Goal: Transaction & Acquisition: Purchase product/service

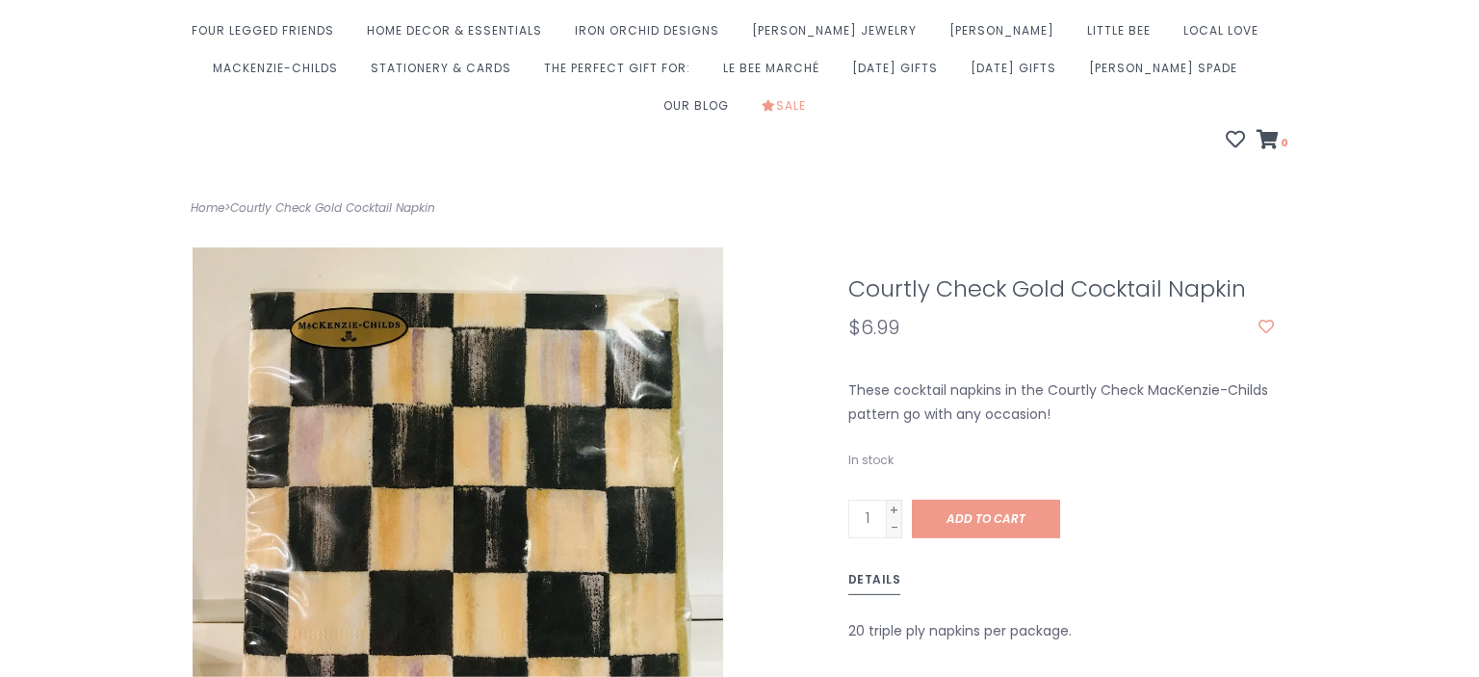
scroll to position [228, 0]
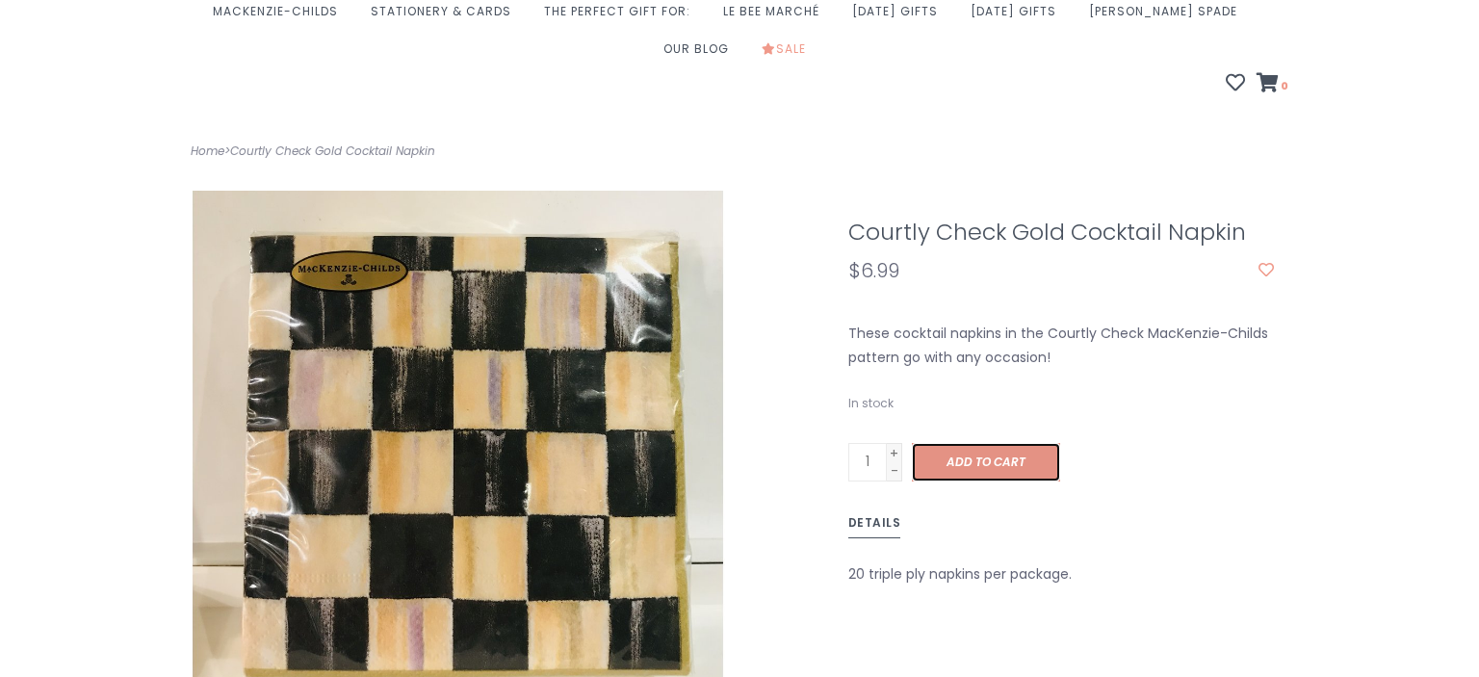
click at [997, 454] on span "Add to cart" at bounding box center [985, 462] width 79 height 16
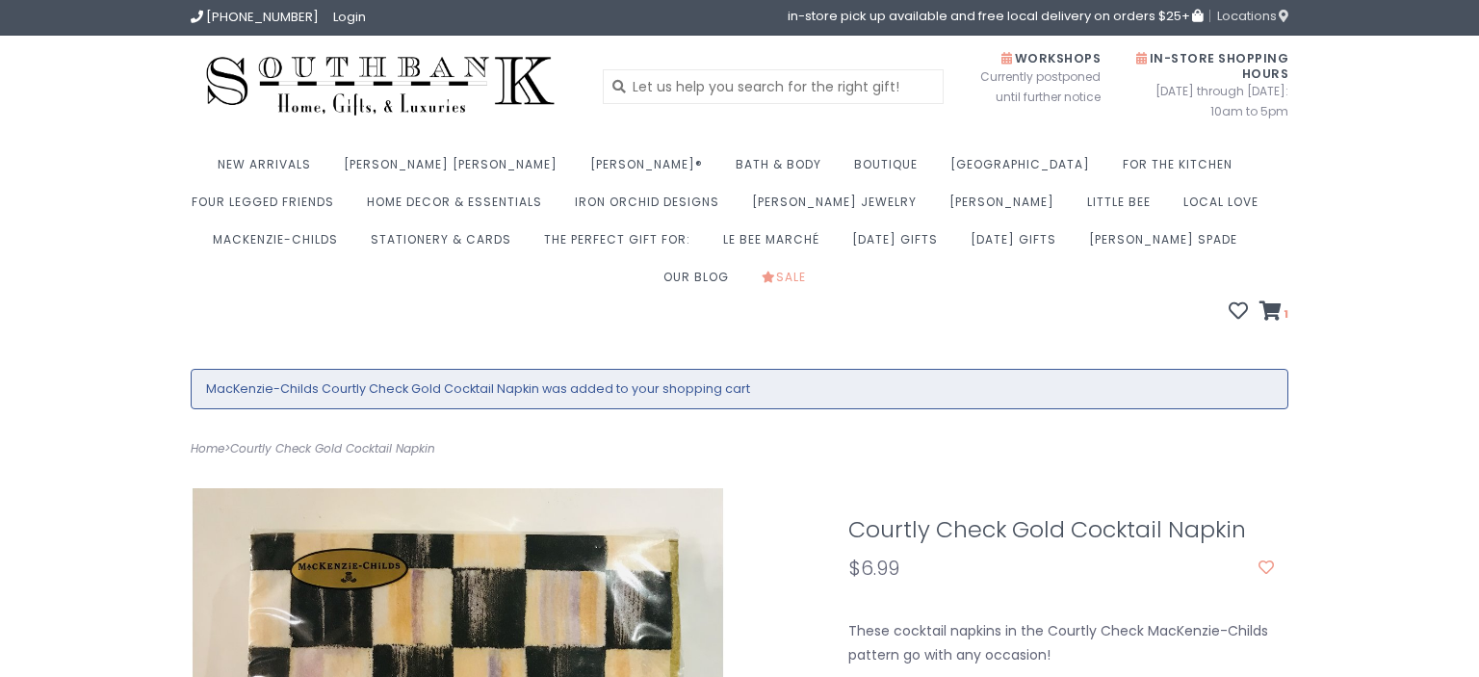
click at [1238, 21] on span "Locations" at bounding box center [1252, 16] width 71 height 18
click at [705, 78] on input "text" at bounding box center [774, 86] width 342 height 35
type input "mackenzie childs"
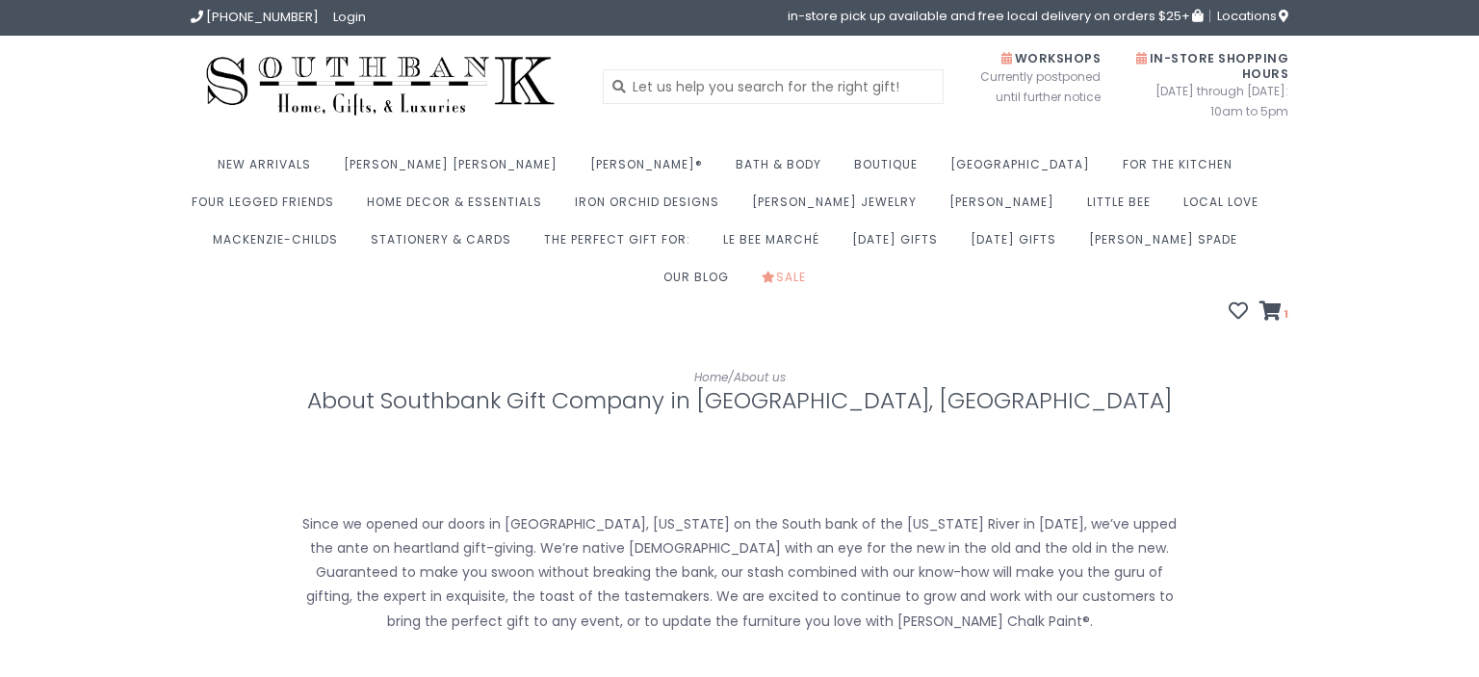
scroll to position [828, 0]
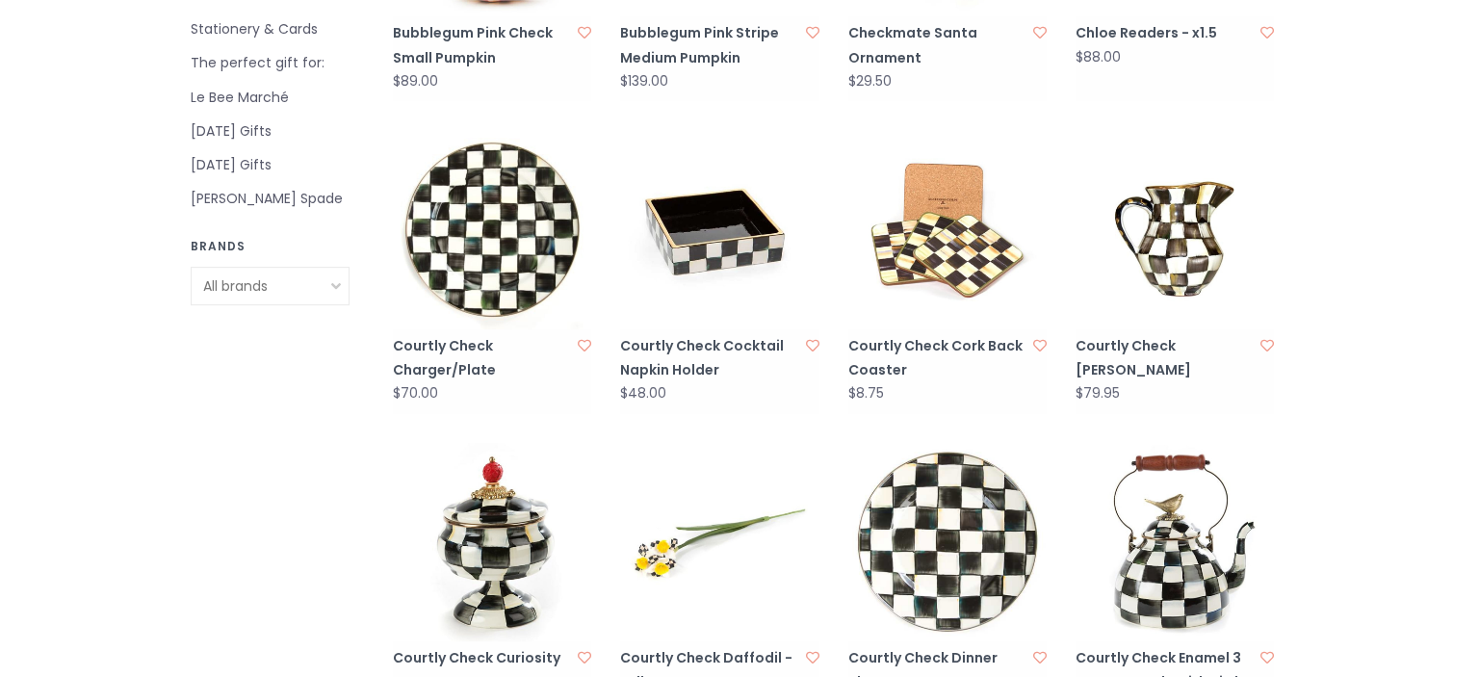
scroll to position [890, 0]
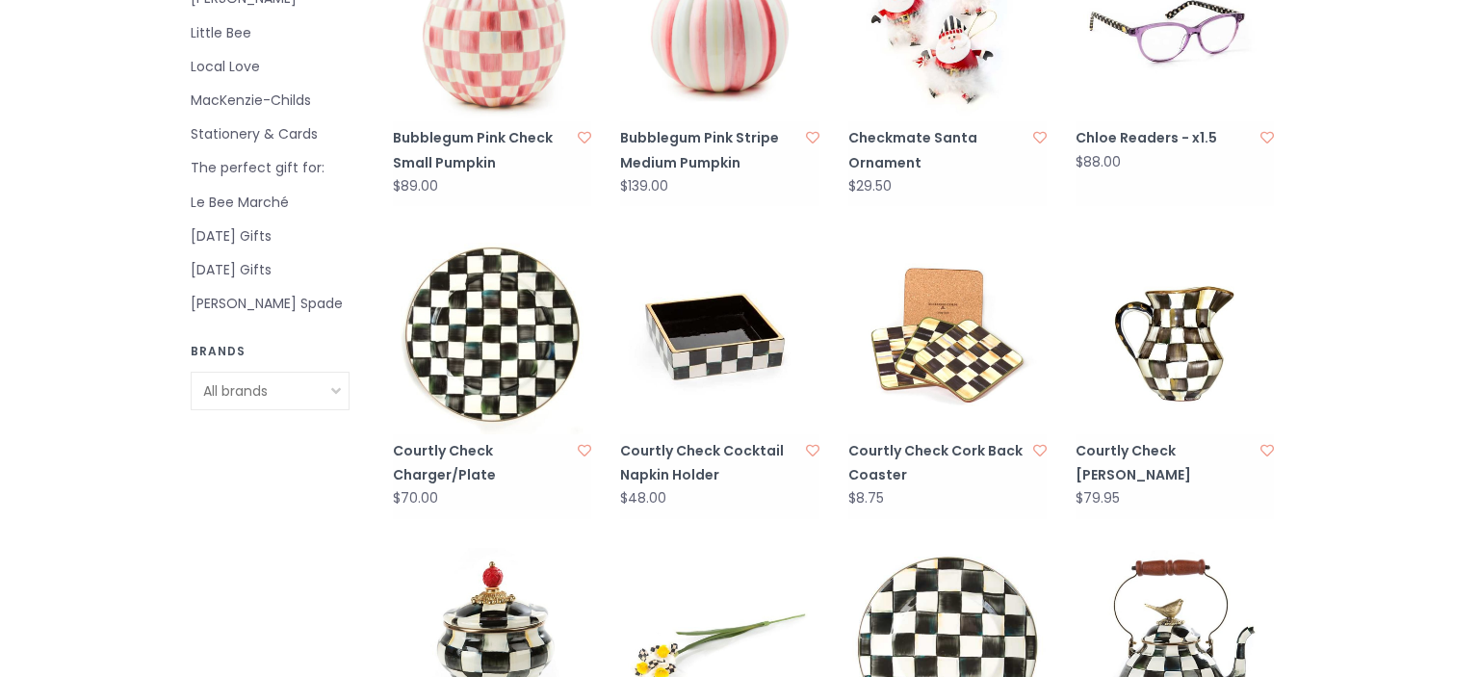
click at [969, 309] on img at bounding box center [947, 334] width 198 height 198
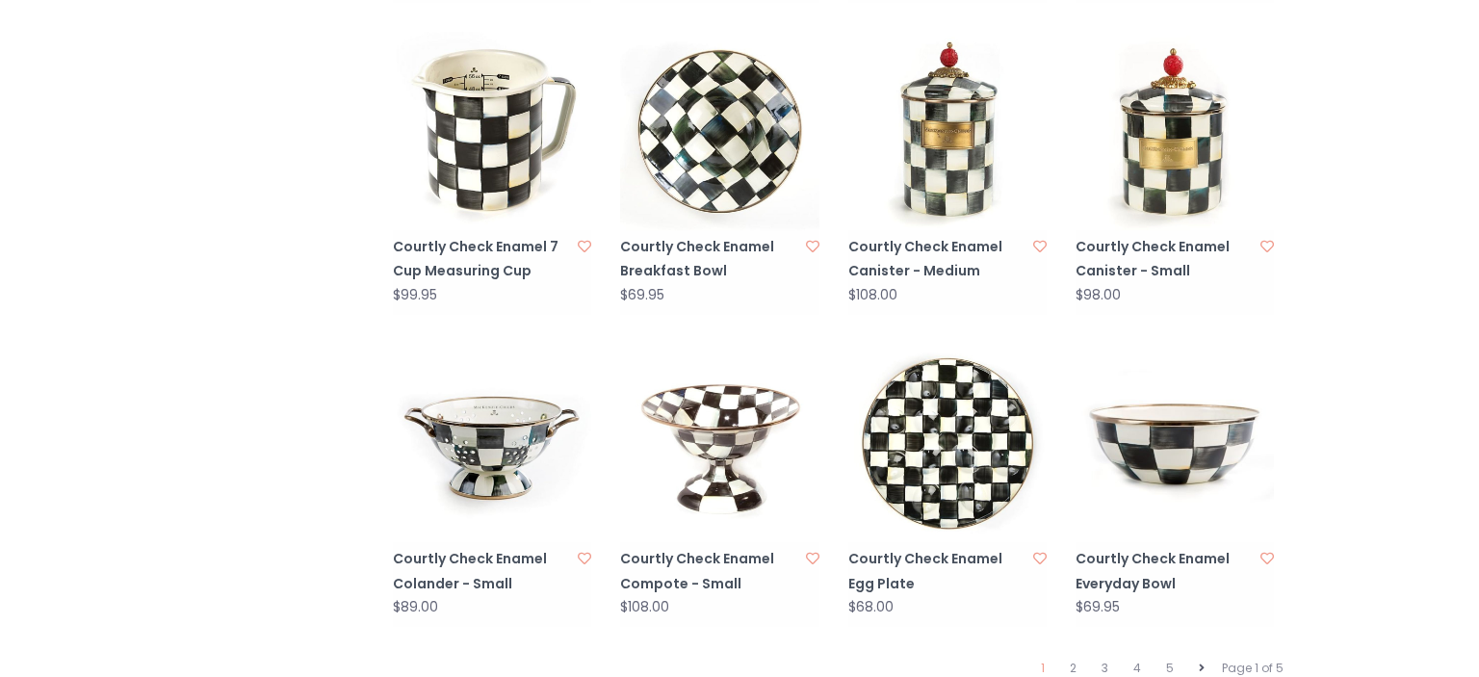
scroll to position [1998, 0]
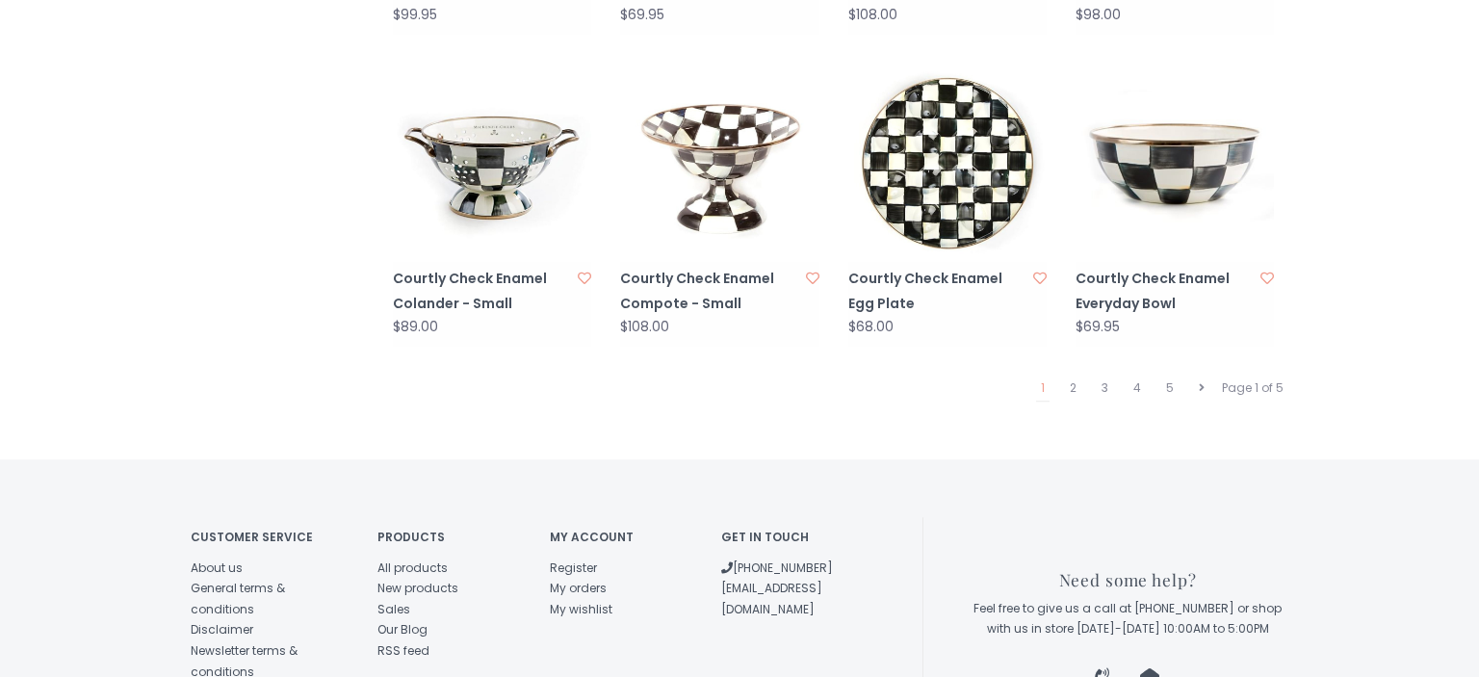
click at [1084, 376] on ul "1 2 3 4 5" at bounding box center [1122, 389] width 189 height 26
click at [1076, 376] on link "2" at bounding box center [1073, 388] width 16 height 25
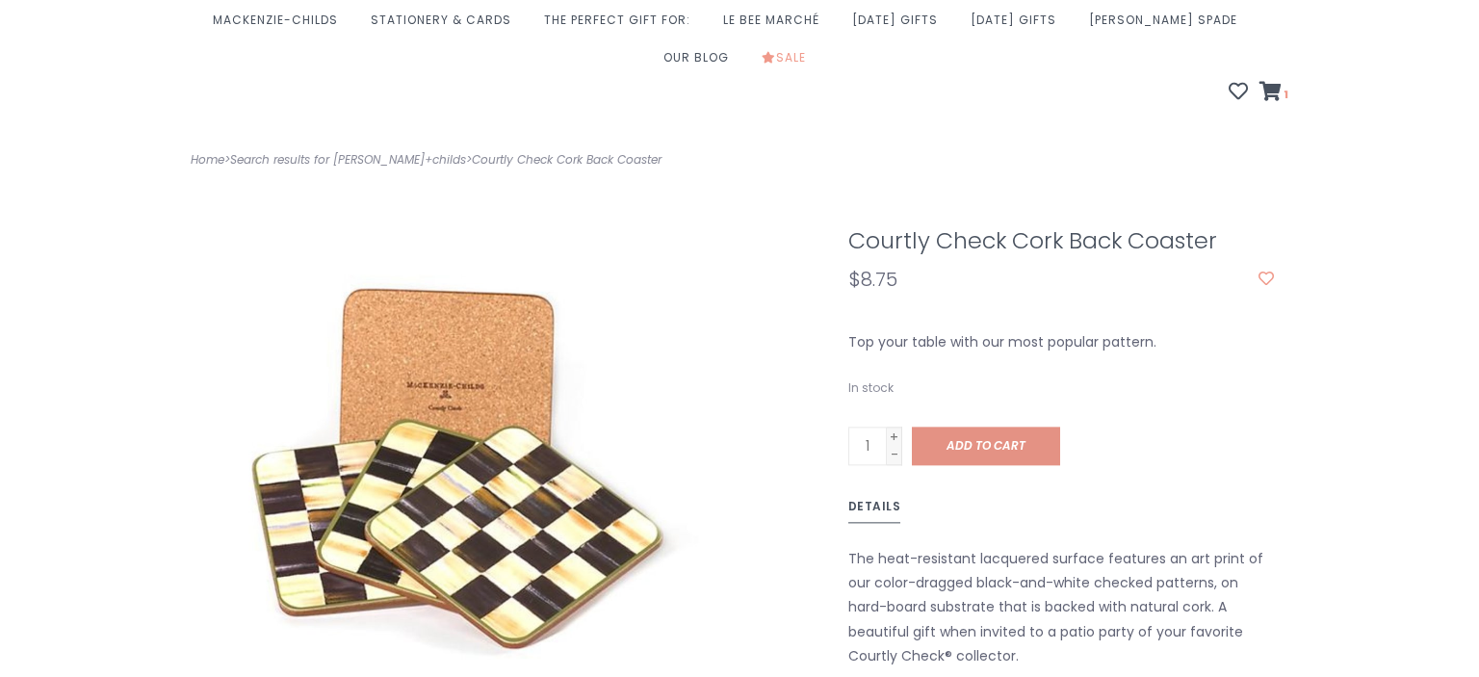
scroll to position [228, 0]
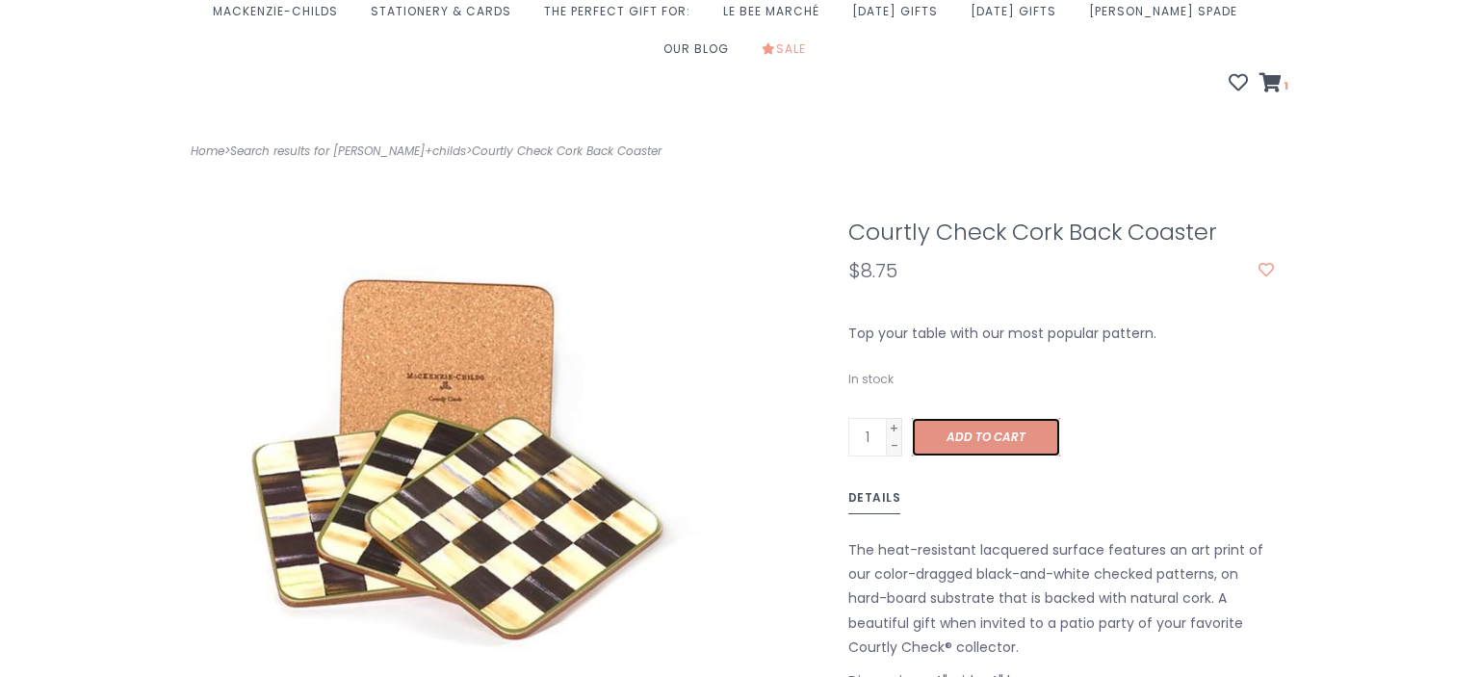
click at [969, 428] on span "Add to cart" at bounding box center [985, 436] width 79 height 16
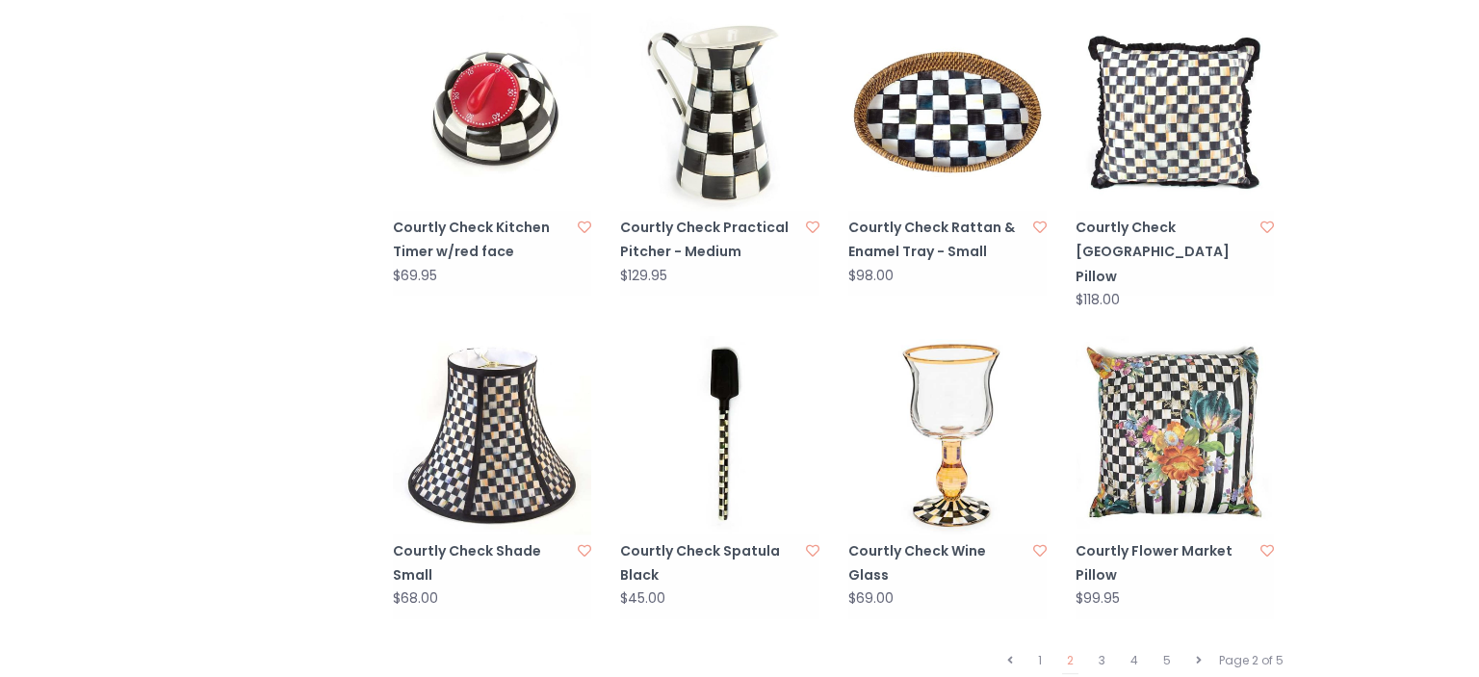
scroll to position [1804, 0]
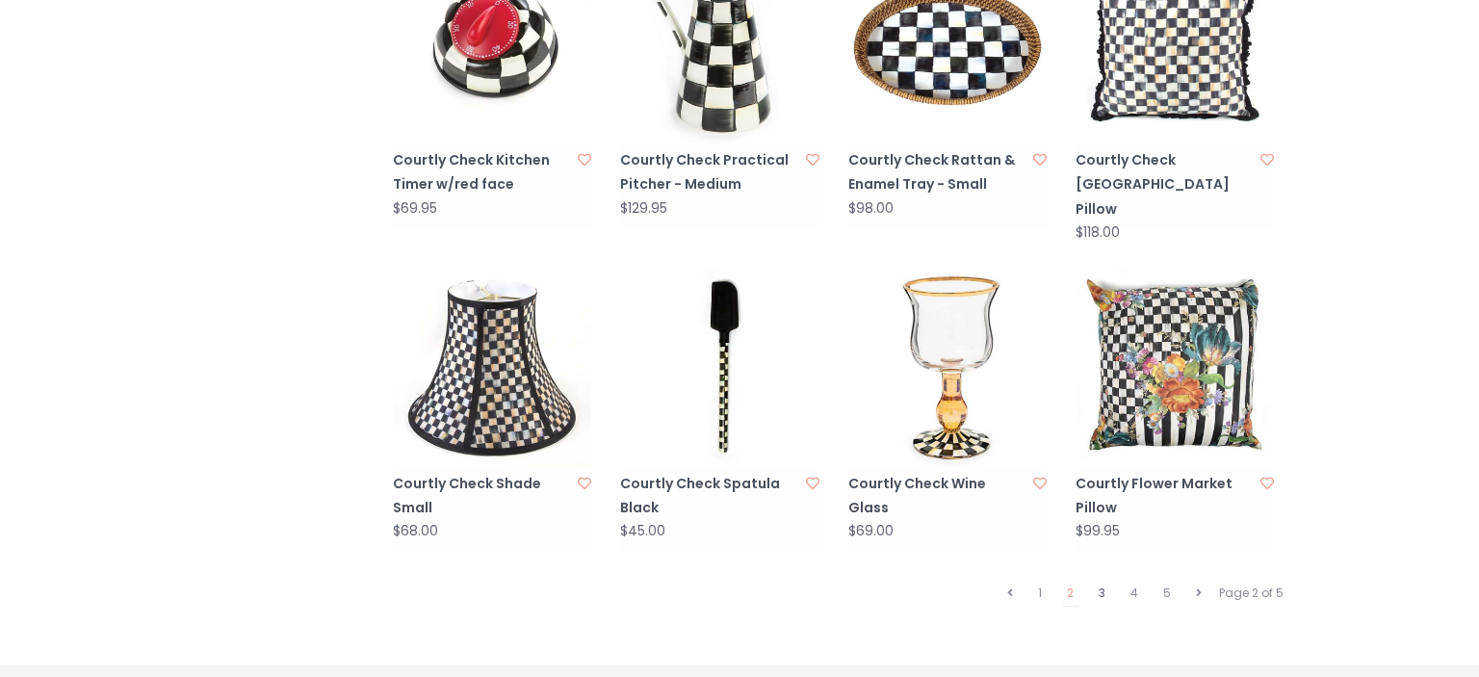
click at [1103, 581] on link "3" at bounding box center [1102, 593] width 16 height 25
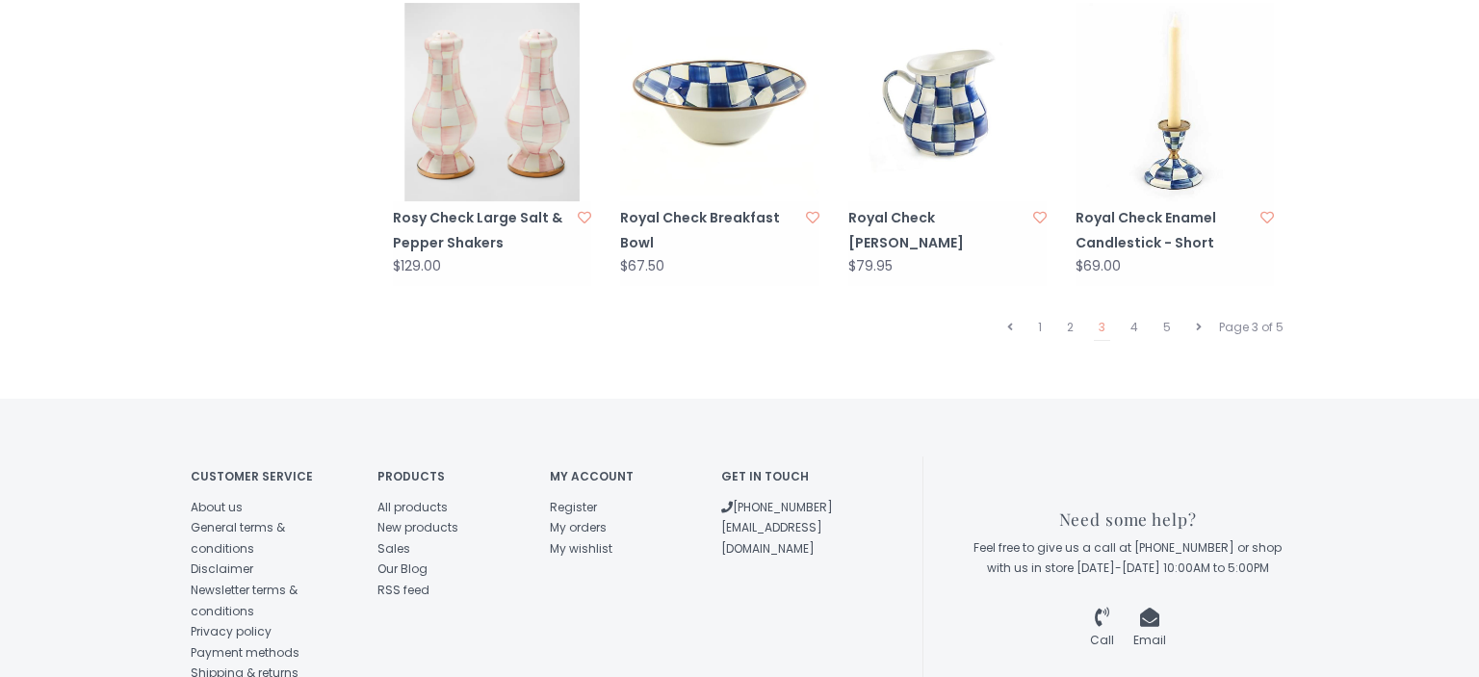
scroll to position [2110, 0]
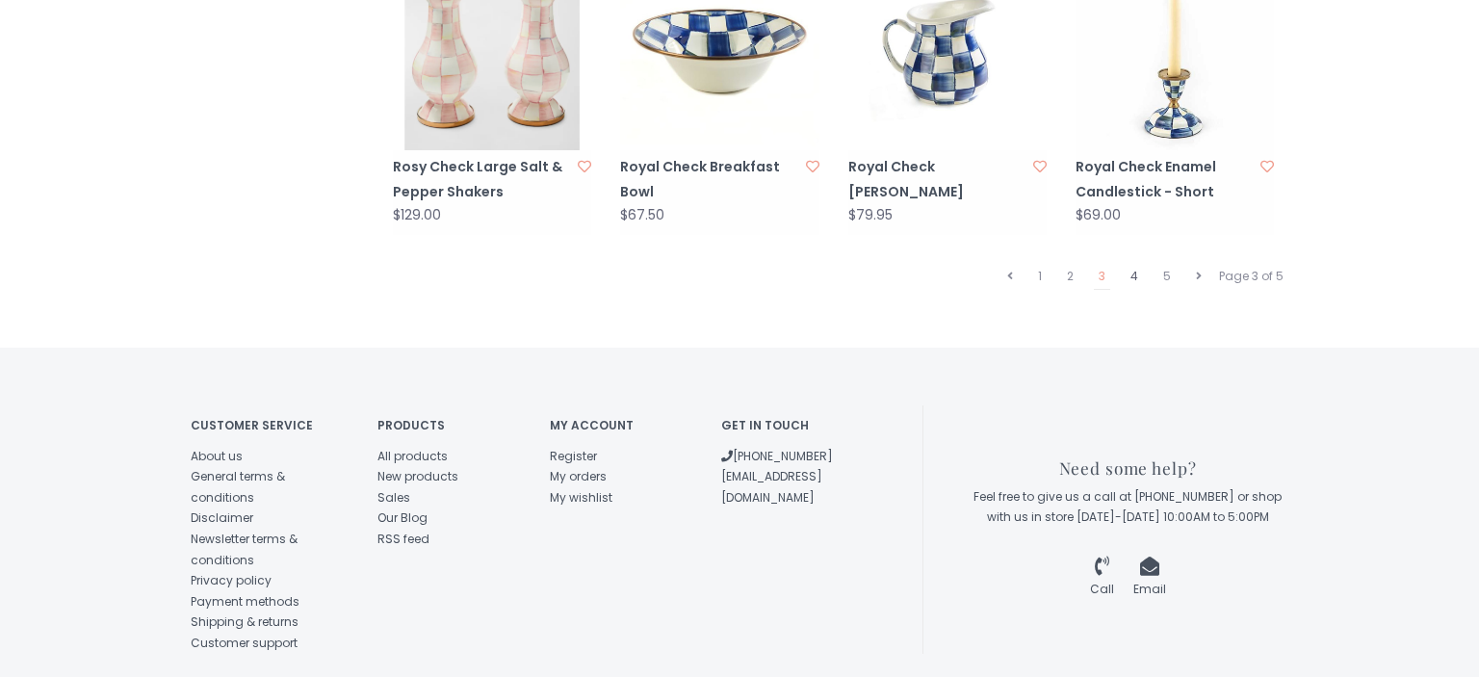
click at [1134, 264] on link "4" at bounding box center [1134, 276] width 17 height 25
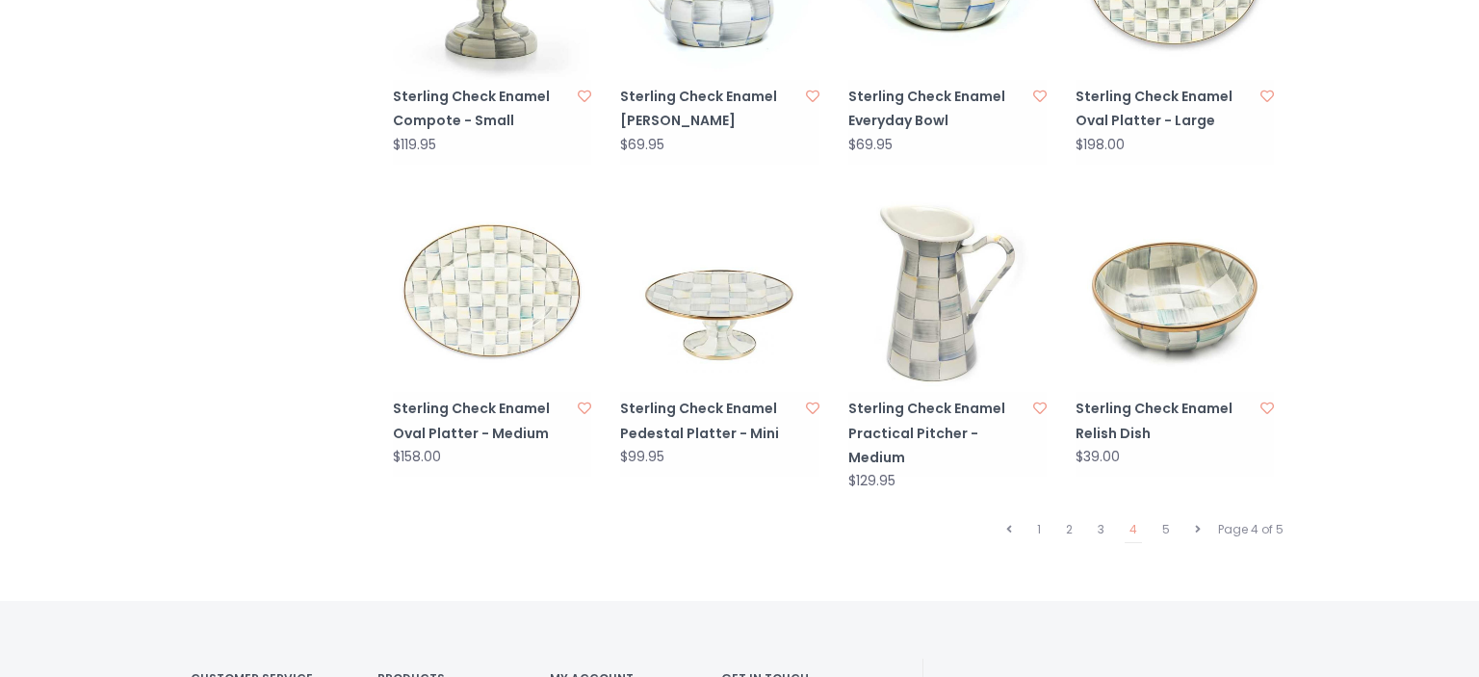
scroll to position [1855, 0]
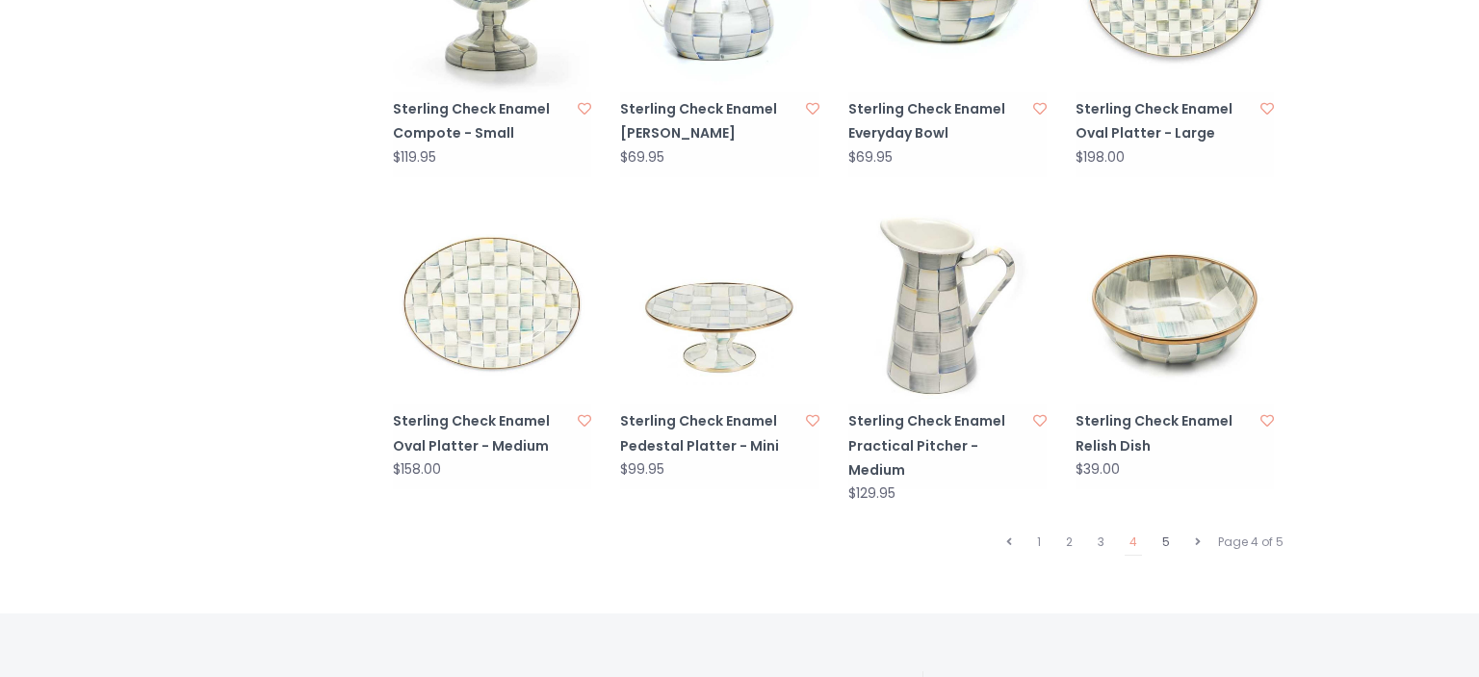
click at [1168, 530] on link "5" at bounding box center [1165, 542] width 17 height 25
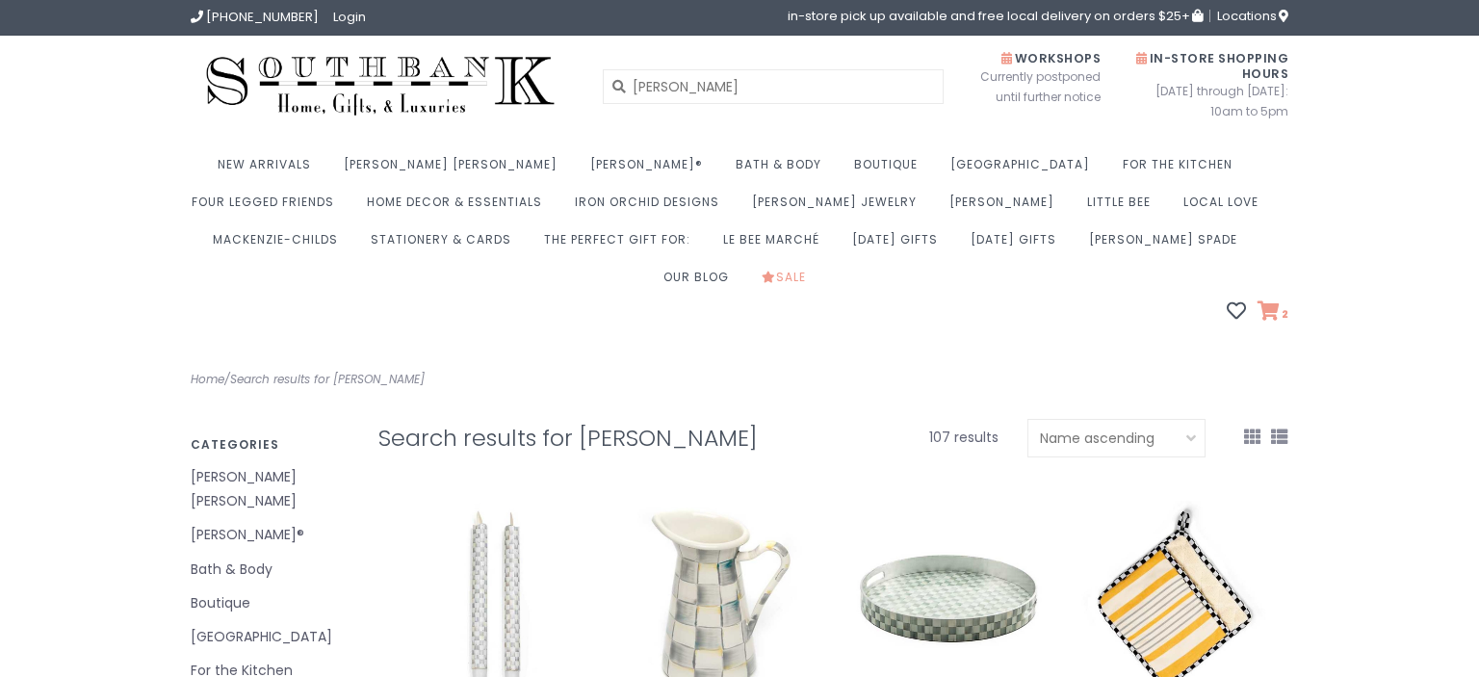
click at [1275, 301] on icon at bounding box center [1268, 310] width 22 height 19
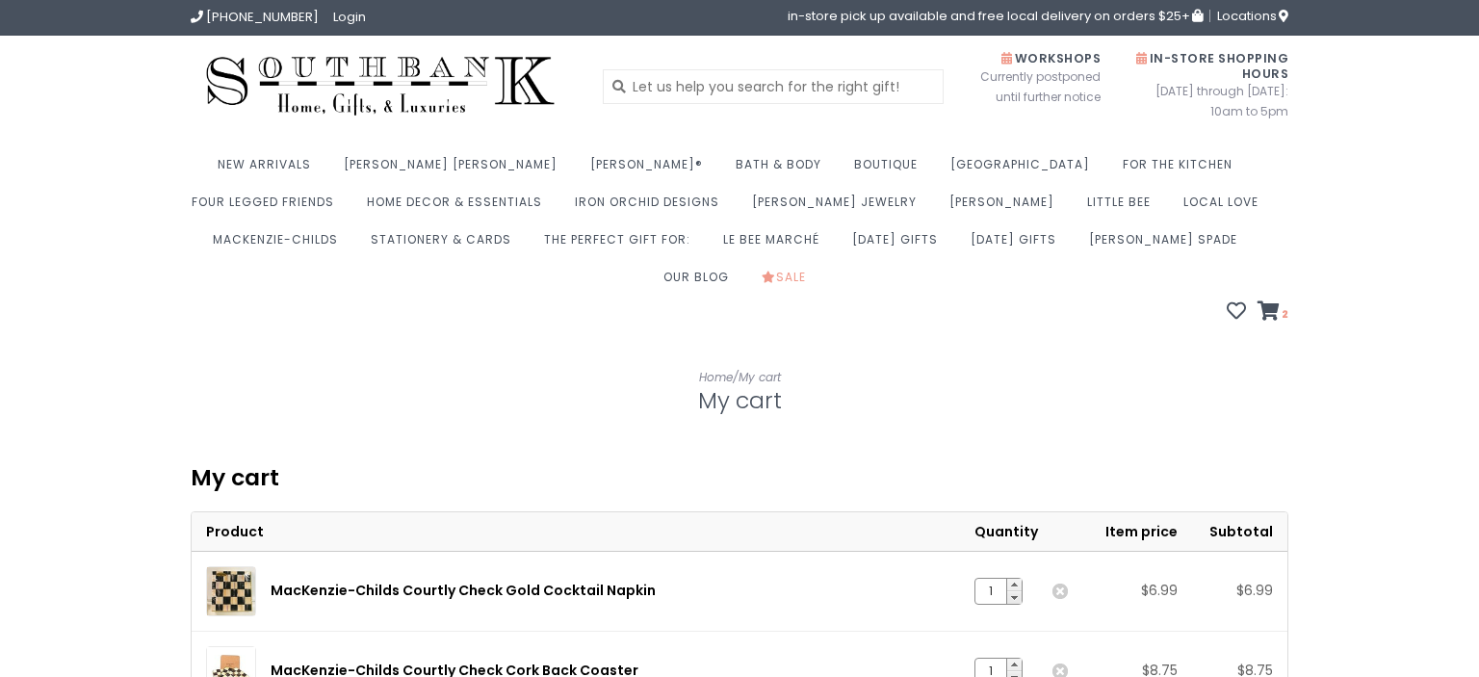
scroll to position [177, 0]
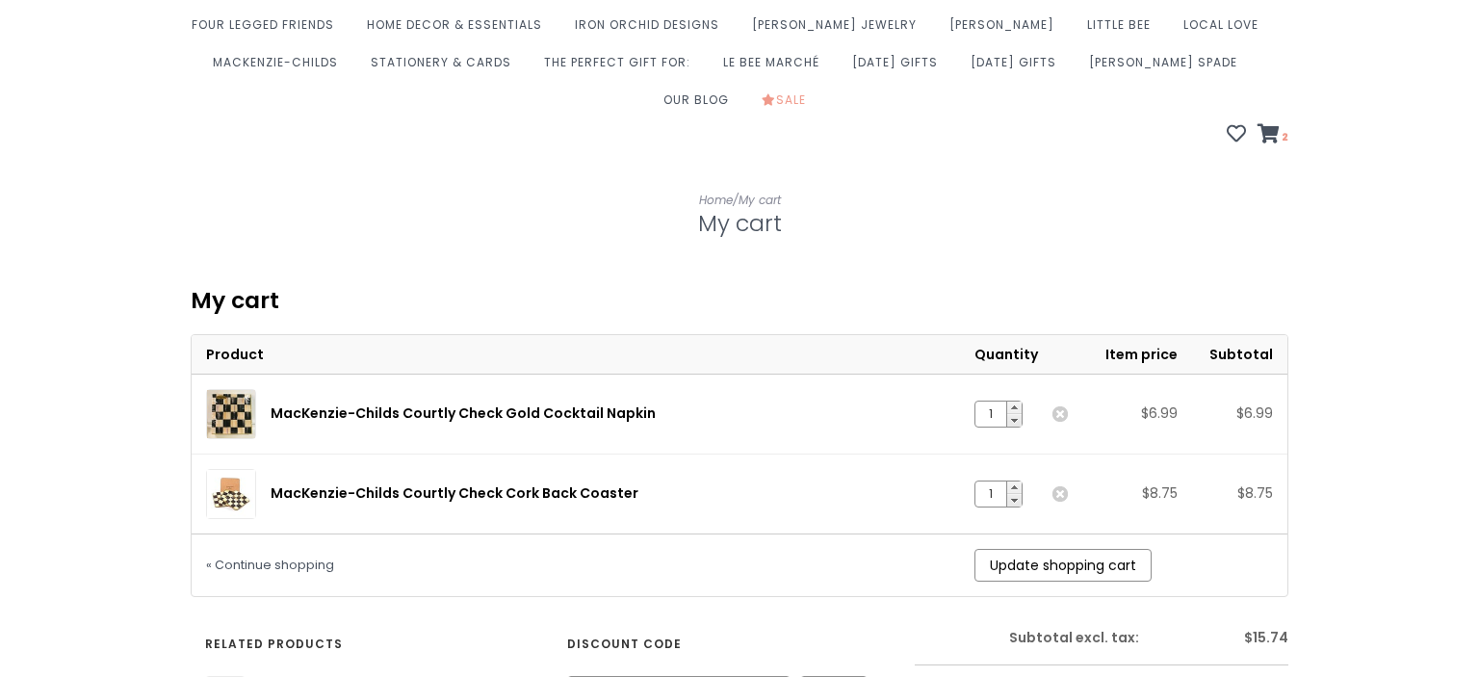
click at [1015, 481] on link "+" at bounding box center [1014, 487] width 14 height 13
type input "2"
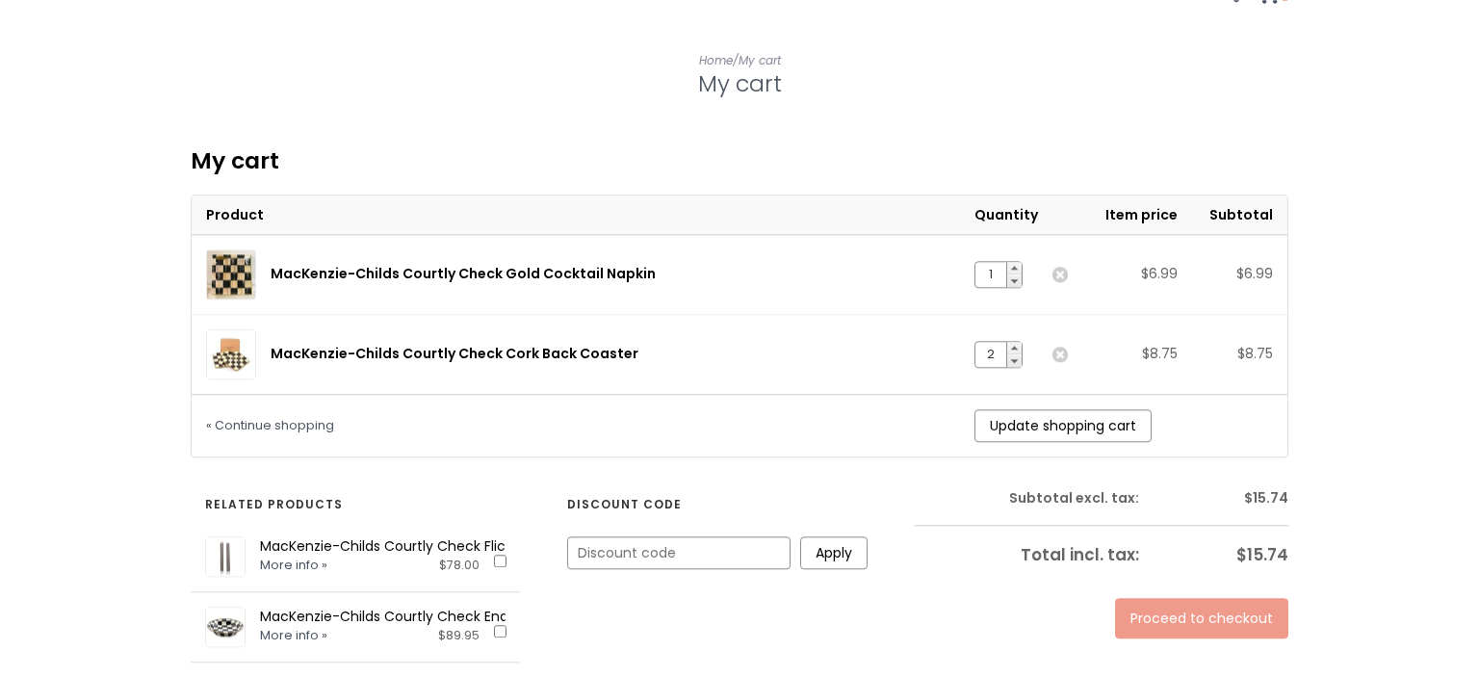
scroll to position [406, 0]
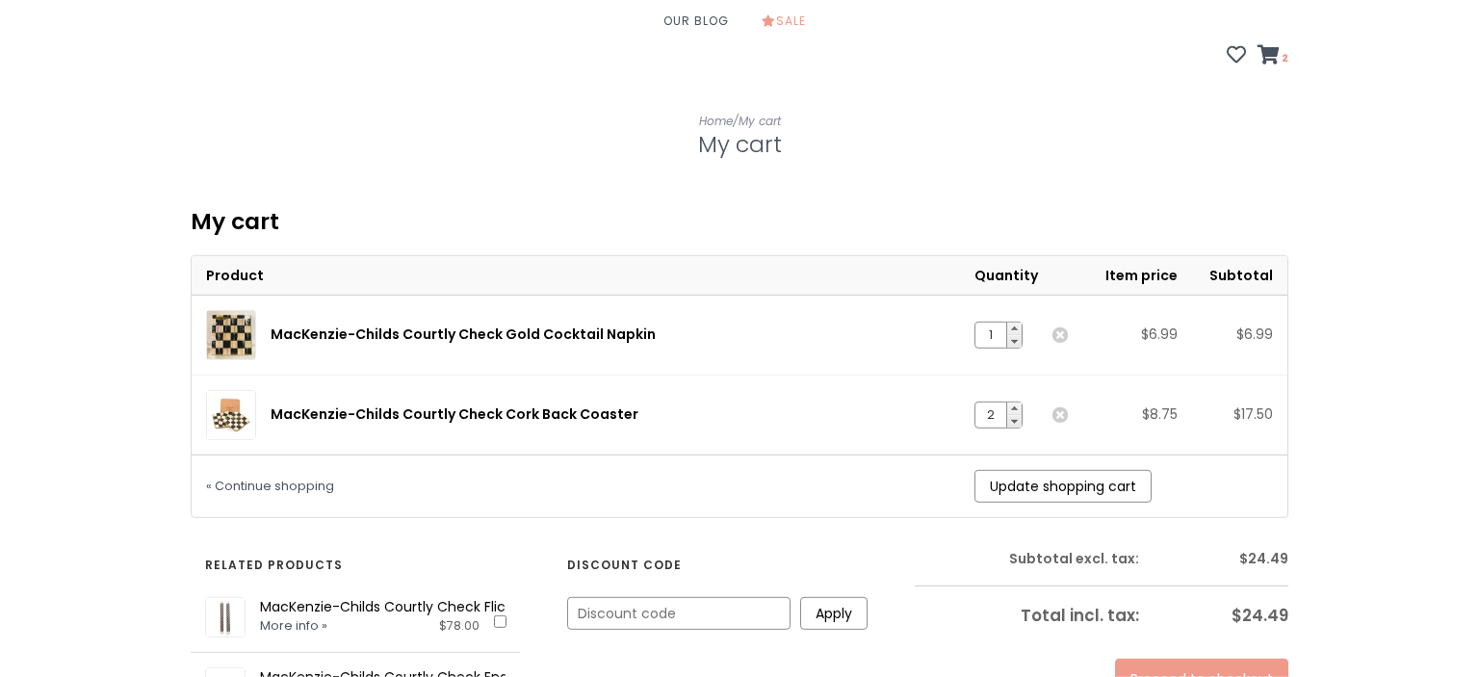
scroll to position [304, 0]
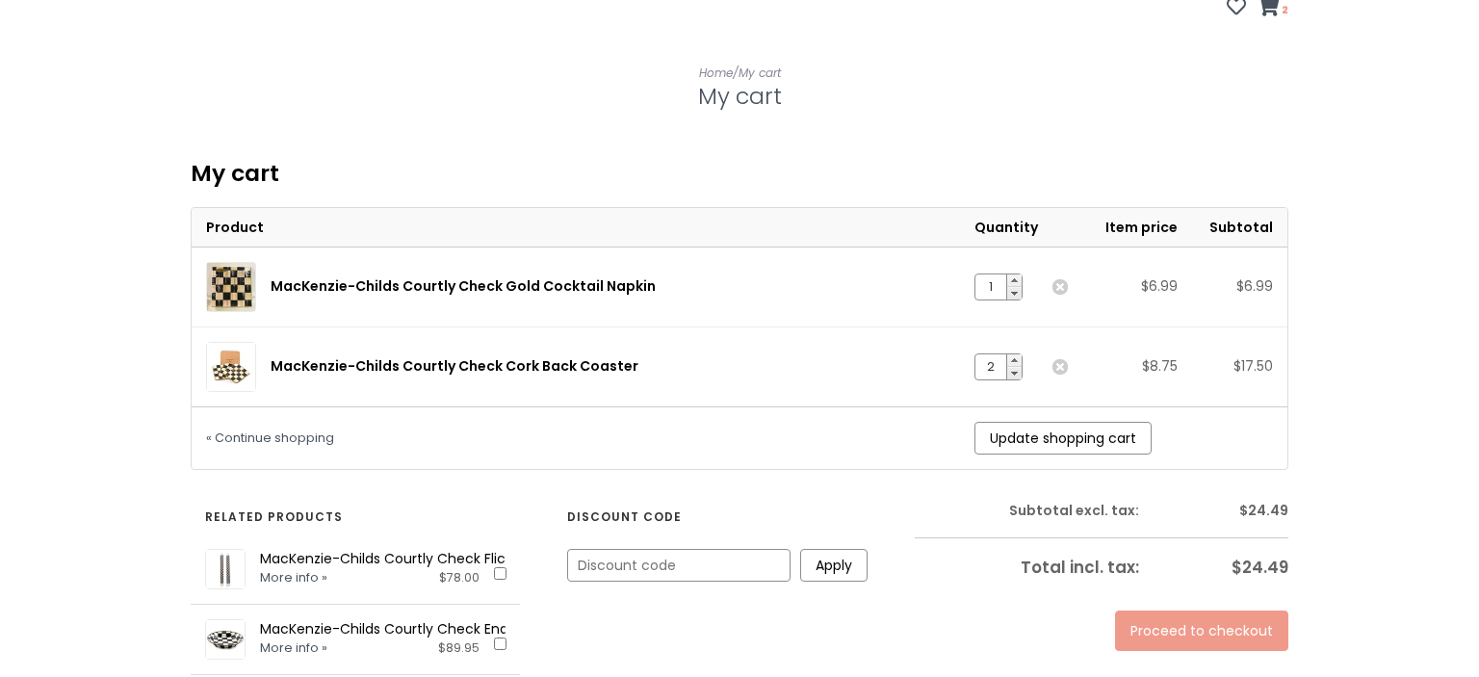
click at [1019, 354] on link "+" at bounding box center [1014, 360] width 14 height 13
click at [1020, 354] on link "+" at bounding box center [1014, 360] width 14 height 13
type input "4"
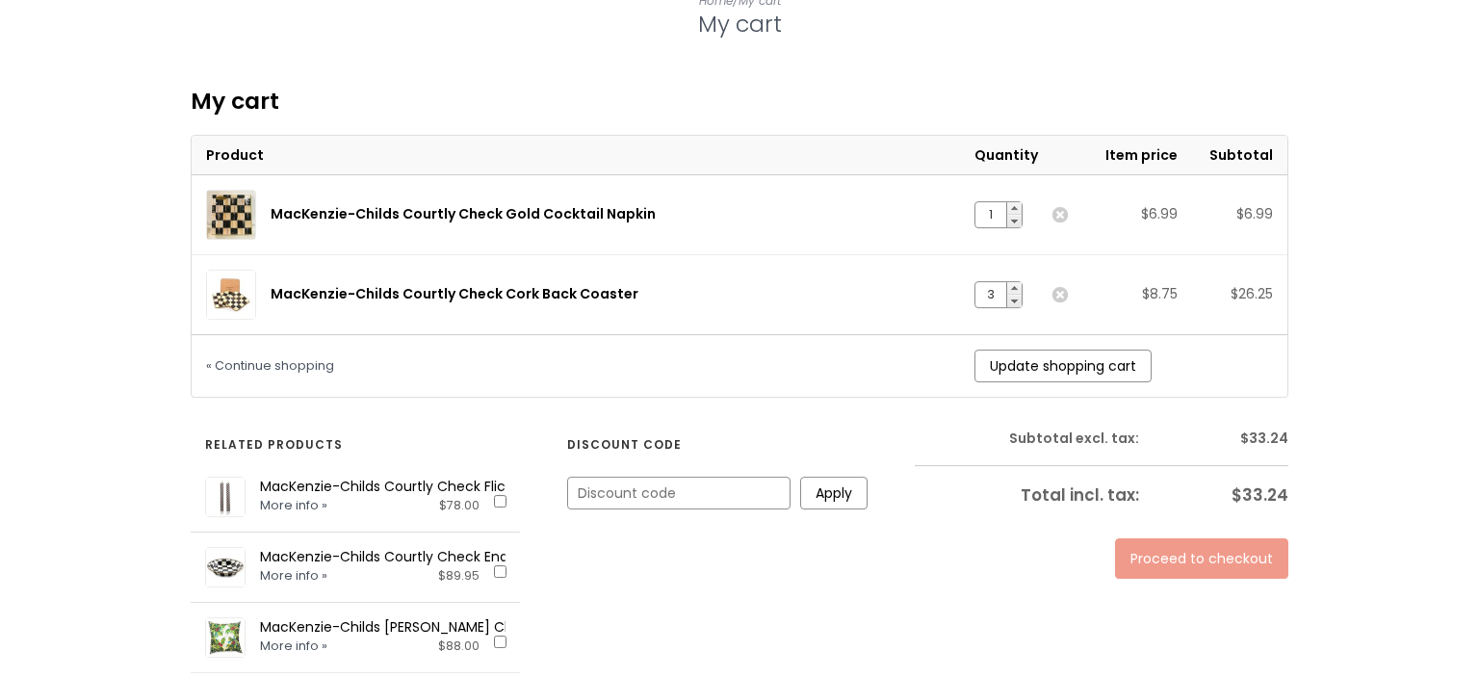
scroll to position [381, 0]
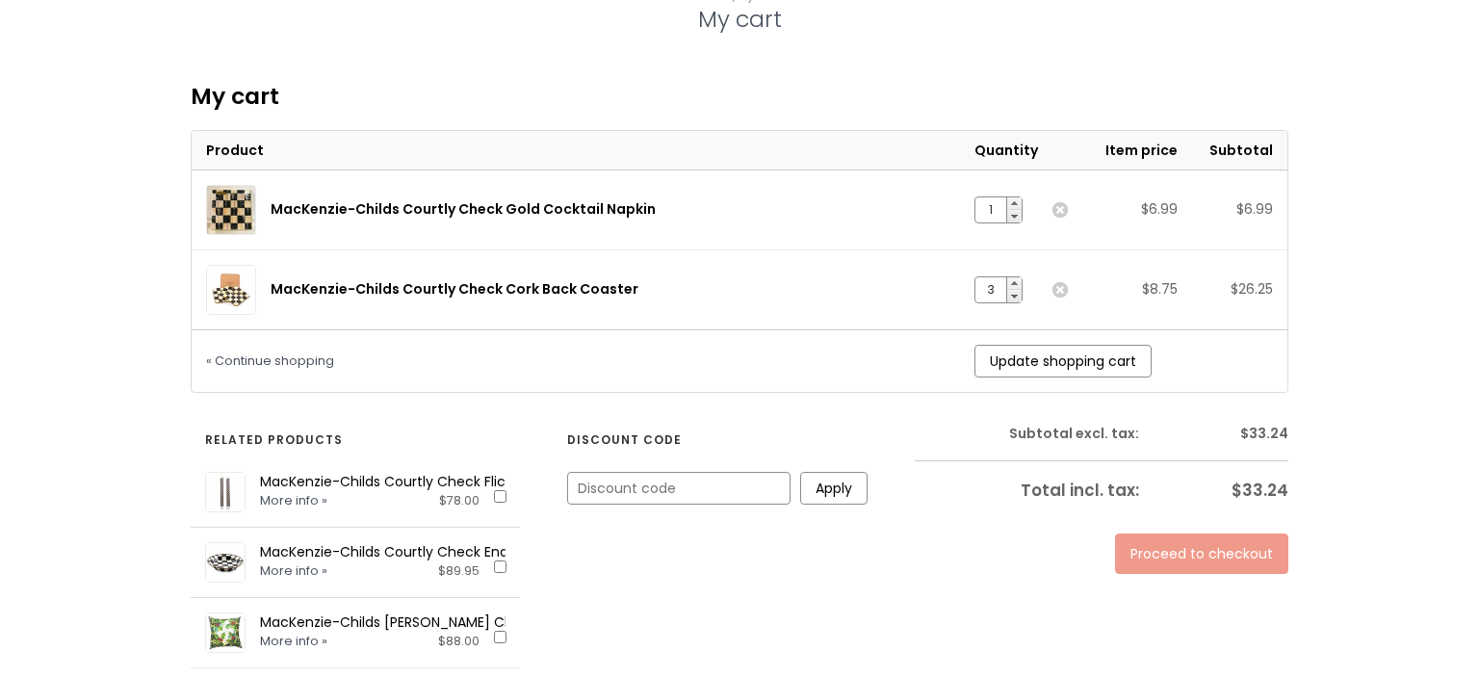
click at [1017, 277] on link "+" at bounding box center [1014, 283] width 14 height 13
type input "4"
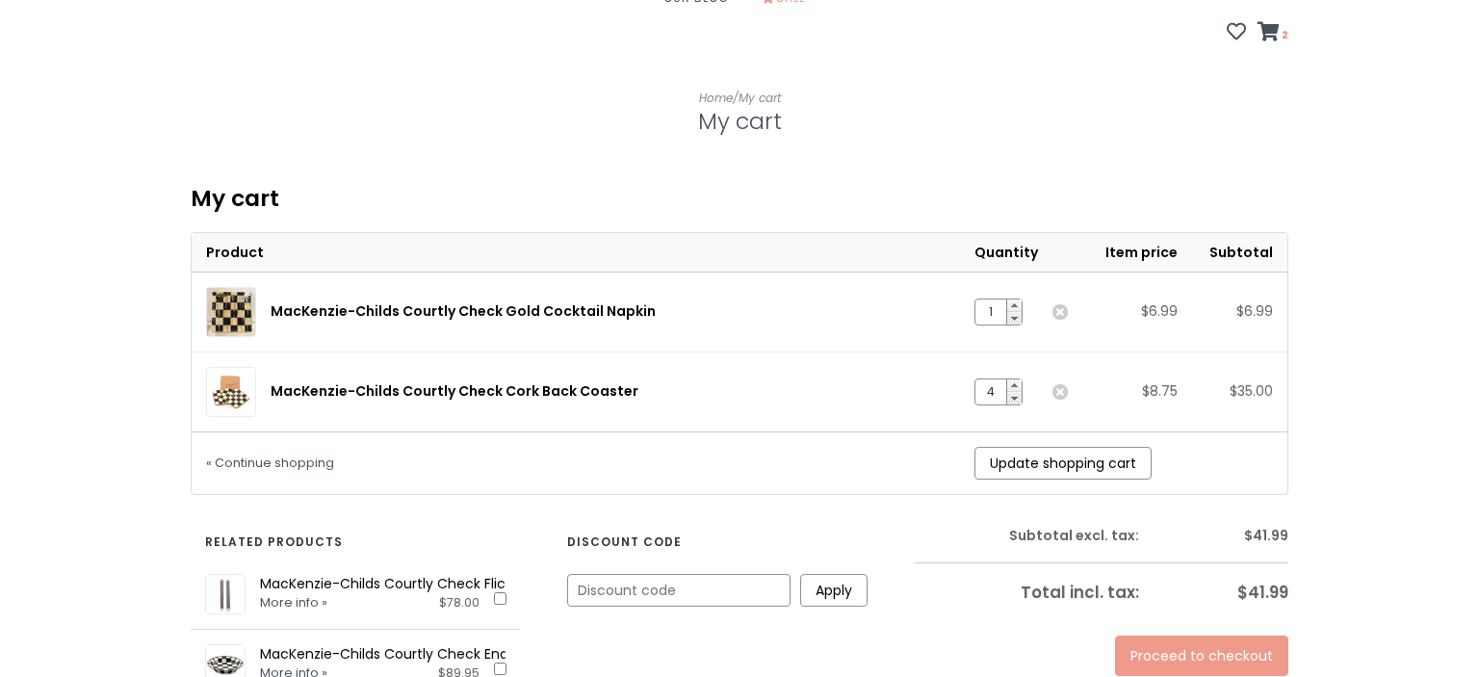
scroll to position [355, 0]
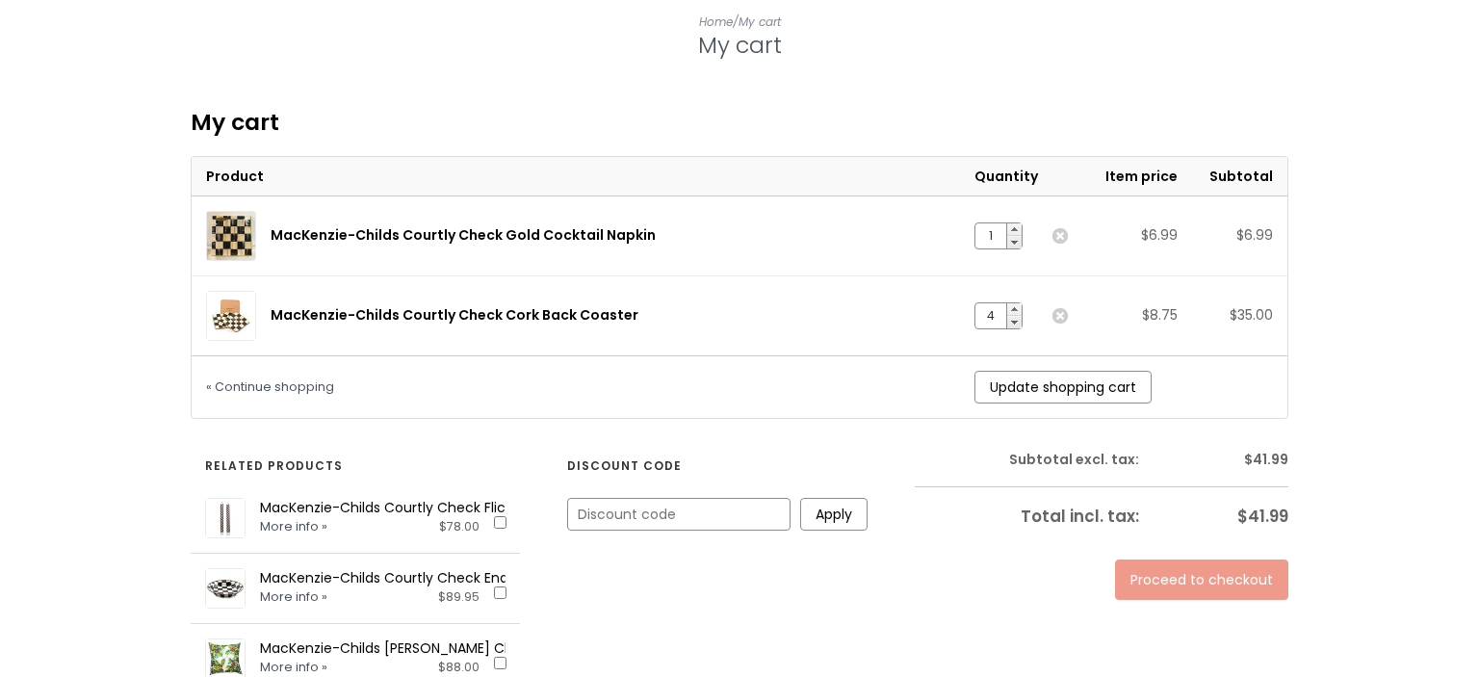
click at [1239, 559] on link "Proceed to checkout" at bounding box center [1201, 579] width 173 height 40
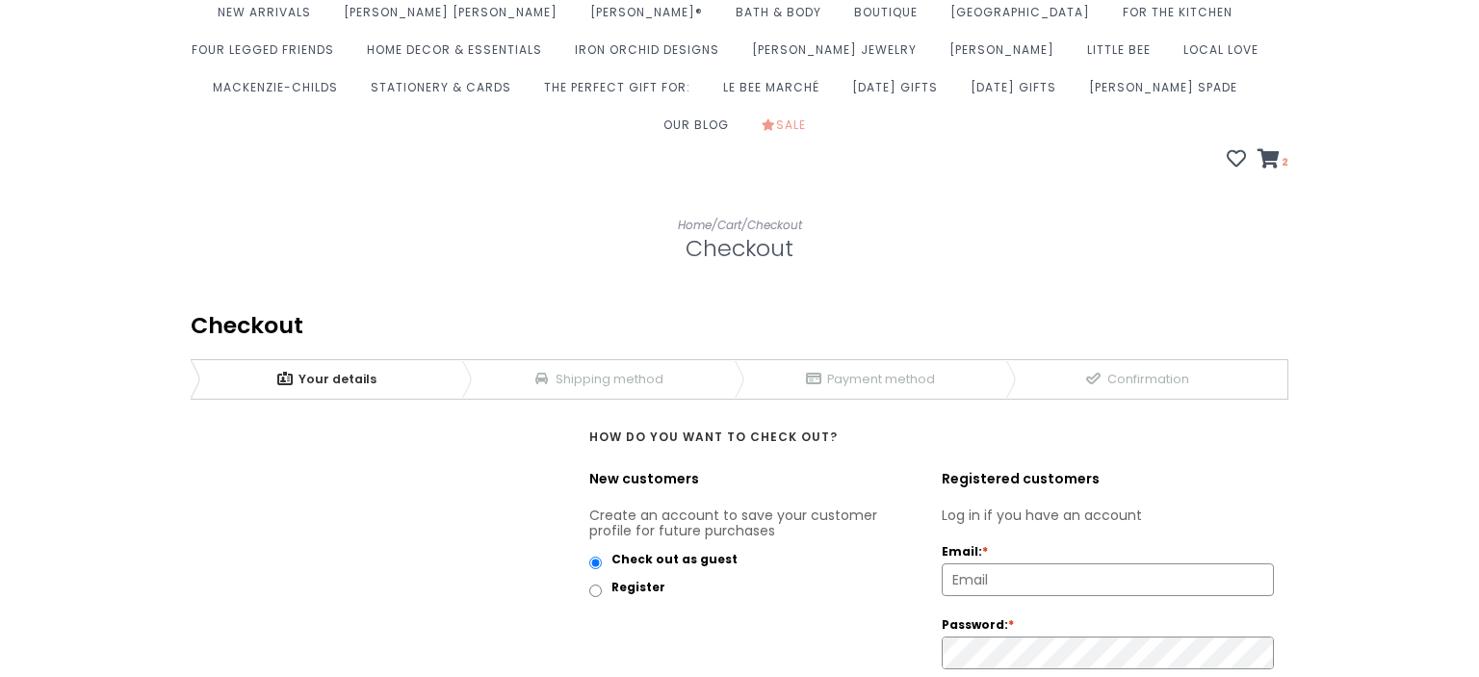
scroll to position [381, 0]
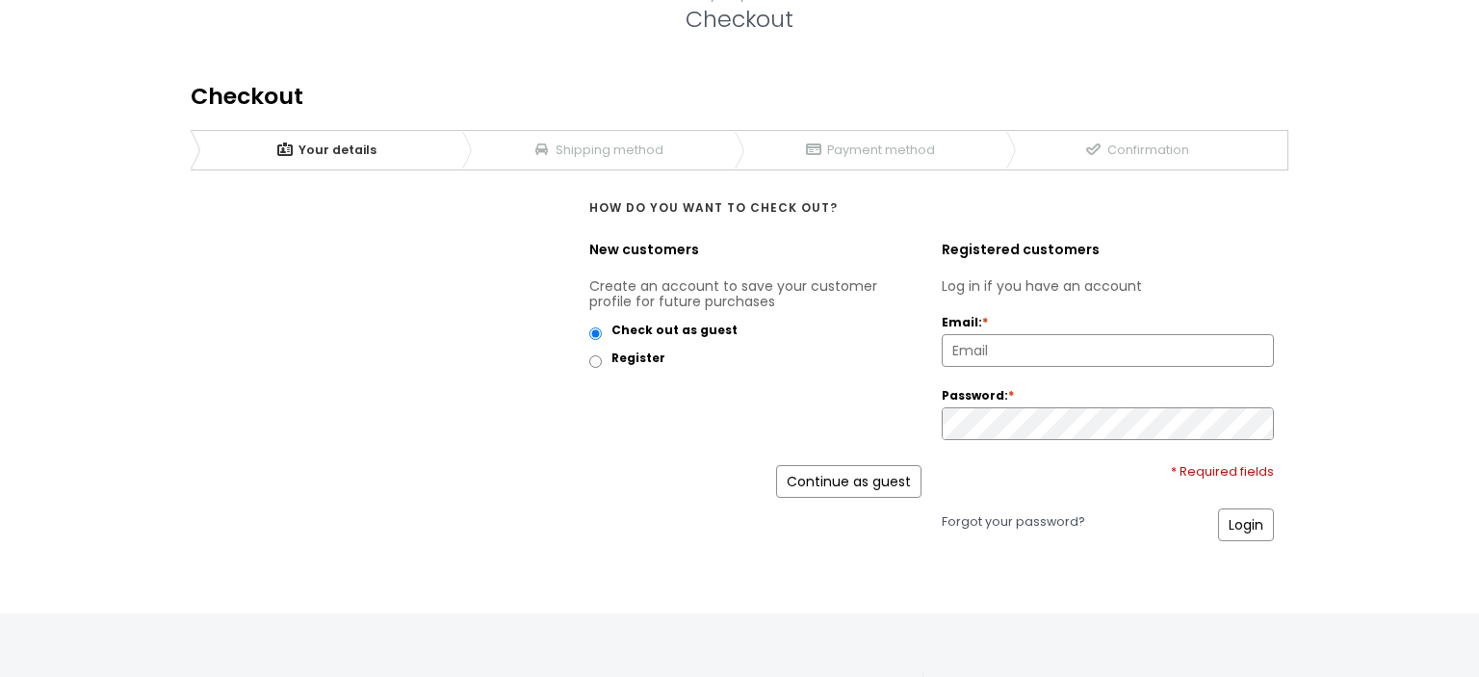
click at [887, 465] on link "Continue as guest" at bounding box center [848, 481] width 145 height 33
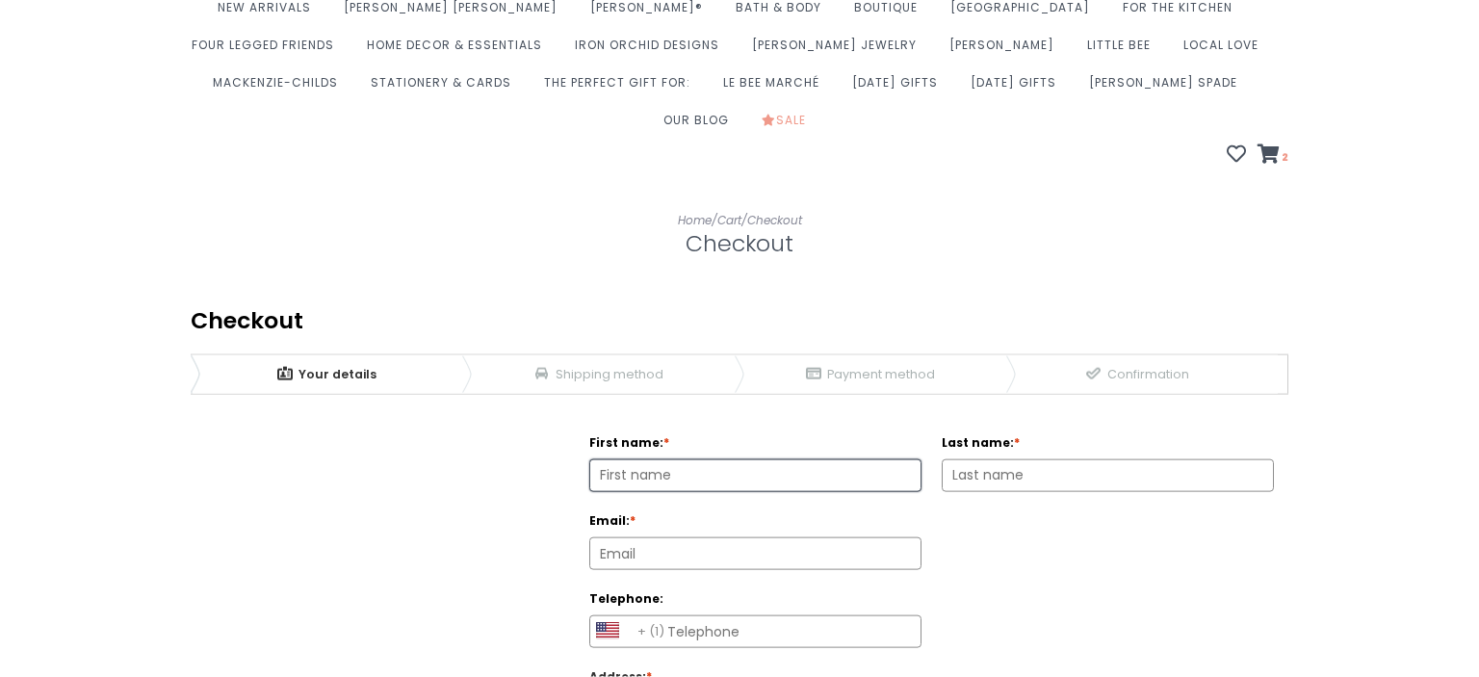
scroll to position [228, 0]
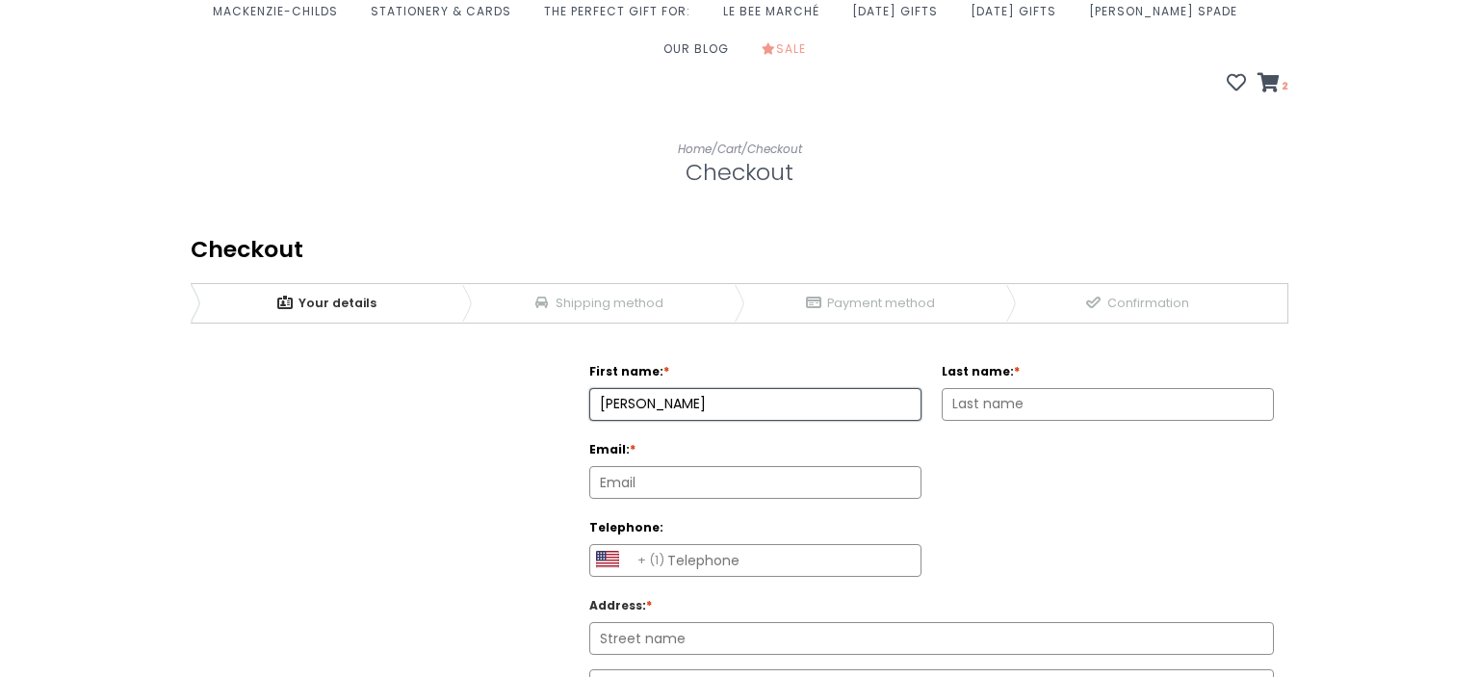
type input "Micaela"
type input "Elzea"
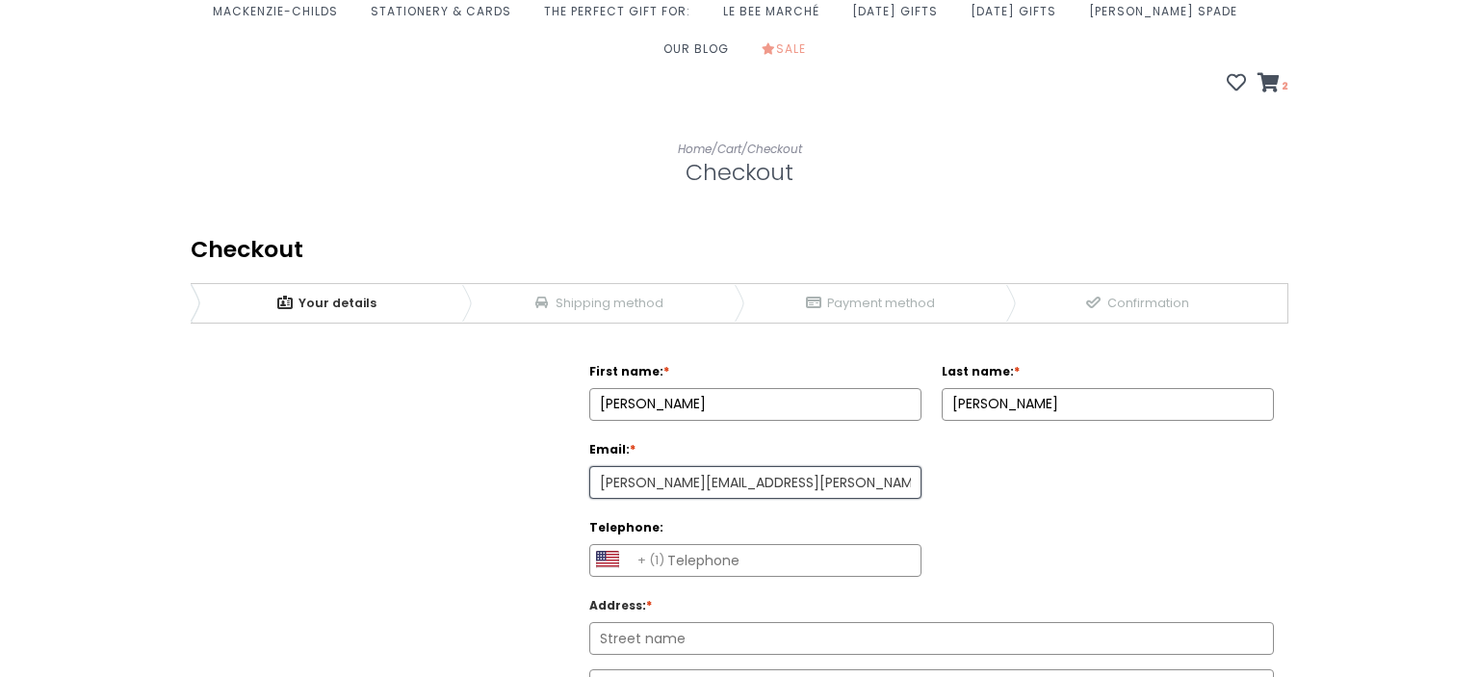
type input "micaela.elzea@gmail.com"
click at [742, 545] on input "Telephone:" at bounding box center [755, 560] width 330 height 31
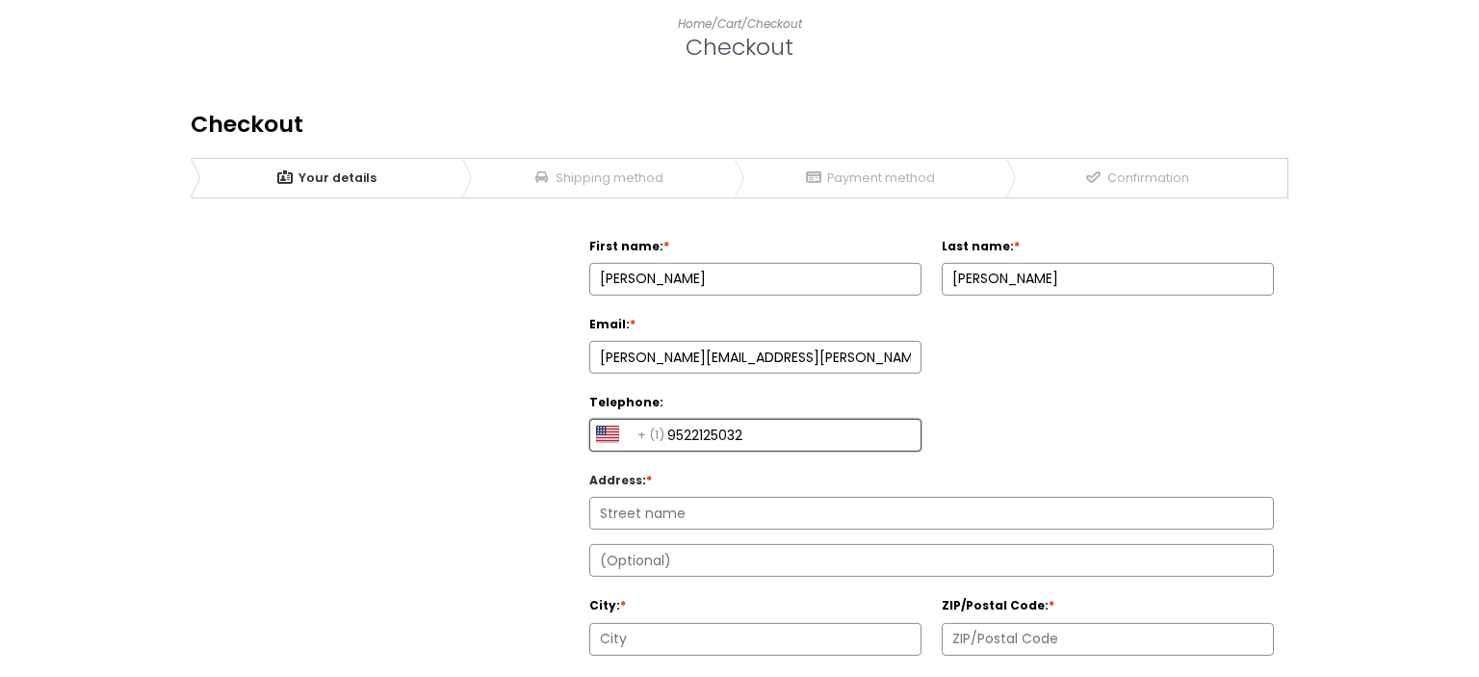
scroll to position [355, 0]
type input "9522125032"
click at [628, 496] on input "Address : *" at bounding box center [931, 511] width 683 height 31
type input "75 Hatch Ave."
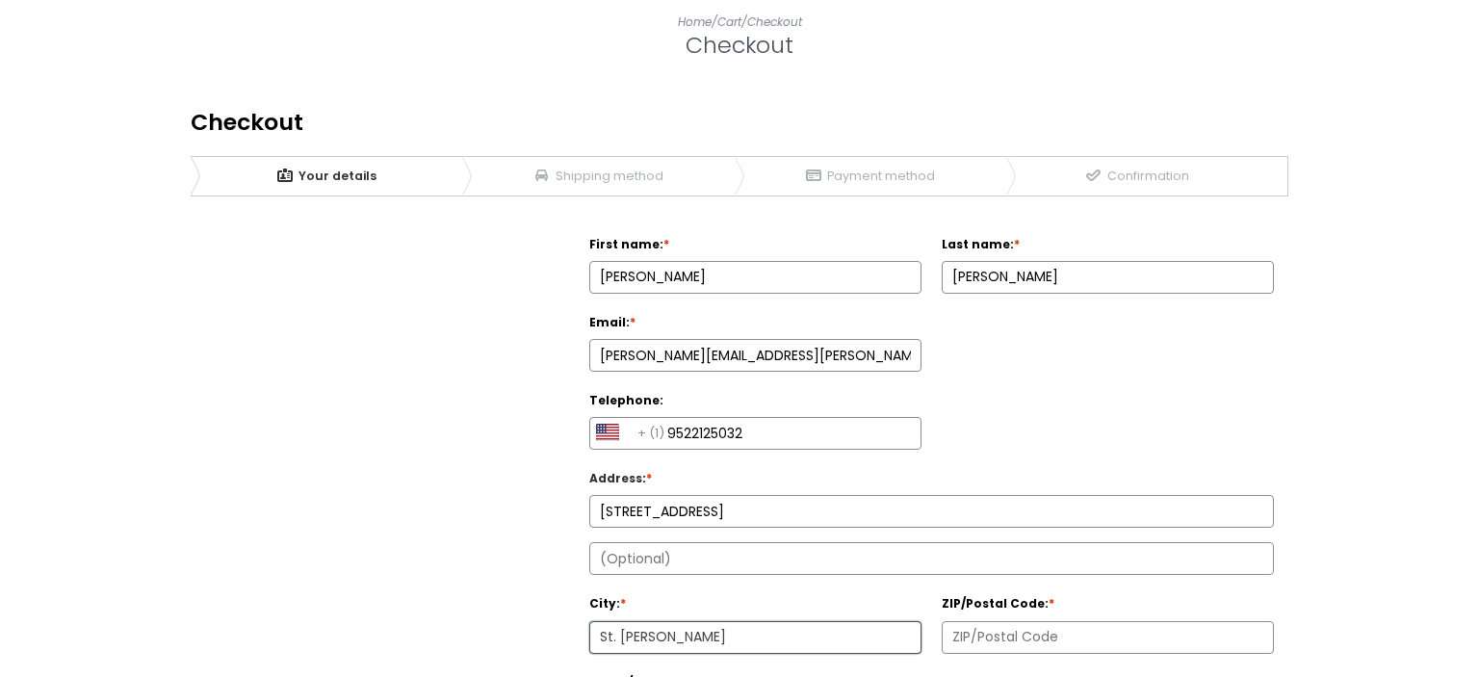
type input "St. Paul"
click at [1017, 622] on input "ZIP/Postal Code: *" at bounding box center [1108, 637] width 330 height 31
type input "55117"
select select "4188"
click option "Minnesota" at bounding box center [0, 0] width 0 height 0
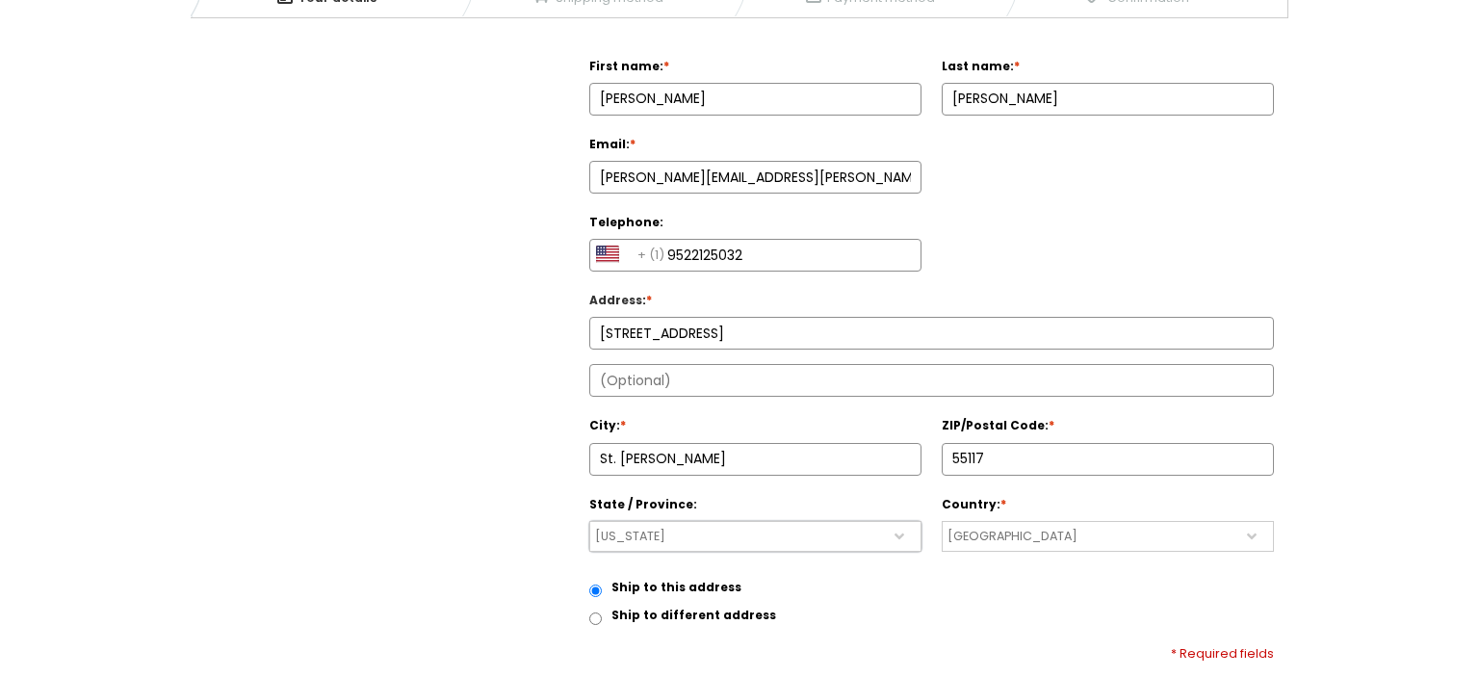
scroll to position [584, 0]
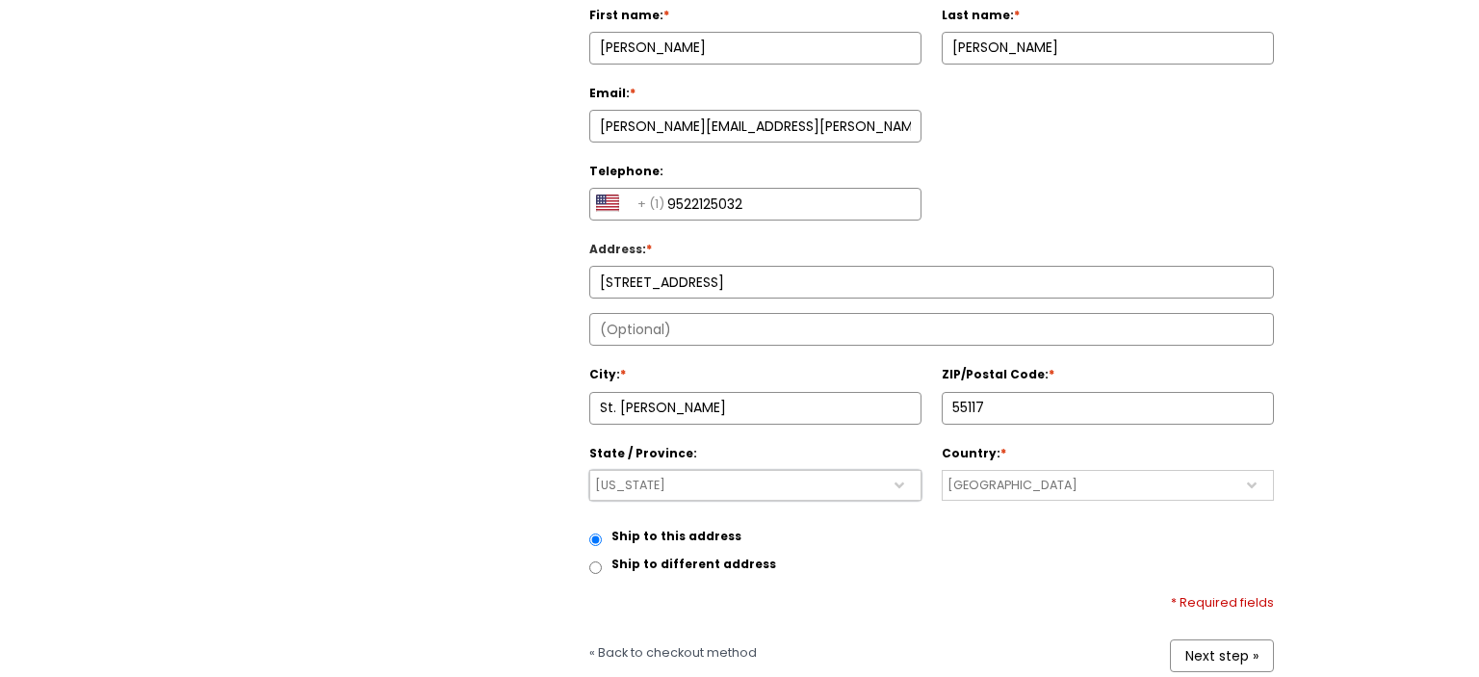
click at [1246, 639] on link "Next step »" at bounding box center [1222, 655] width 104 height 33
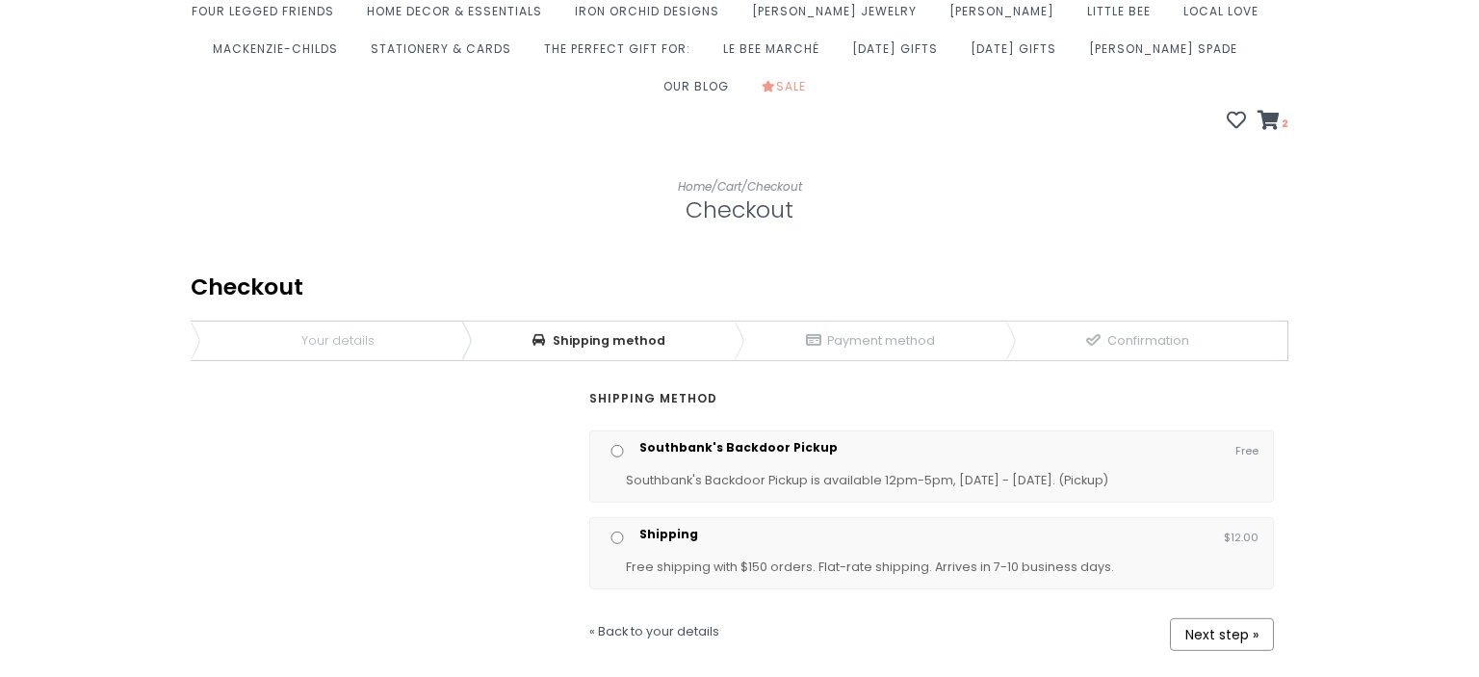
scroll to position [203, 0]
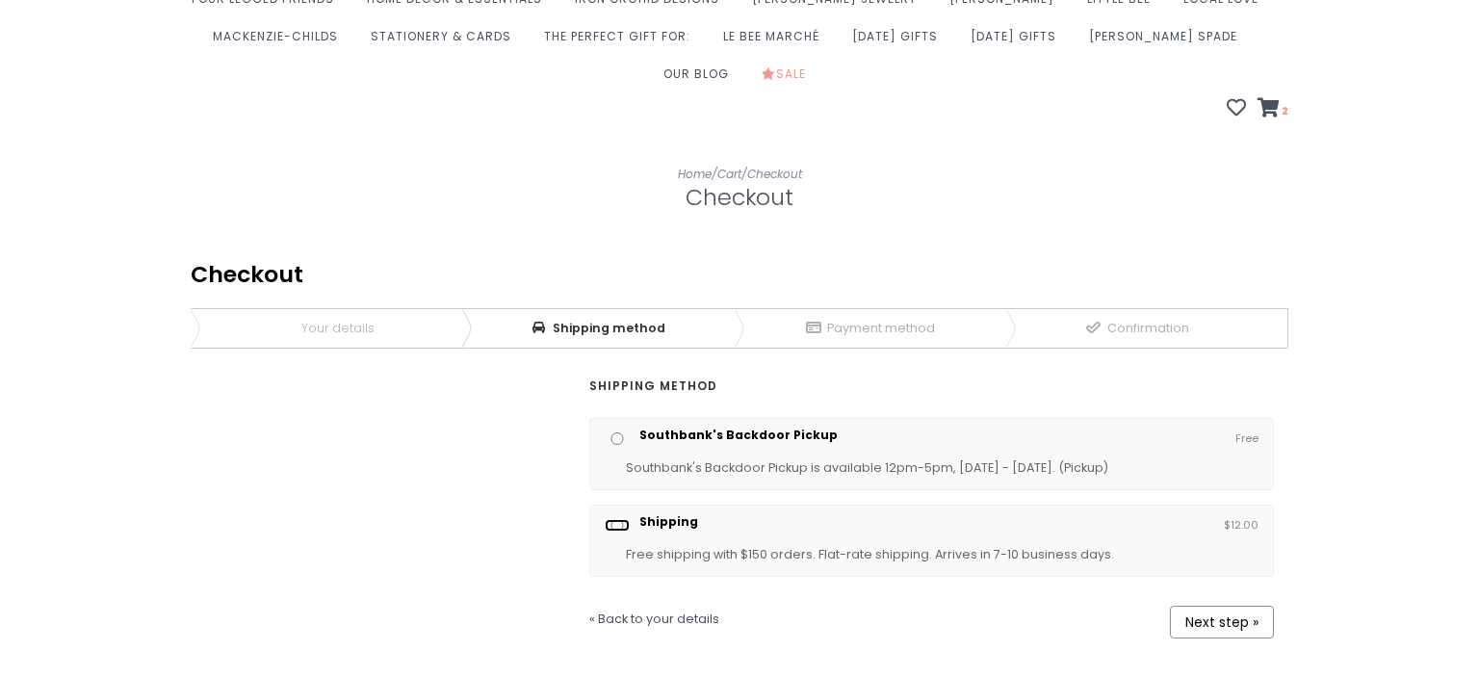
click at [619, 519] on input "Shipping" at bounding box center [617, 525] width 25 height 13
radio input "true"
click at [1226, 606] on link "Next step »" at bounding box center [1222, 622] width 104 height 33
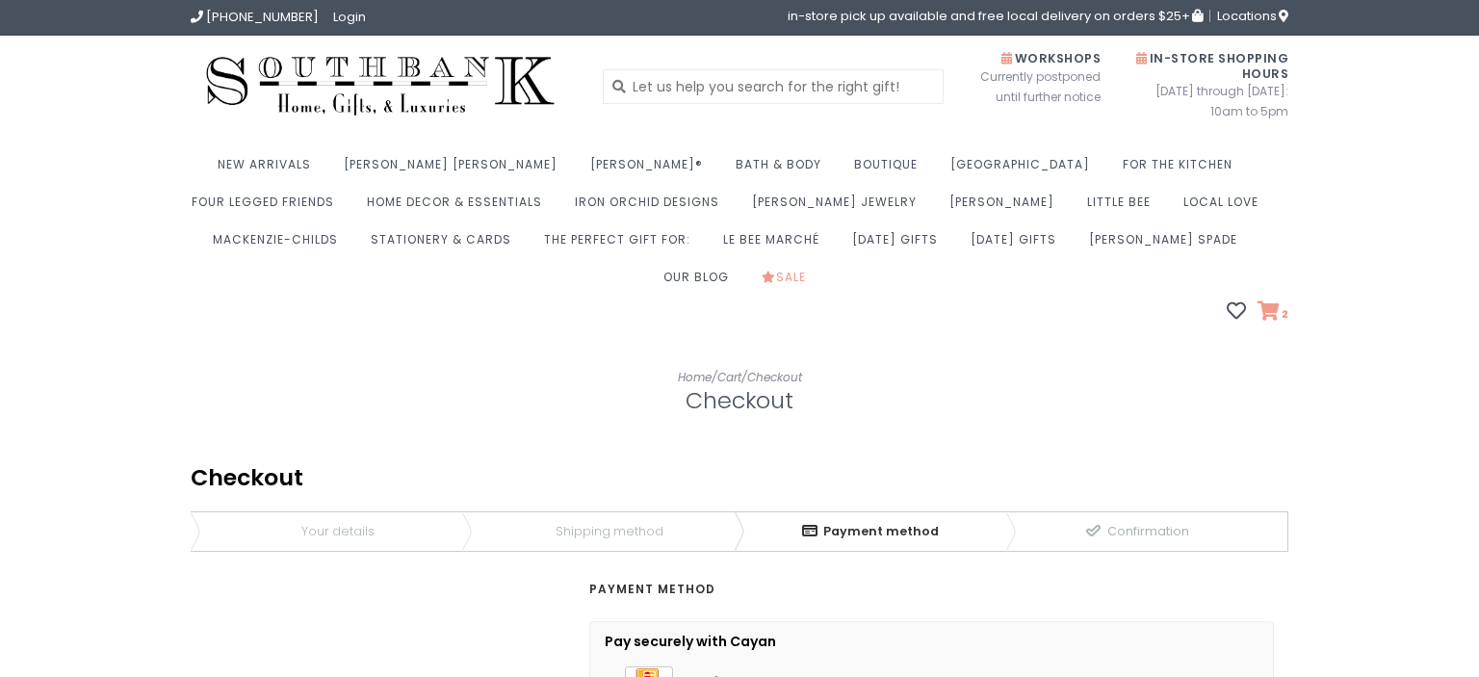
click at [1272, 301] on icon at bounding box center [1268, 310] width 22 height 19
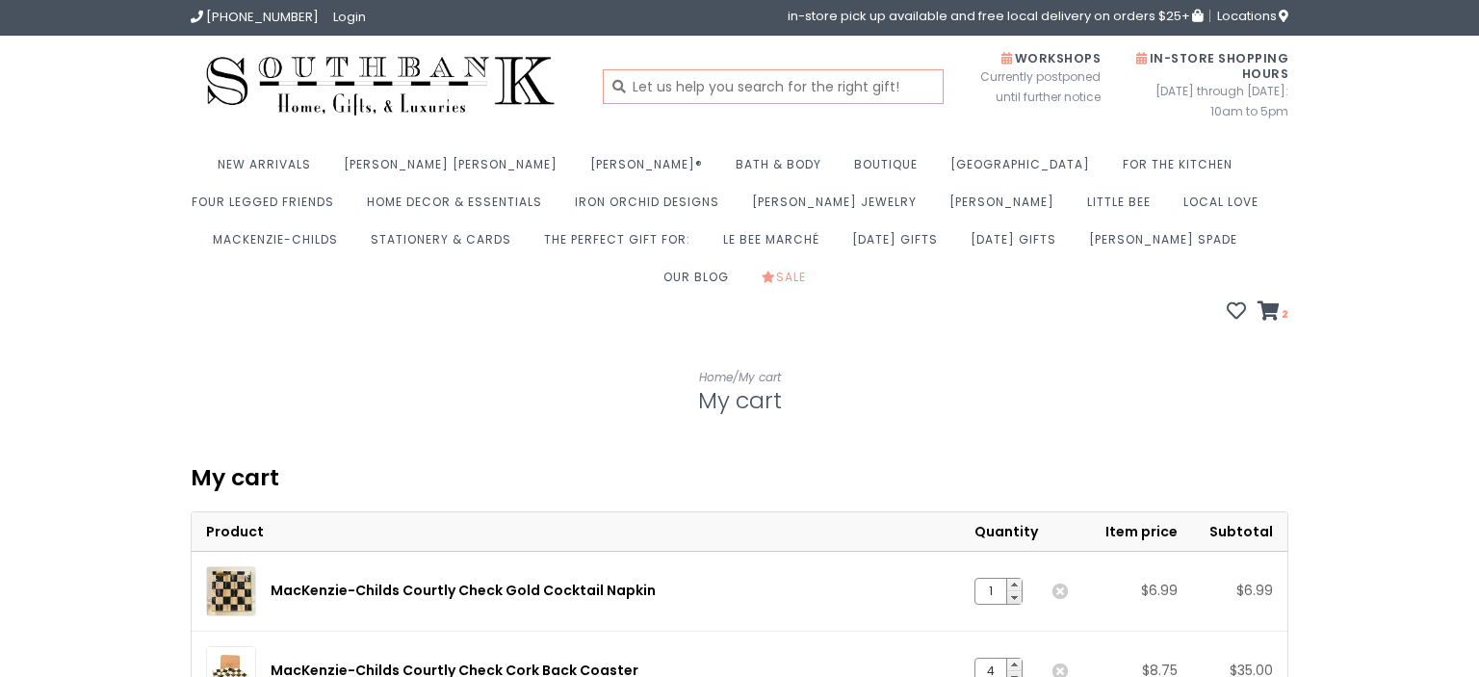
click at [700, 76] on input "text" at bounding box center [774, 86] width 342 height 35
type input "monogram tumbler"
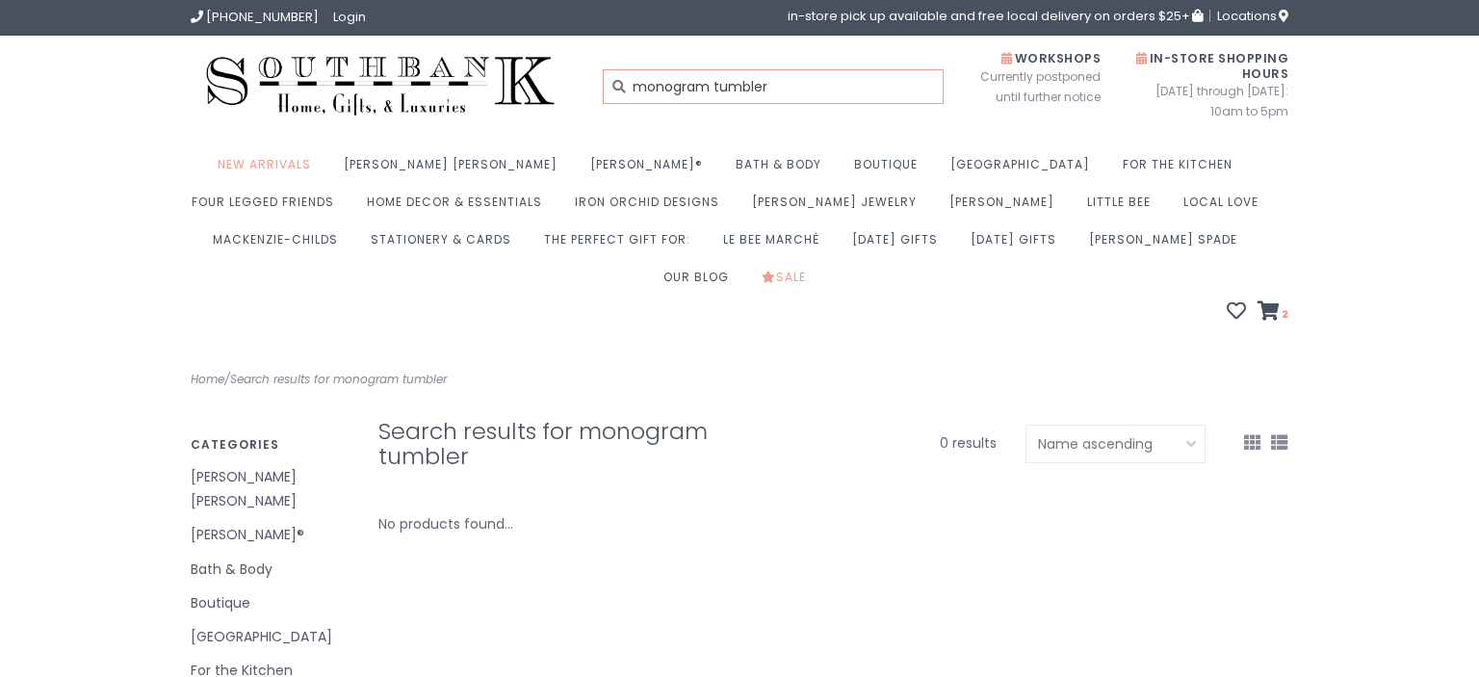
drag, startPoint x: 780, startPoint y: 86, endPoint x: 615, endPoint y: 79, distance: 164.8
click at [615, 79] on input "monogram tumbler" at bounding box center [774, 86] width 342 height 35
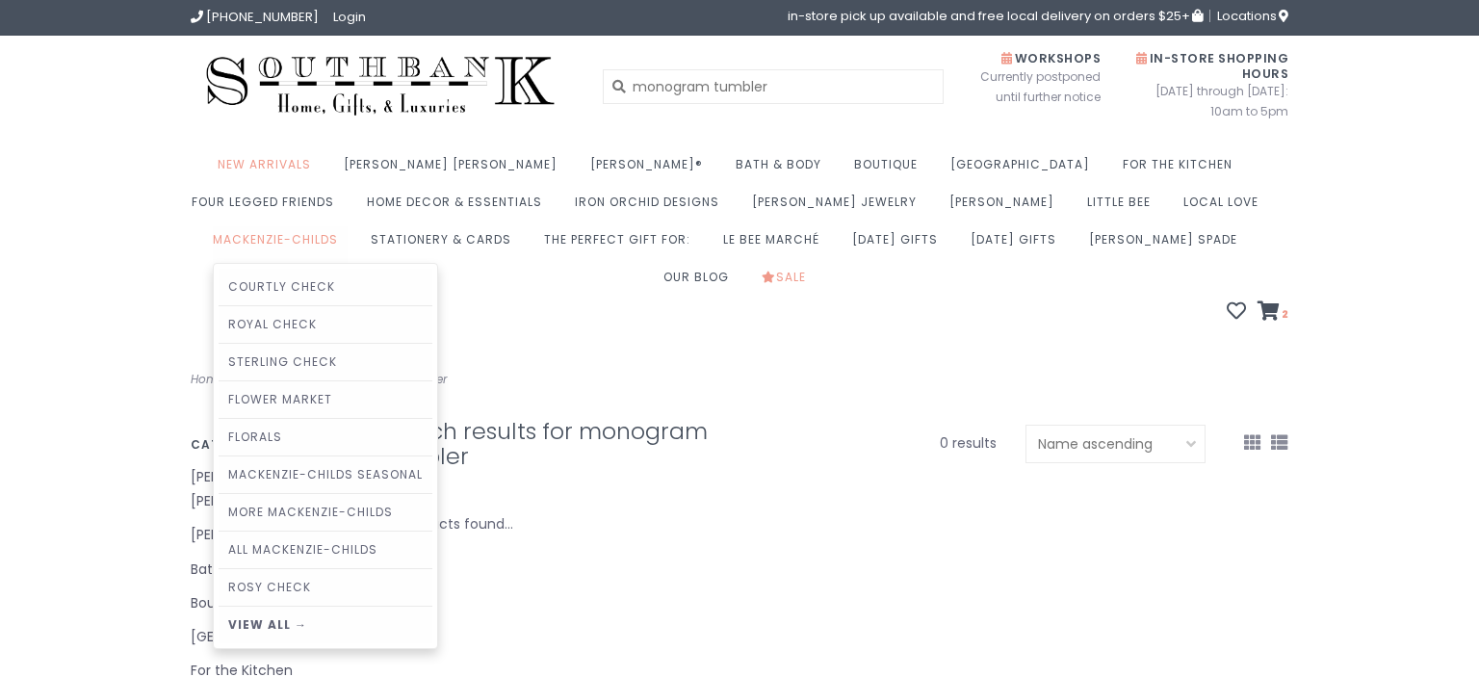
click at [348, 226] on link "MacKenzie-Childs" at bounding box center [280, 245] width 135 height 38
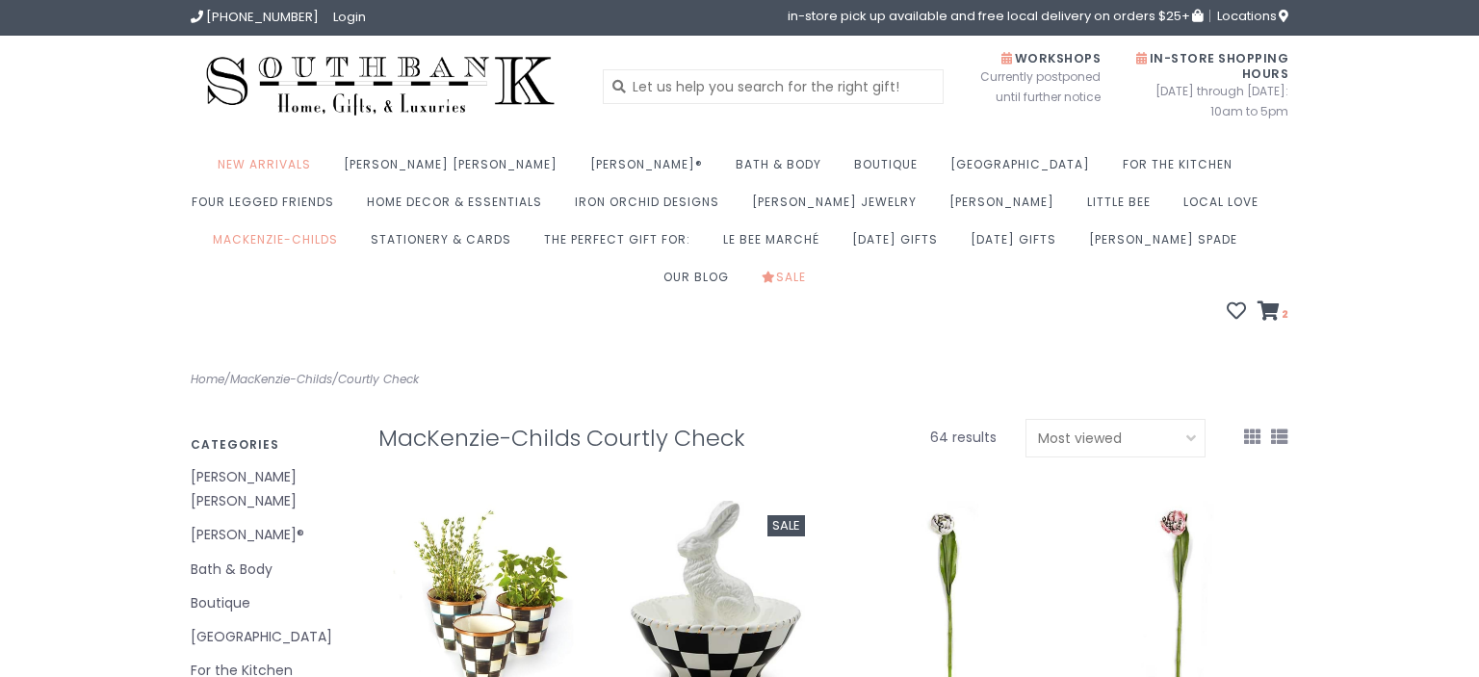
click at [1025, 419] on select "Default Most viewed Newest products Lowest price Highest price Name ascending N…" at bounding box center [1115, 438] width 180 height 39
select select "lowest"
click option "Lowest price" at bounding box center [0, 0] width 0 height 0
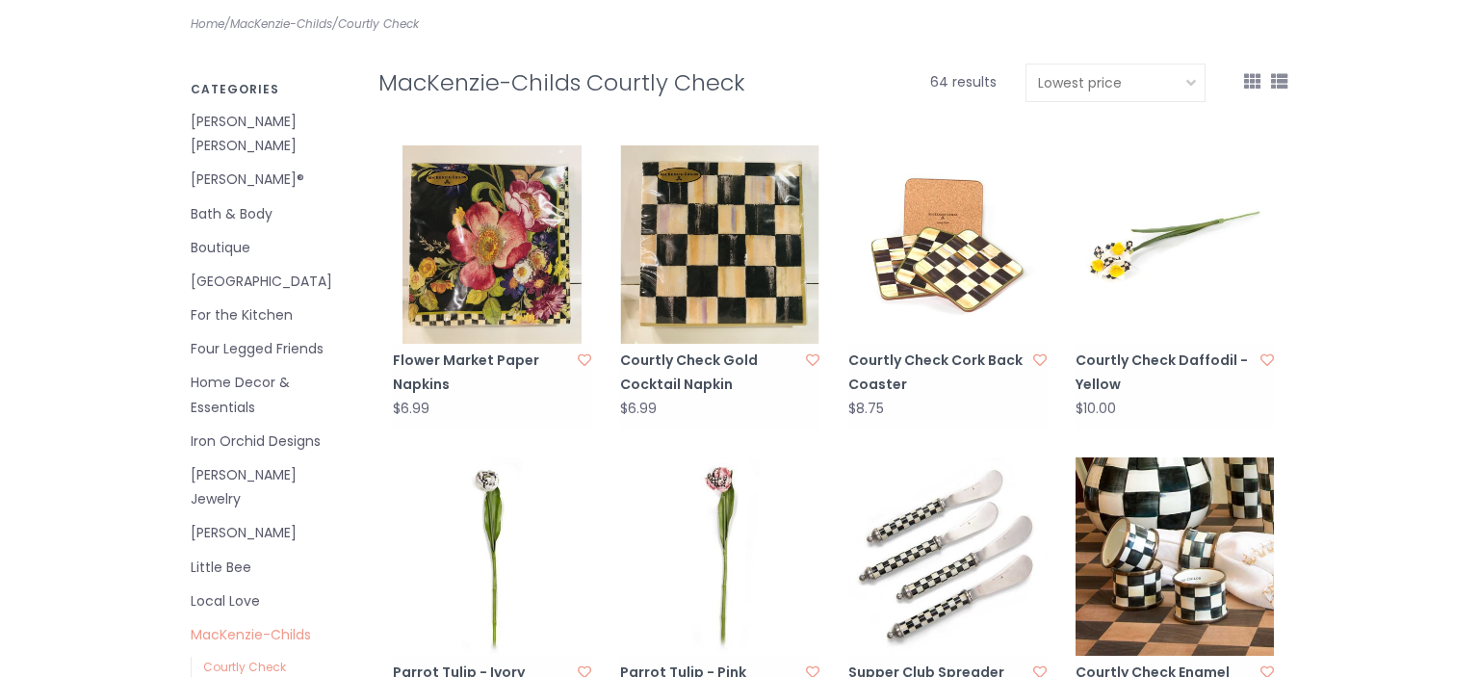
scroll to position [508, 0]
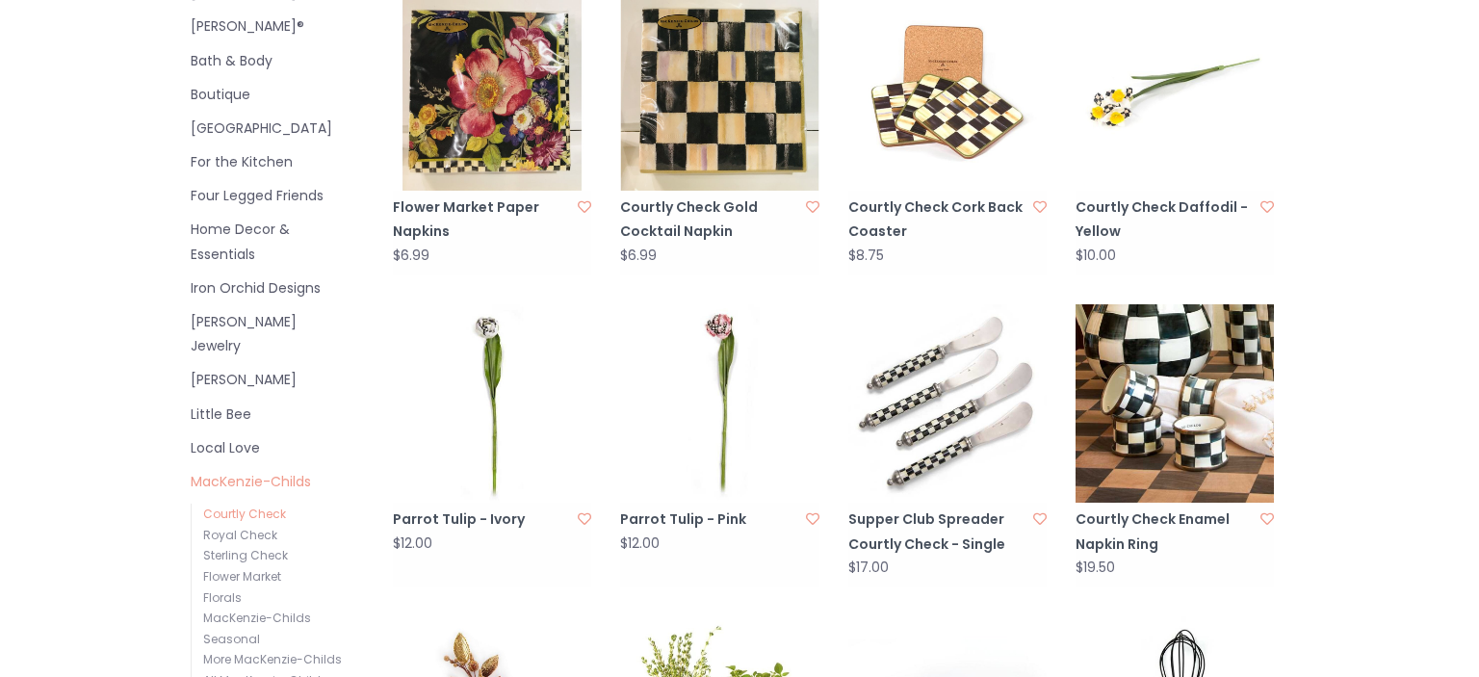
click at [496, 414] on img at bounding box center [492, 403] width 198 height 198
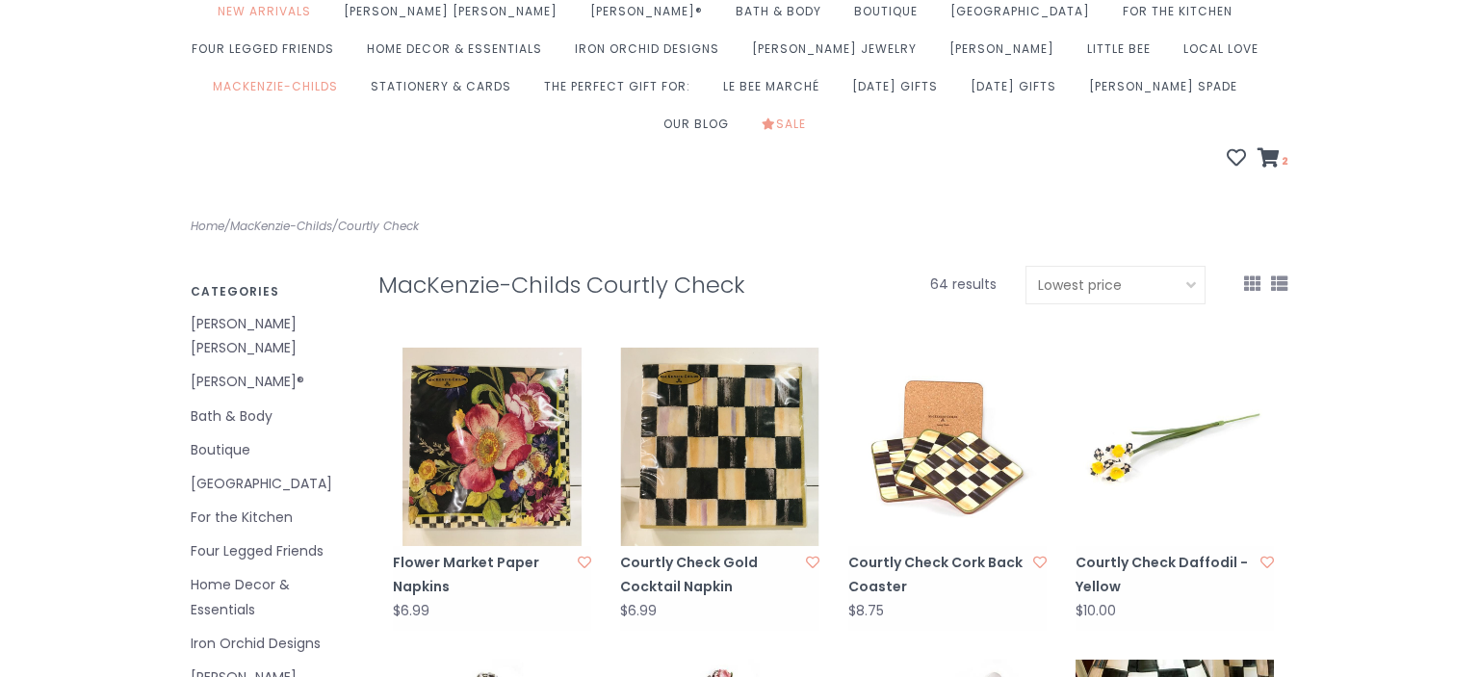
scroll to position [228, 0]
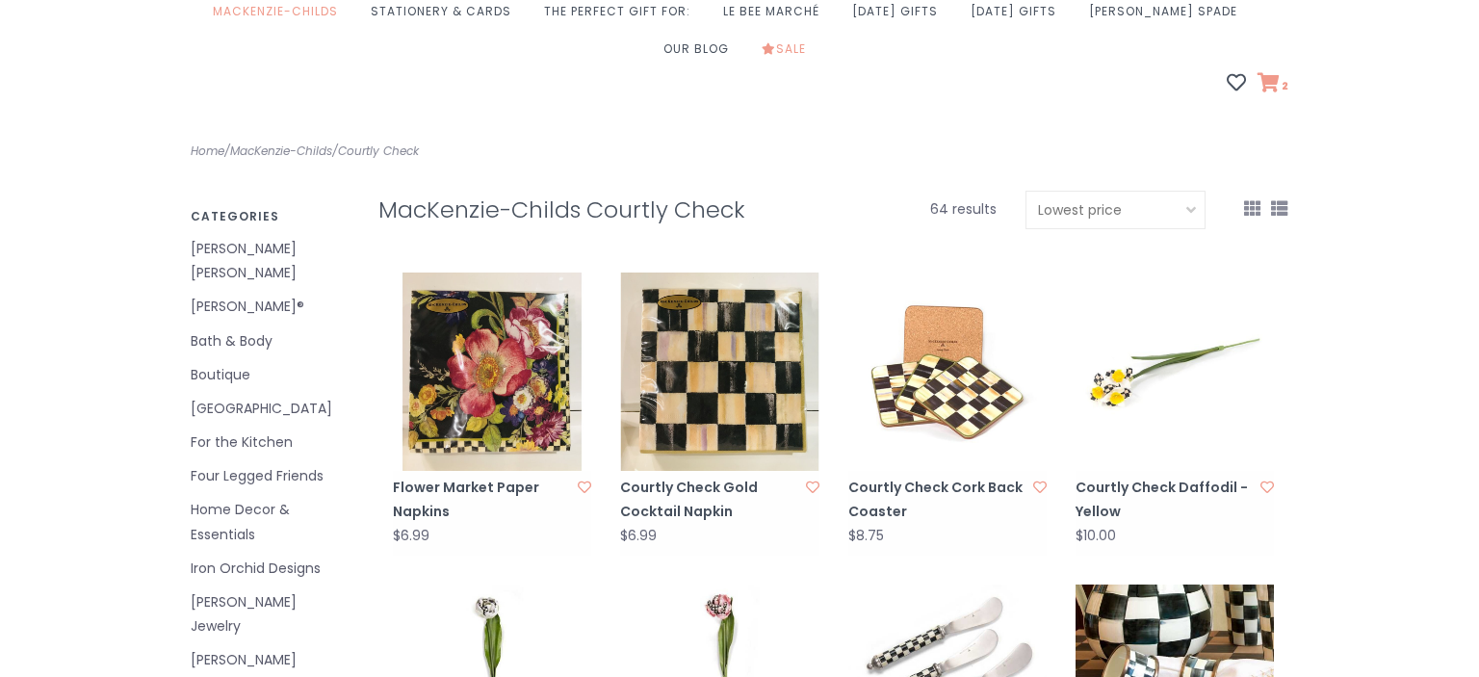
click at [1272, 73] on icon at bounding box center [1268, 82] width 22 height 19
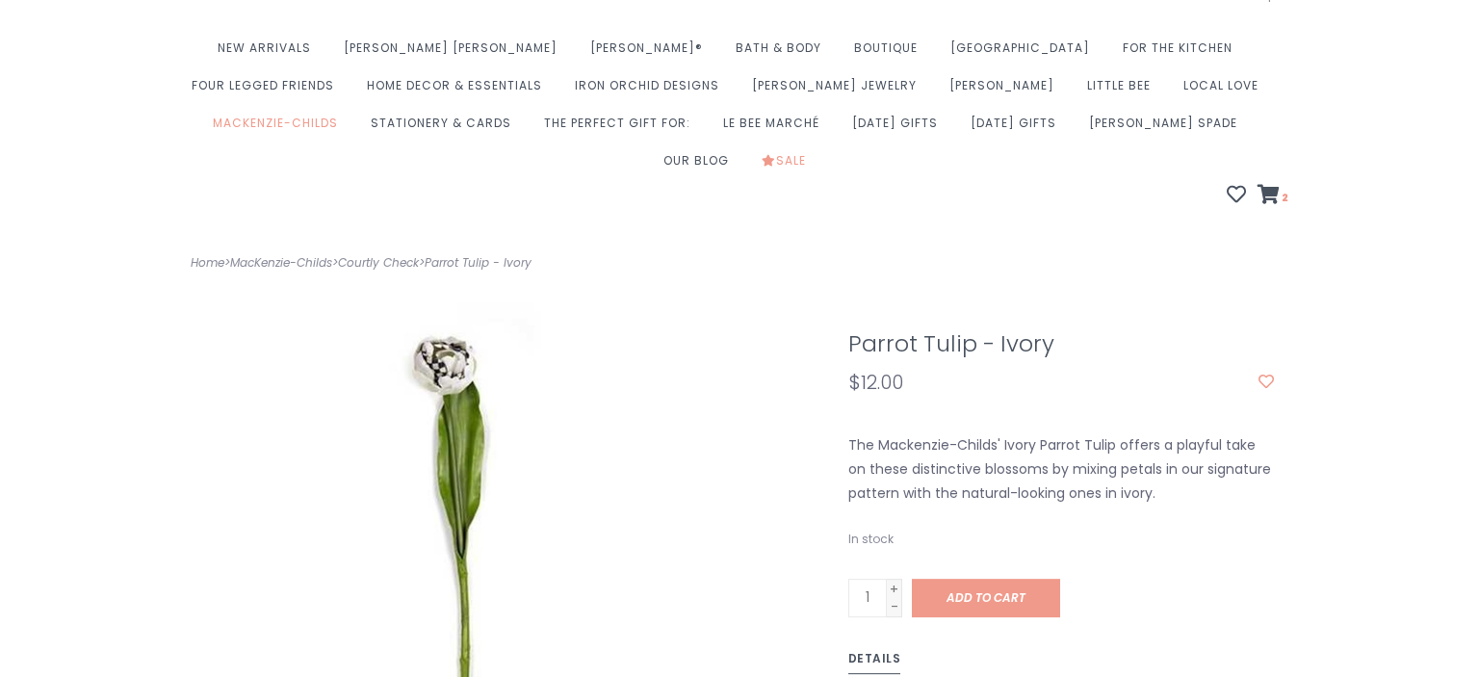
scroll to position [50, 0]
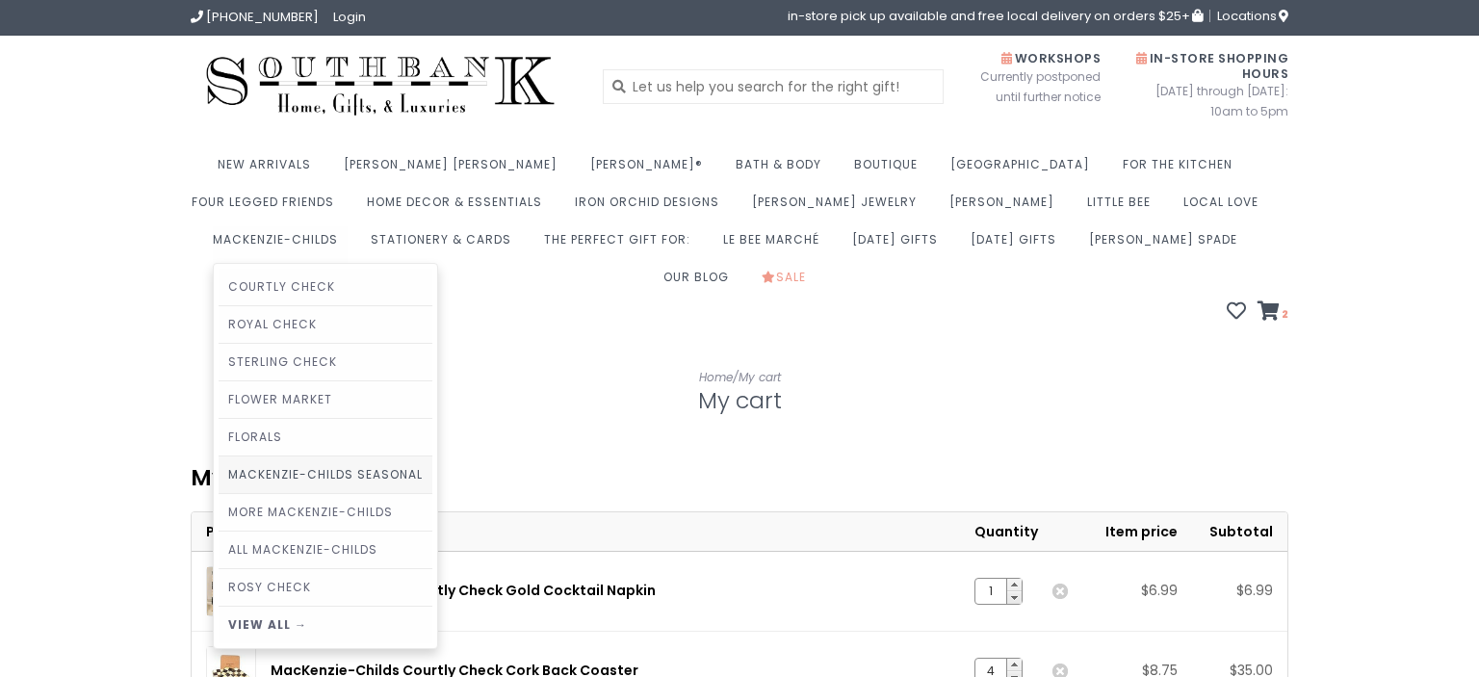
click at [432, 456] on link "MacKenzie-Childs Seasonal" at bounding box center [326, 474] width 214 height 37
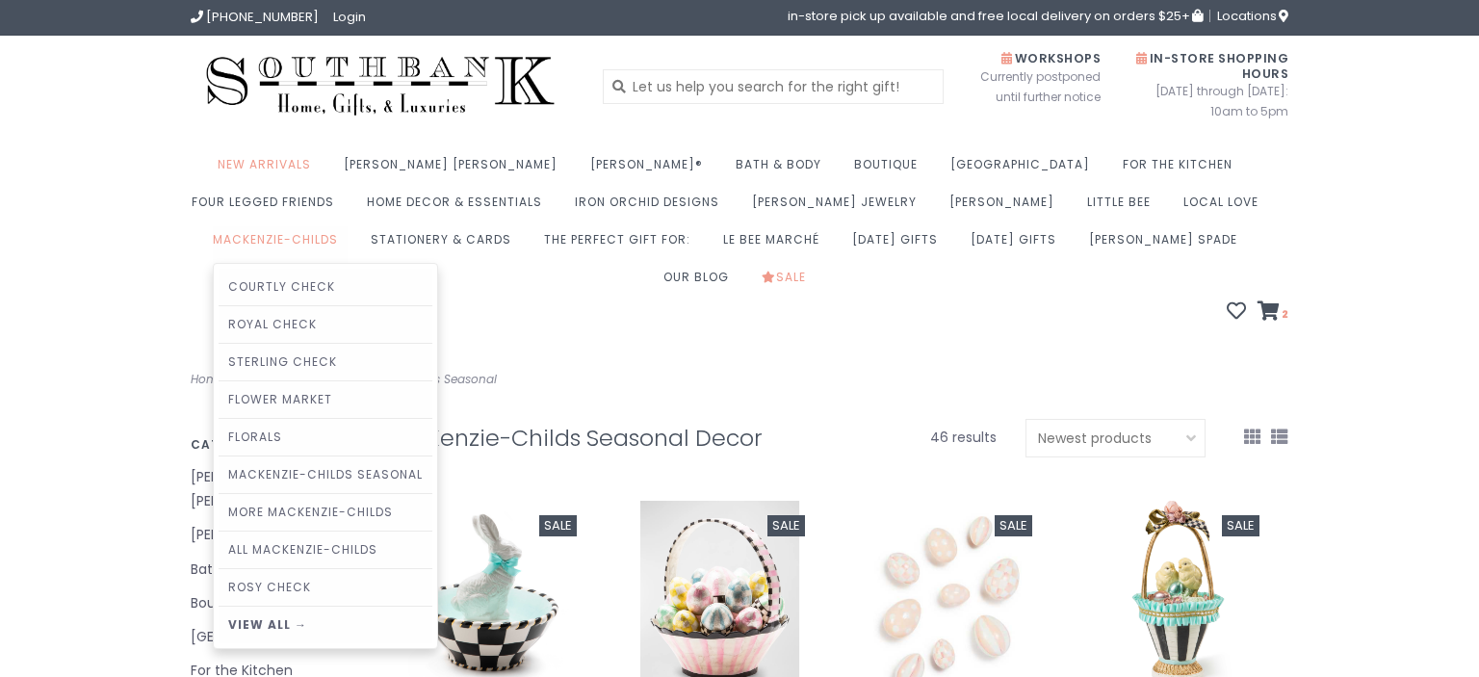
click at [348, 226] on link "MacKenzie-Childs" at bounding box center [280, 245] width 135 height 38
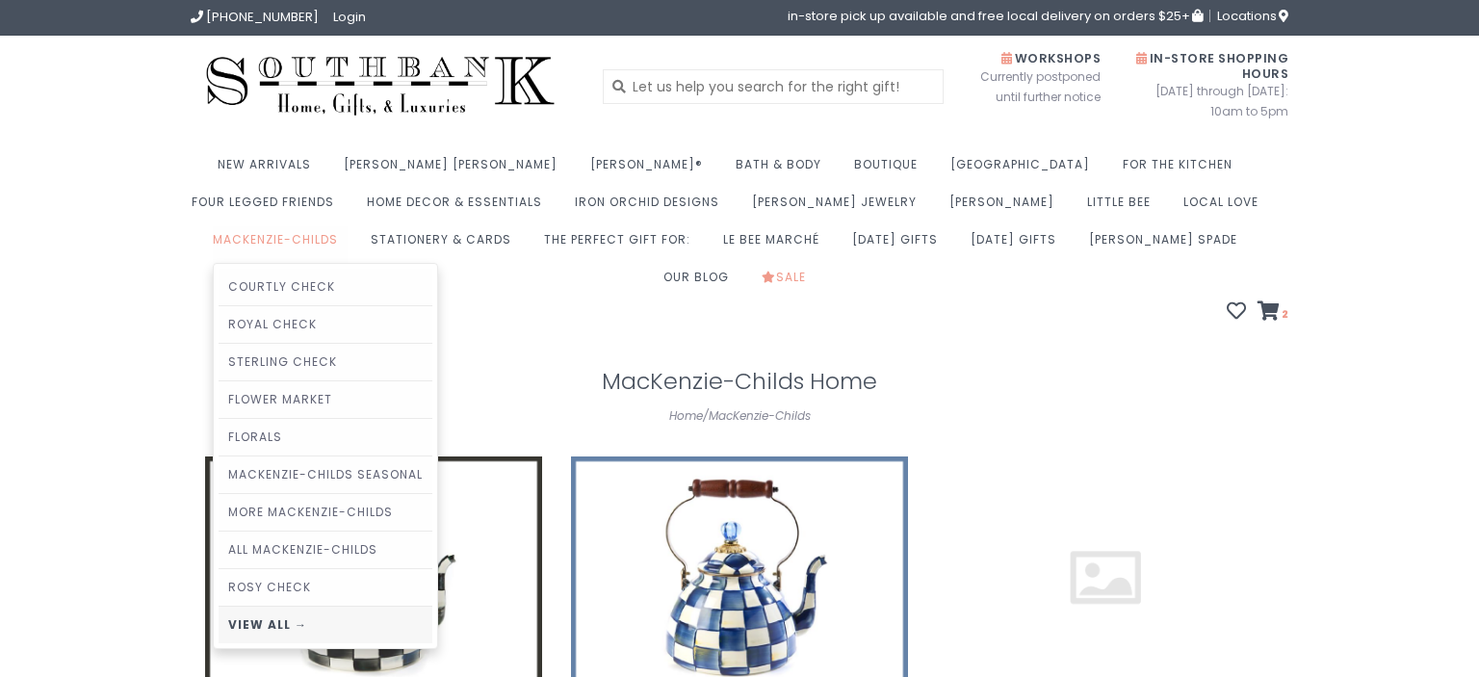
click at [432, 607] on link "View all →" at bounding box center [326, 625] width 214 height 37
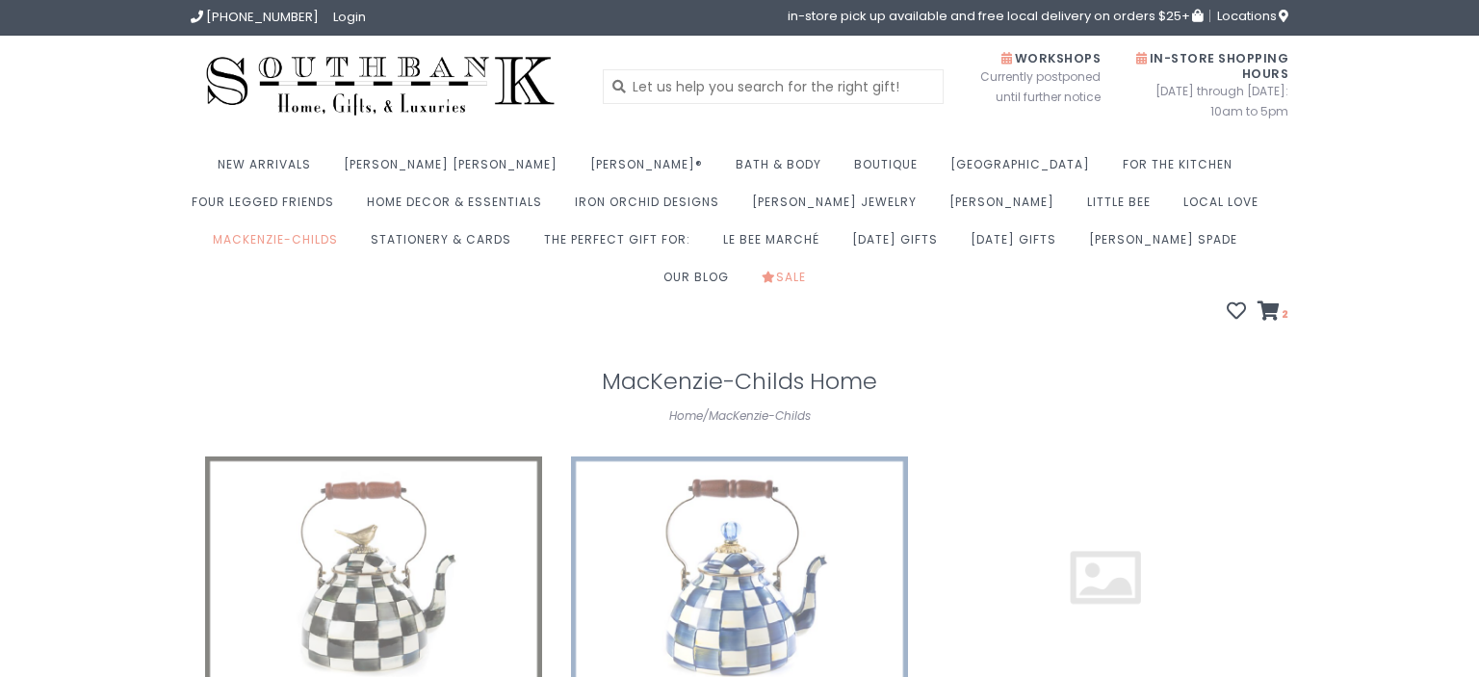
scroll to position [431, 0]
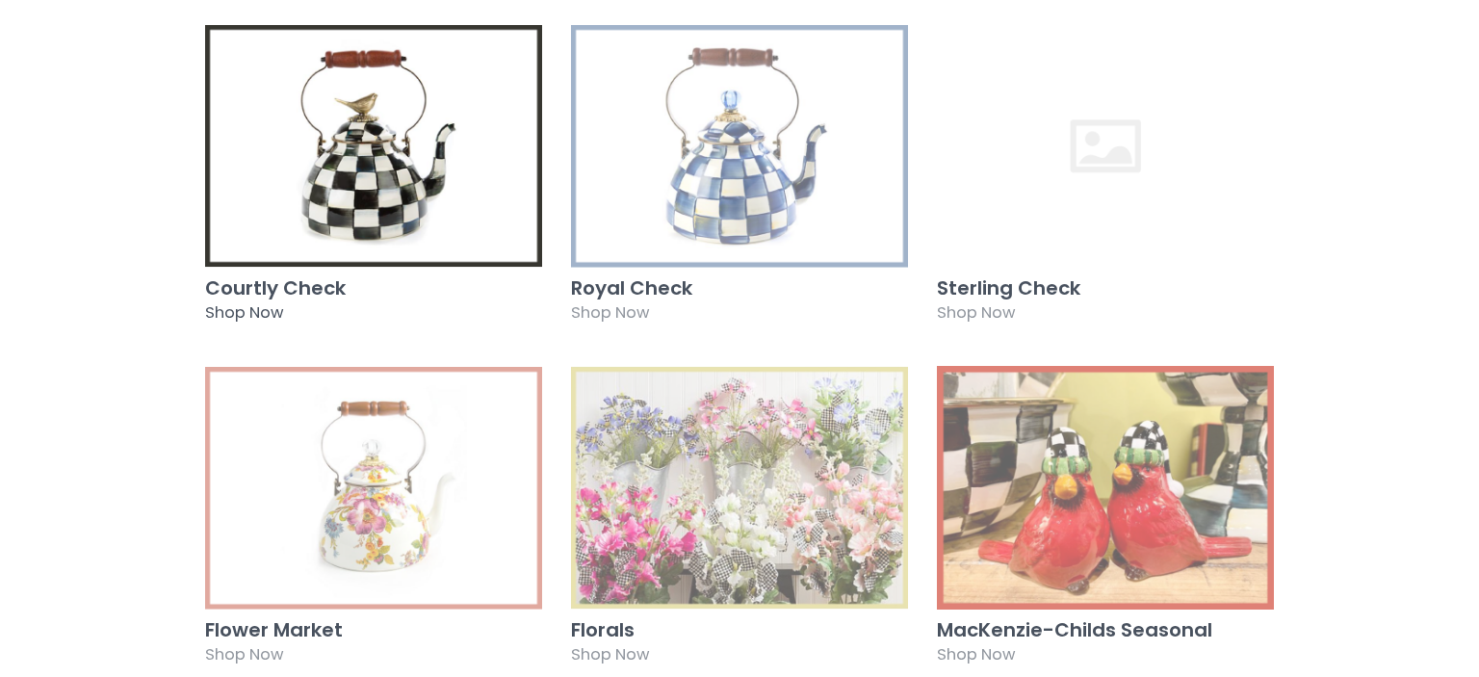
click at [448, 177] on img at bounding box center [373, 146] width 337 height 244
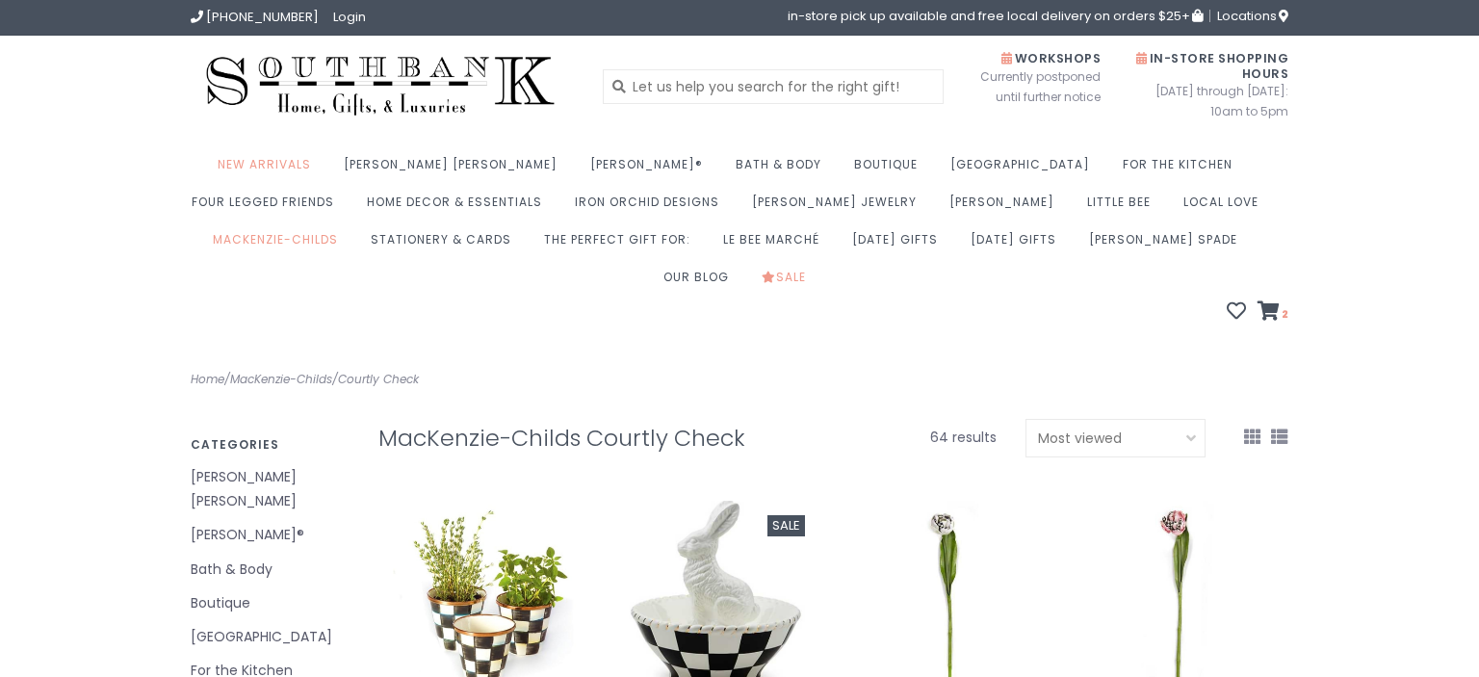
click at [1025, 419] on select "Default Most viewed Newest products Lowest price Highest price Name ascending N…" at bounding box center [1115, 438] width 180 height 39
select select "lowest"
click option "Lowest price" at bounding box center [0, 0] width 0 height 0
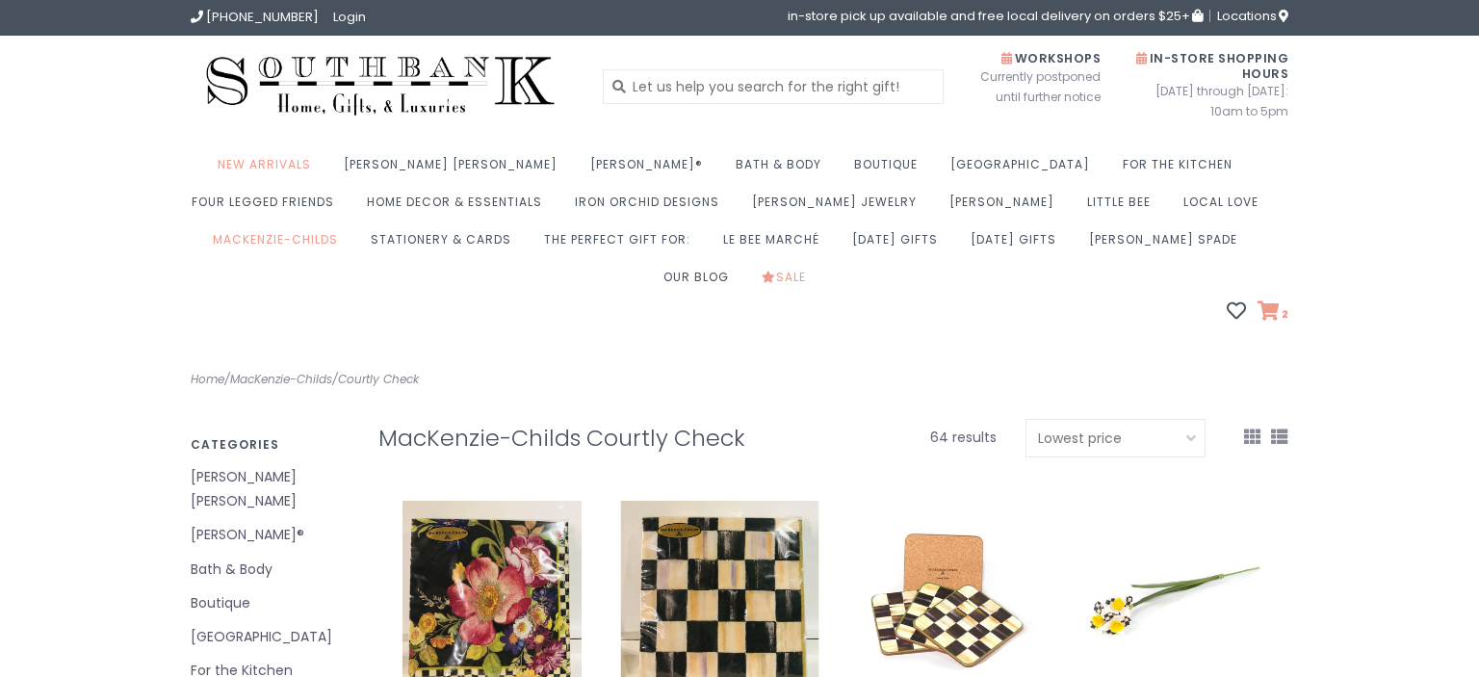
click at [1273, 301] on icon at bounding box center [1268, 310] width 22 height 19
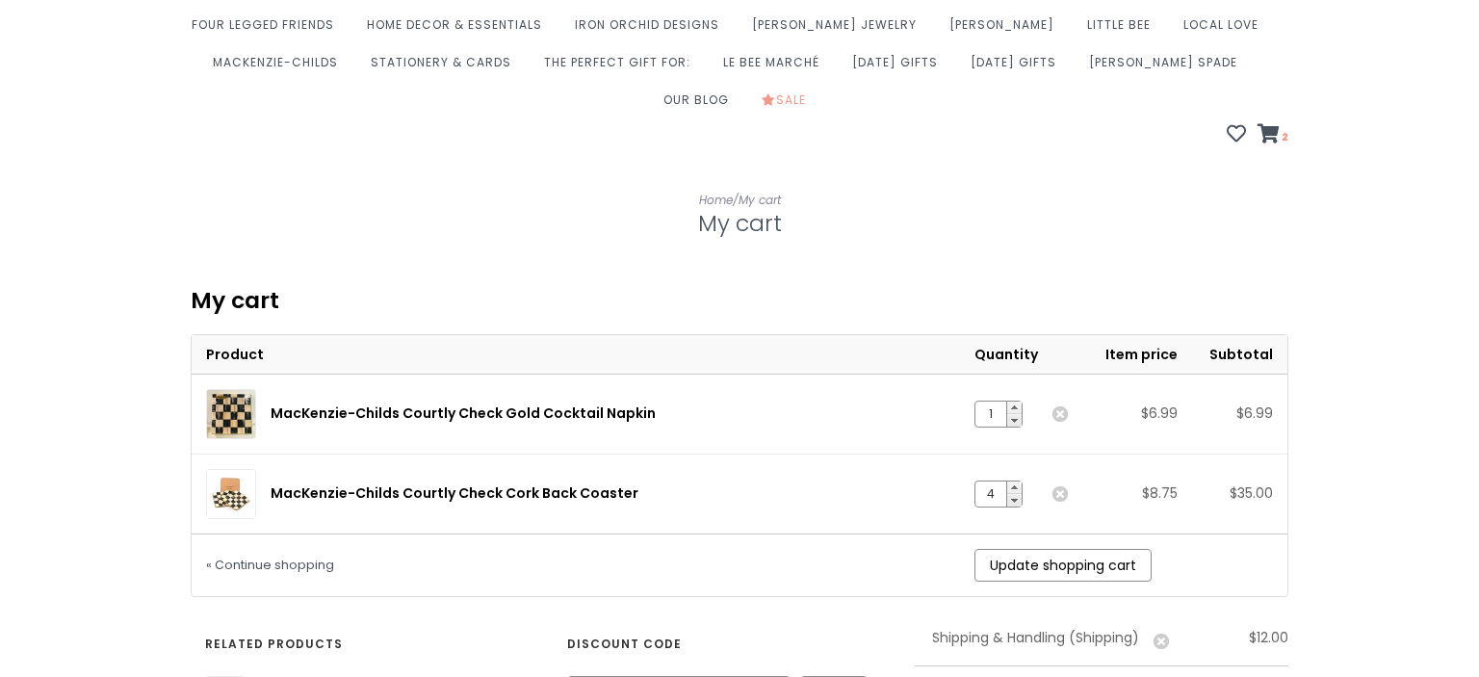
scroll to position [381, 0]
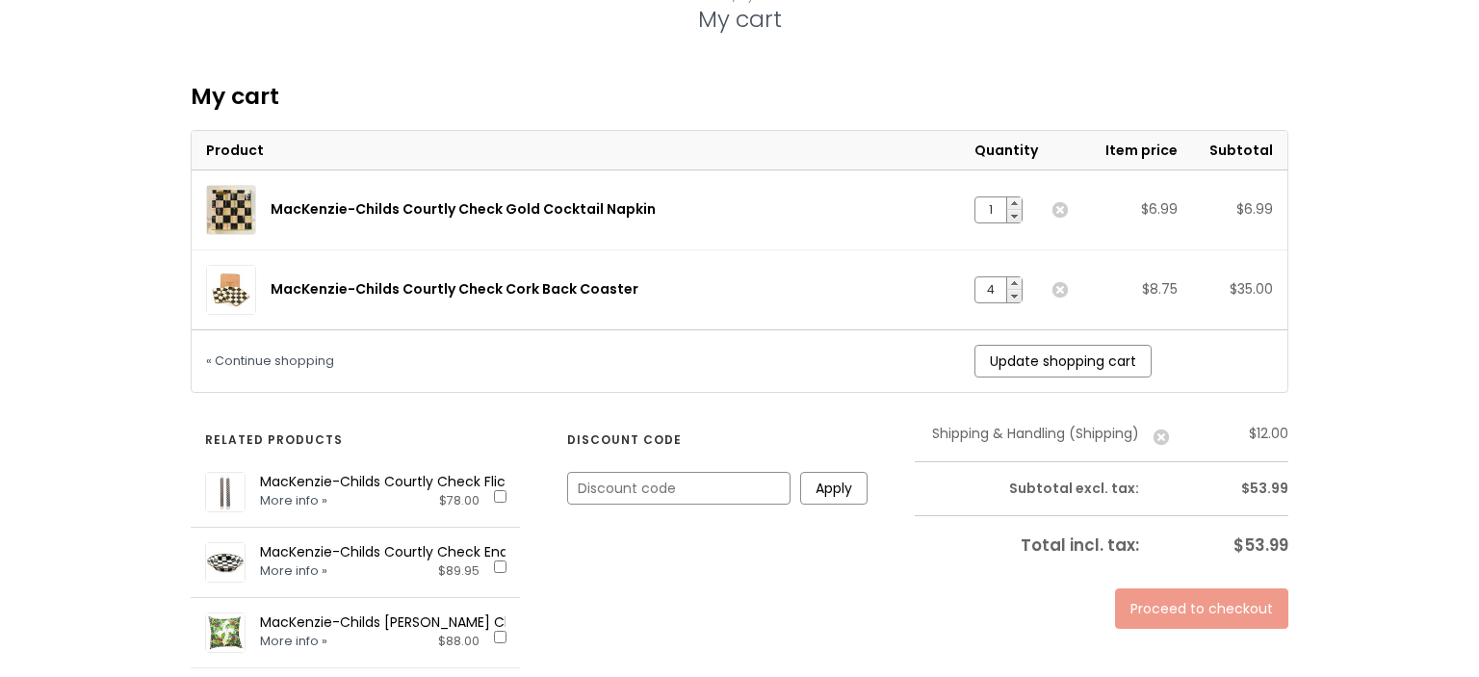
click at [1191, 588] on link "Proceed to checkout" at bounding box center [1201, 608] width 173 height 40
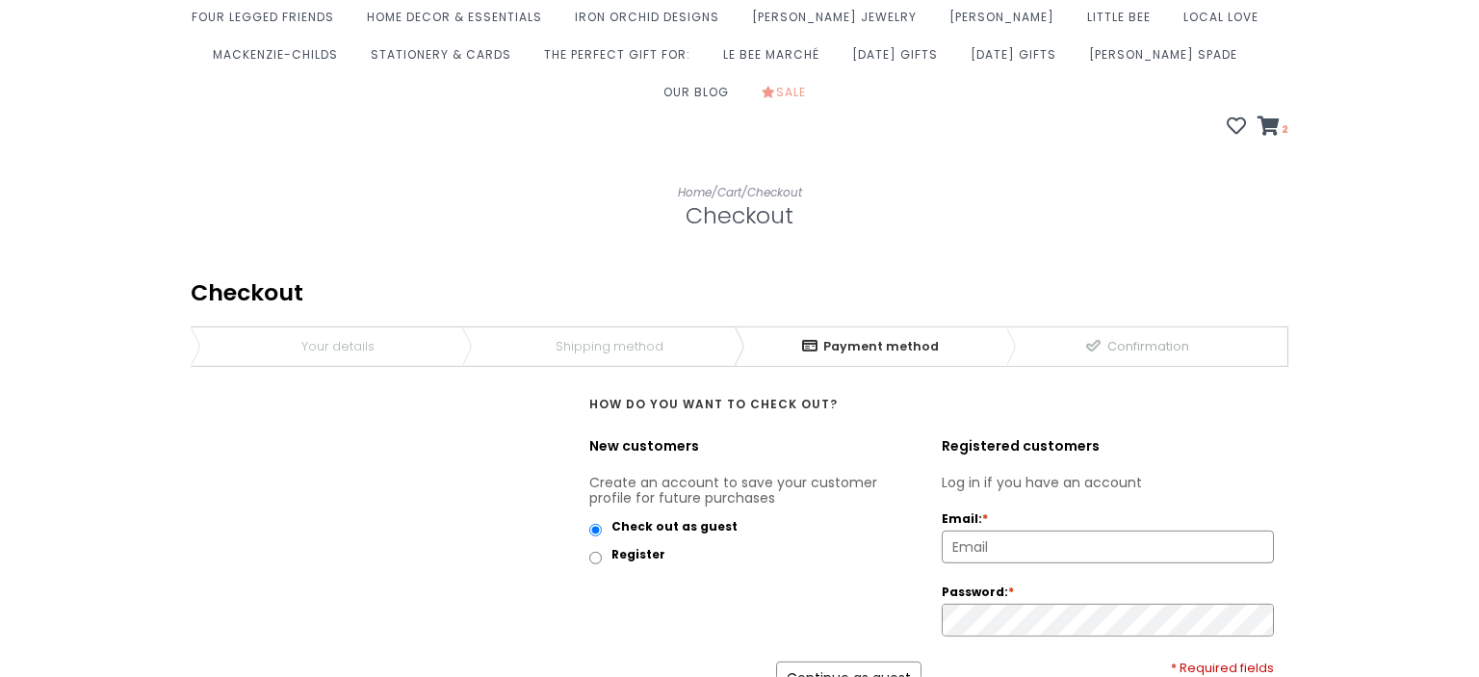
scroll to position [279, 0]
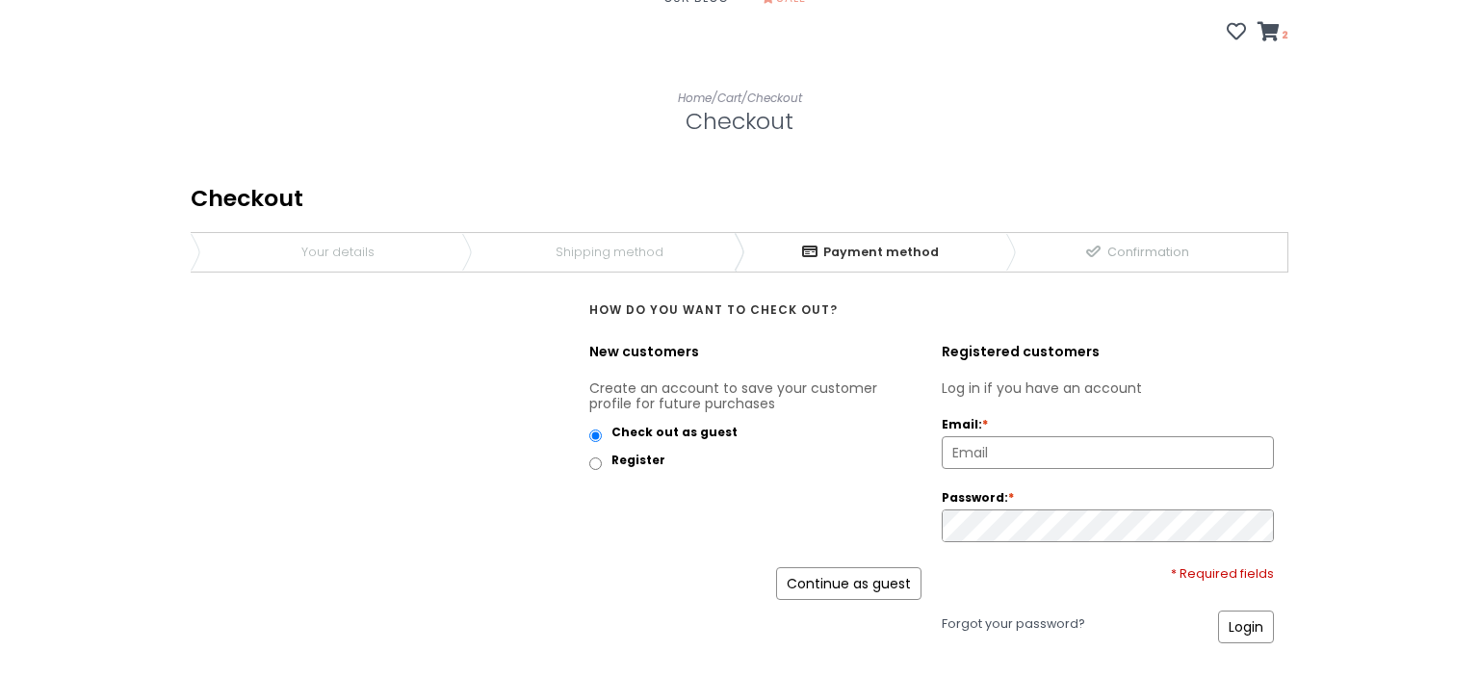
click at [869, 567] on link "Continue as guest" at bounding box center [848, 583] width 145 height 33
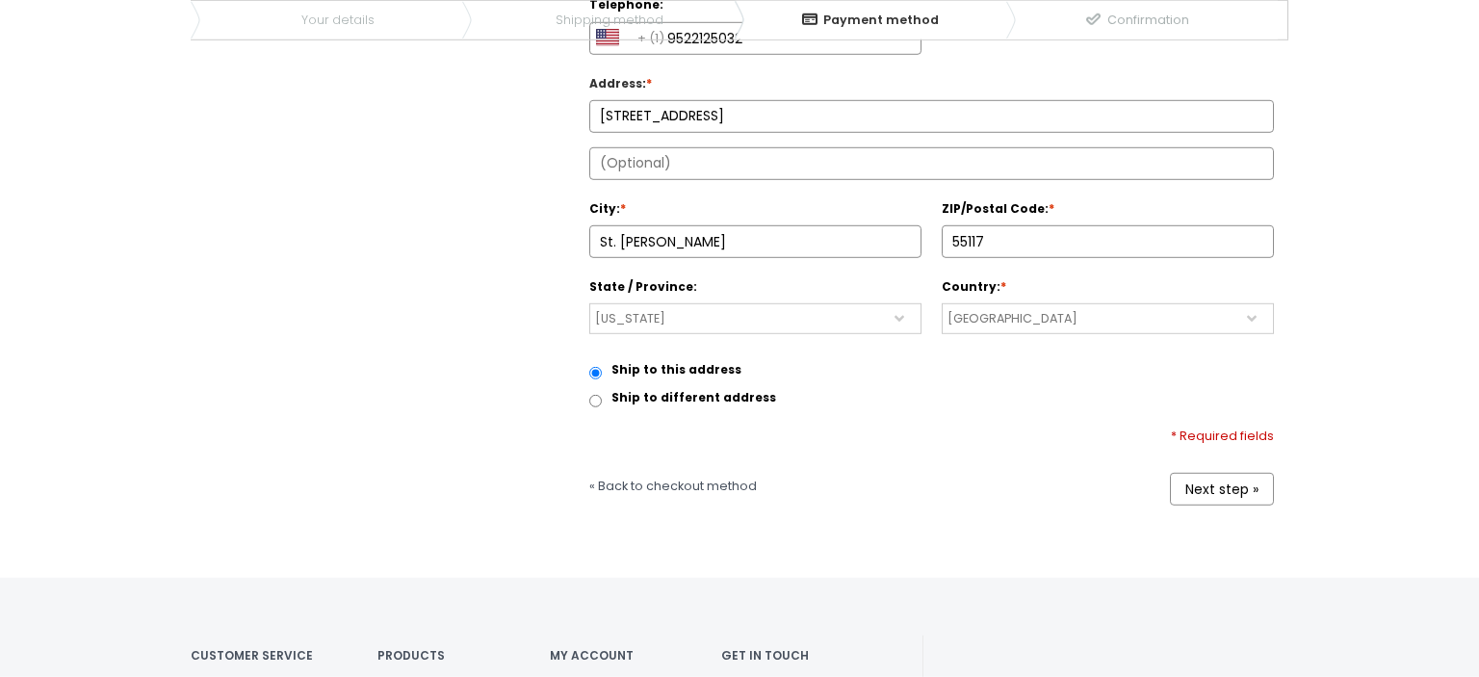
scroll to position [813, 0]
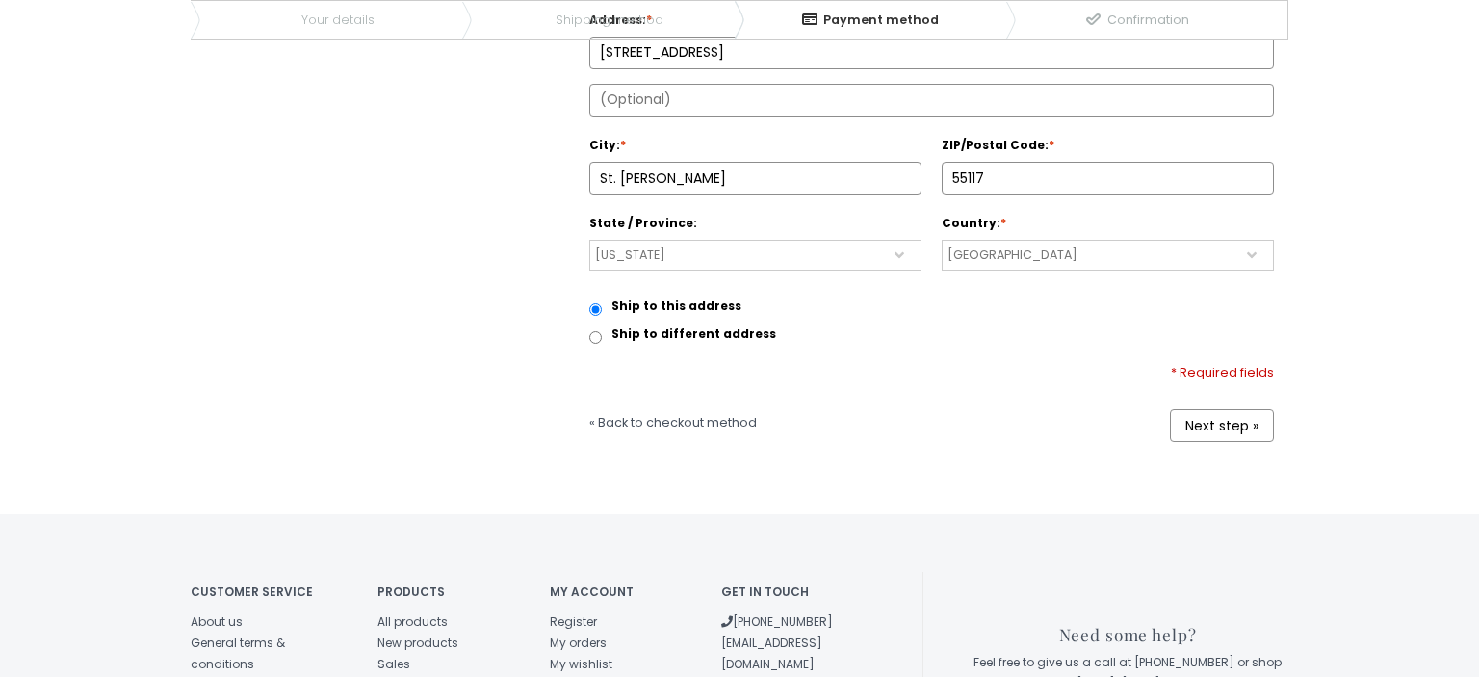
click at [1230, 409] on link "Next step »" at bounding box center [1222, 425] width 104 height 33
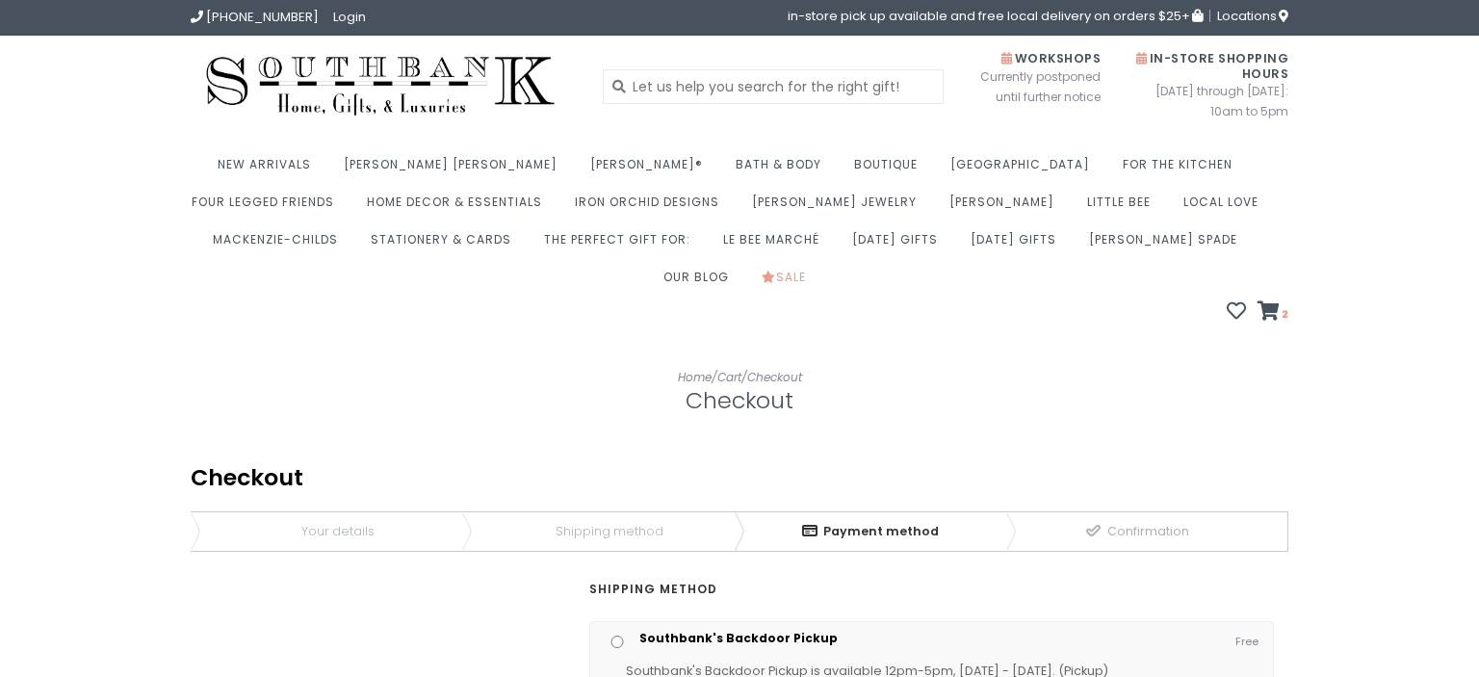
scroll to position [330, 0]
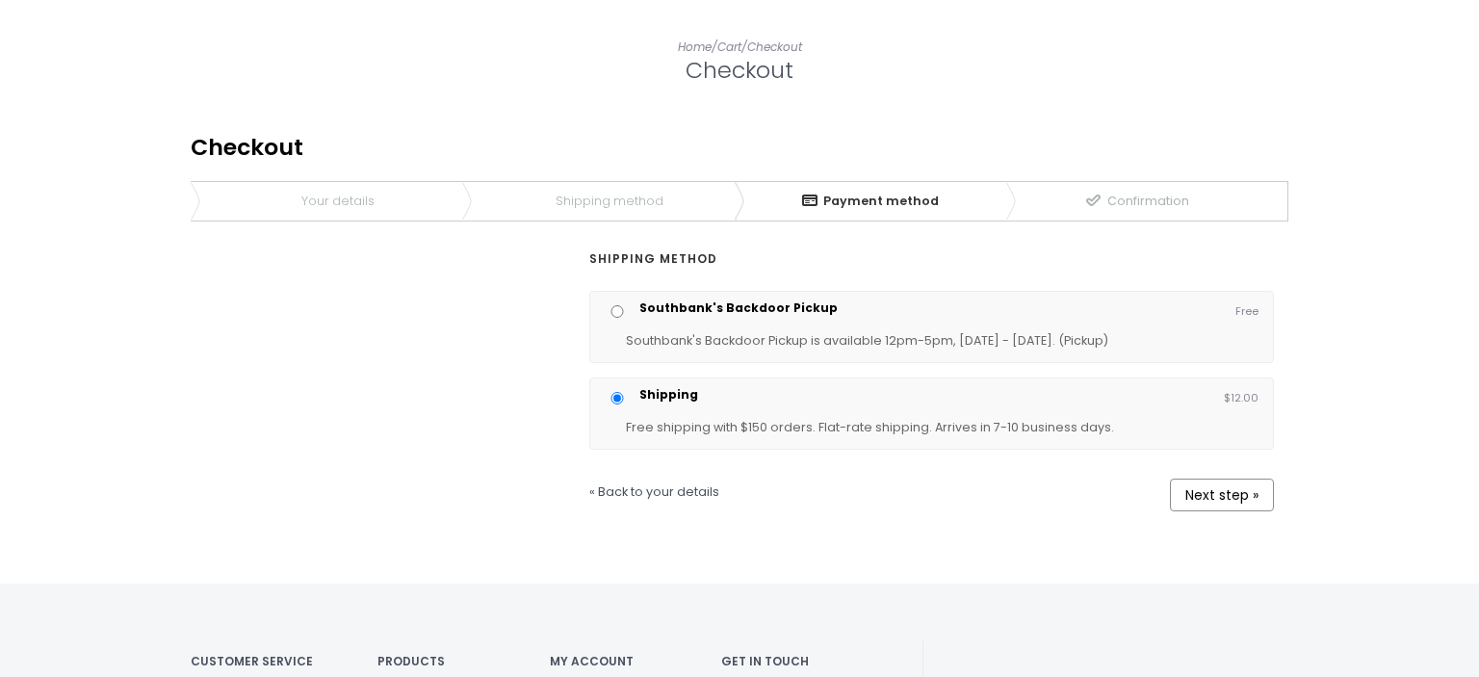
click at [1250, 479] on link "Next step »" at bounding box center [1222, 495] width 104 height 33
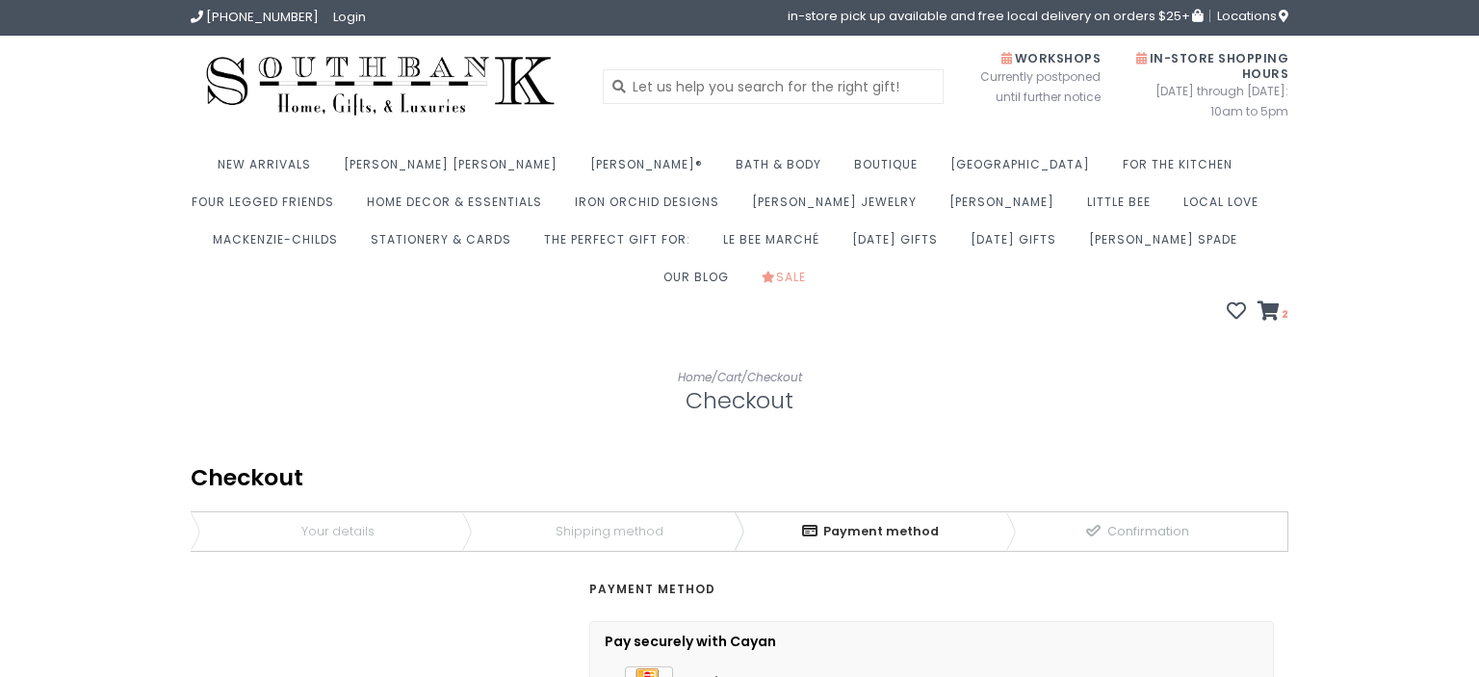
scroll to position [355, 0]
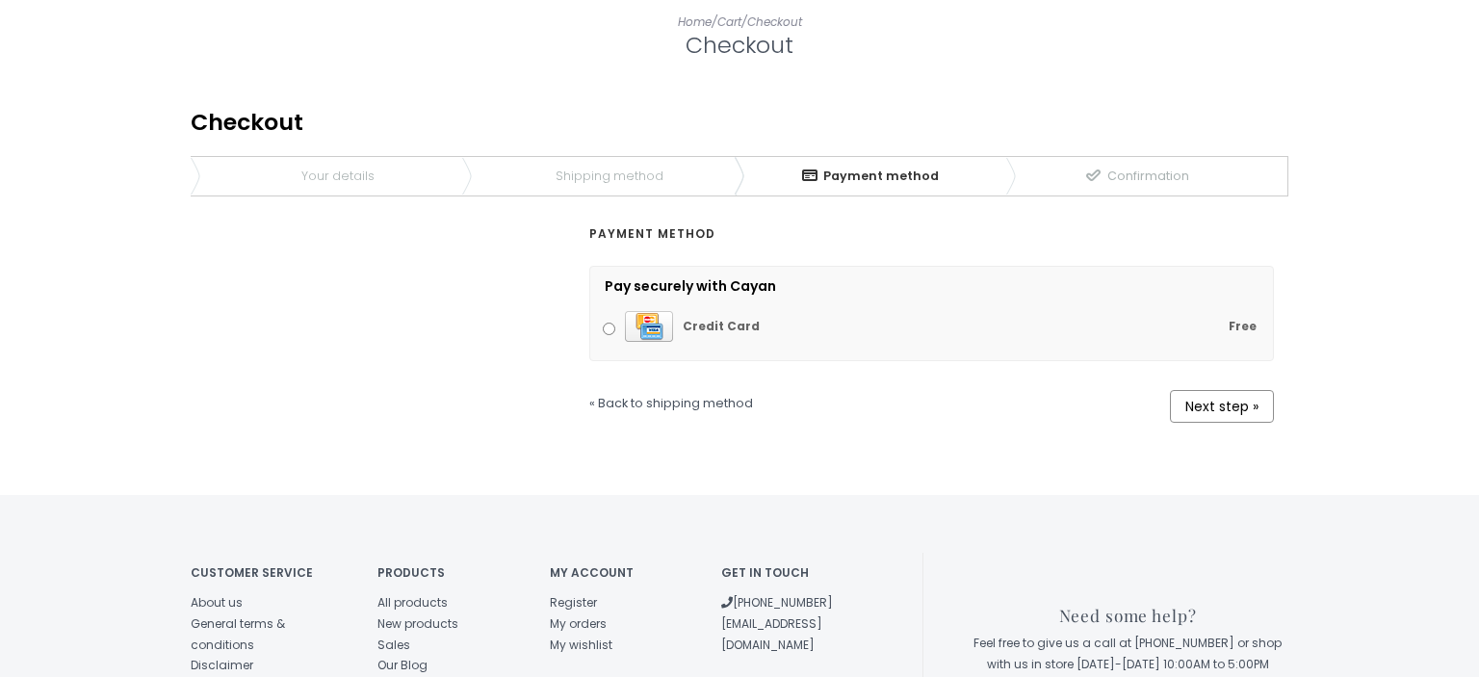
click at [1222, 390] on link "Next step »" at bounding box center [1222, 406] width 104 height 33
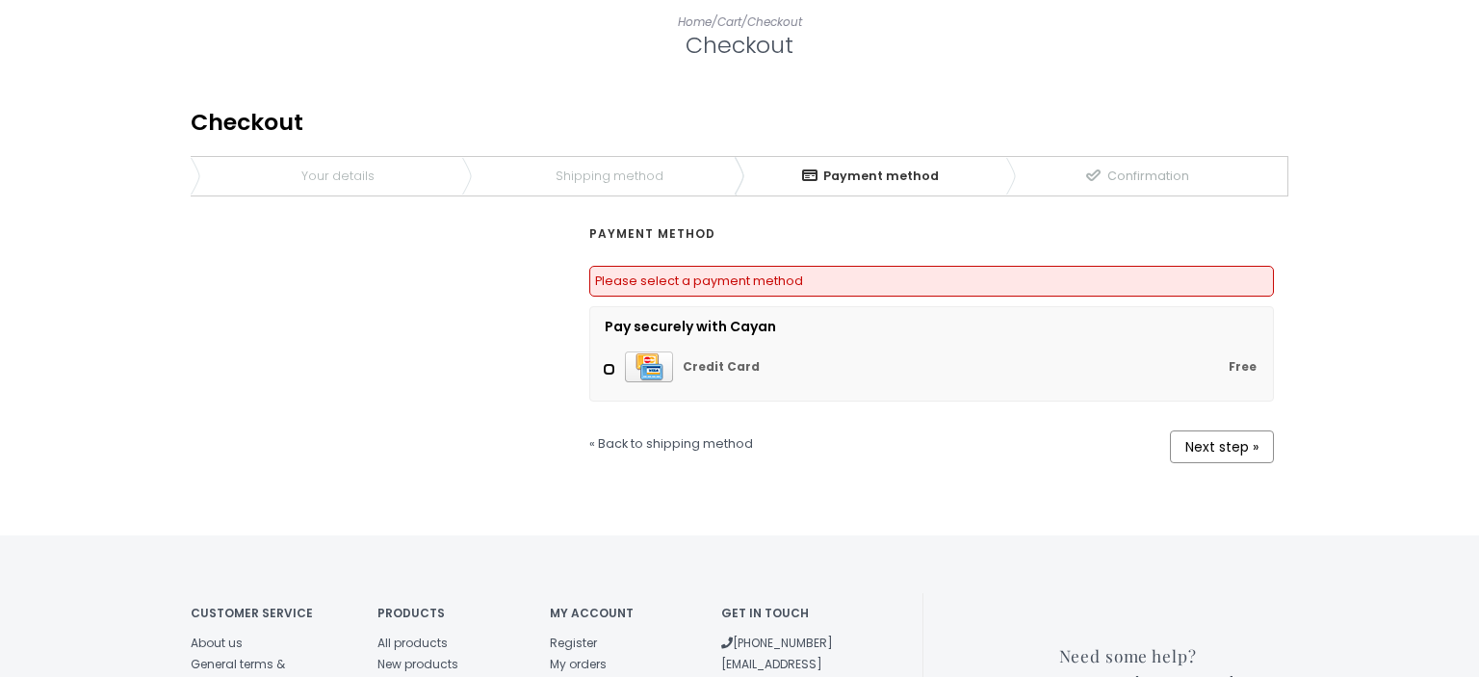
click at [613, 363] on input "Free Credit Card" at bounding box center [609, 369] width 13 height 13
radio input "true"
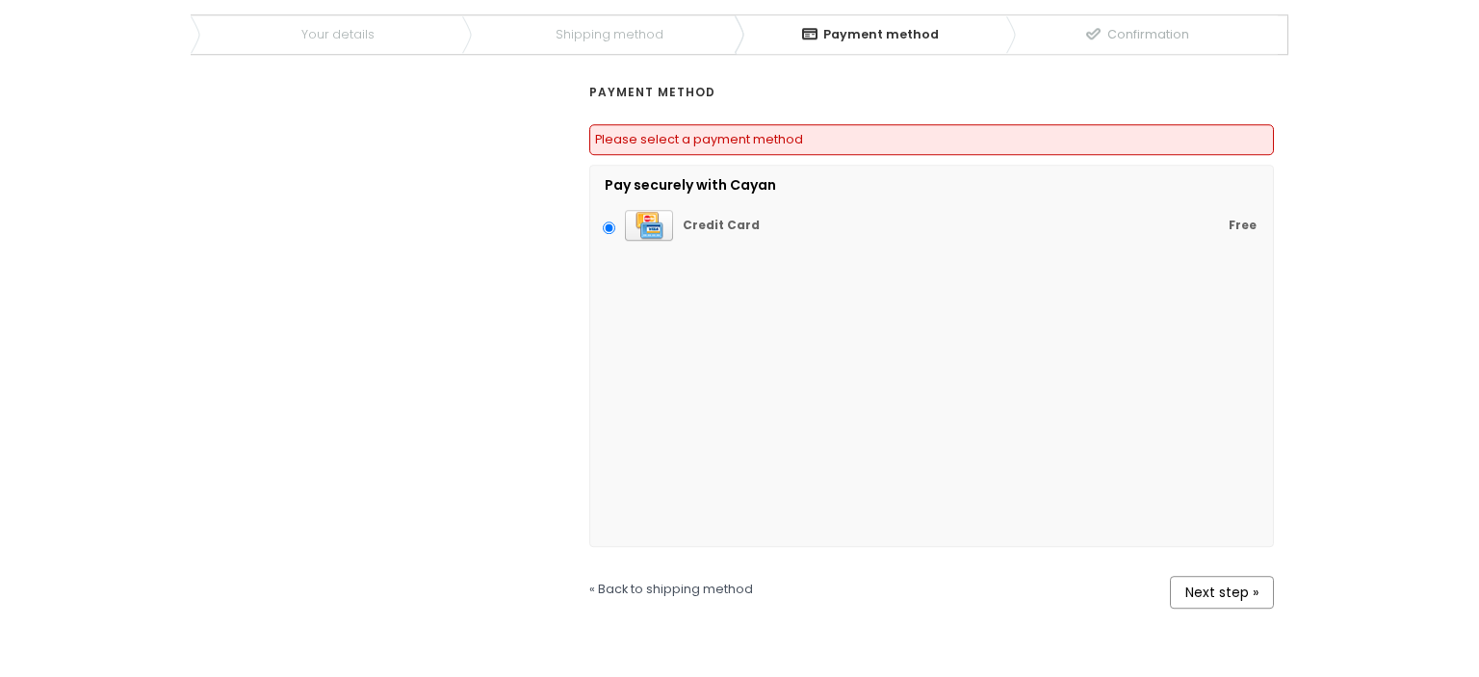
scroll to position [508, 0]
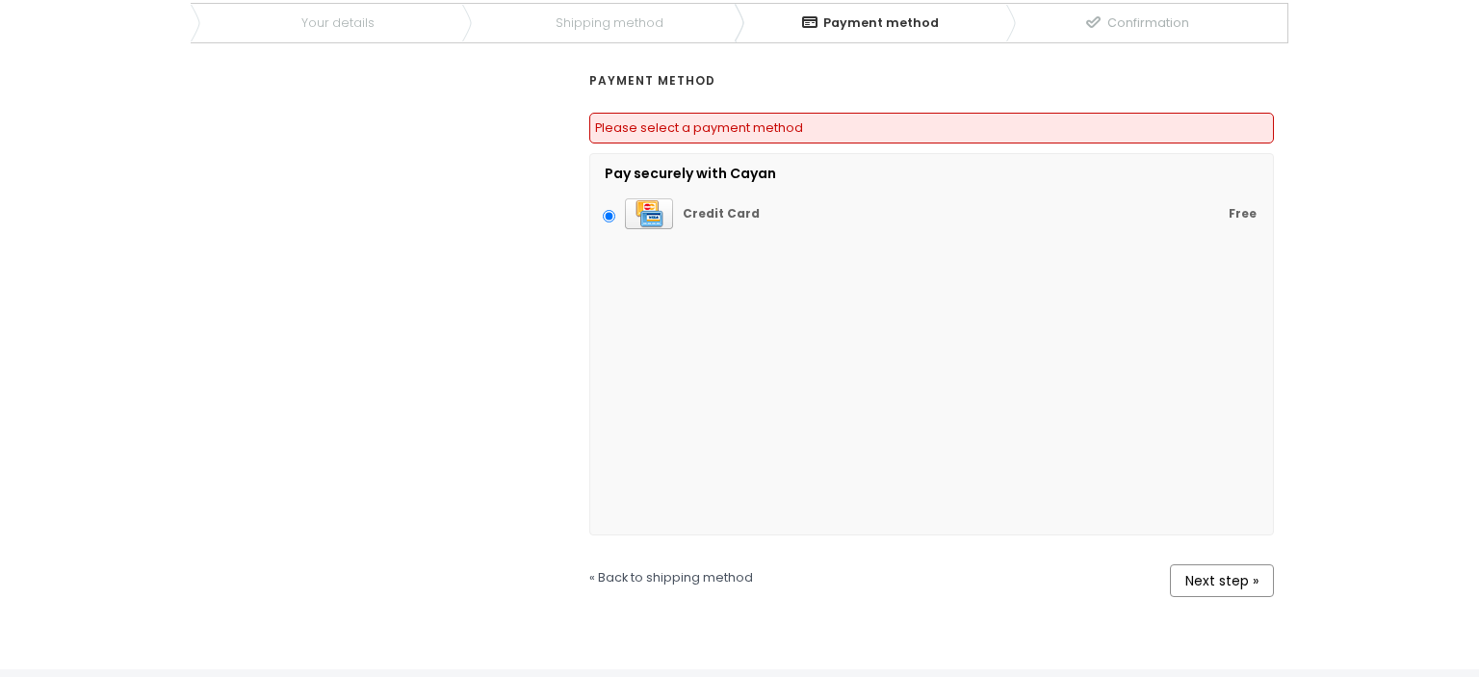
click at [1225, 564] on link "Next step »" at bounding box center [1222, 580] width 104 height 33
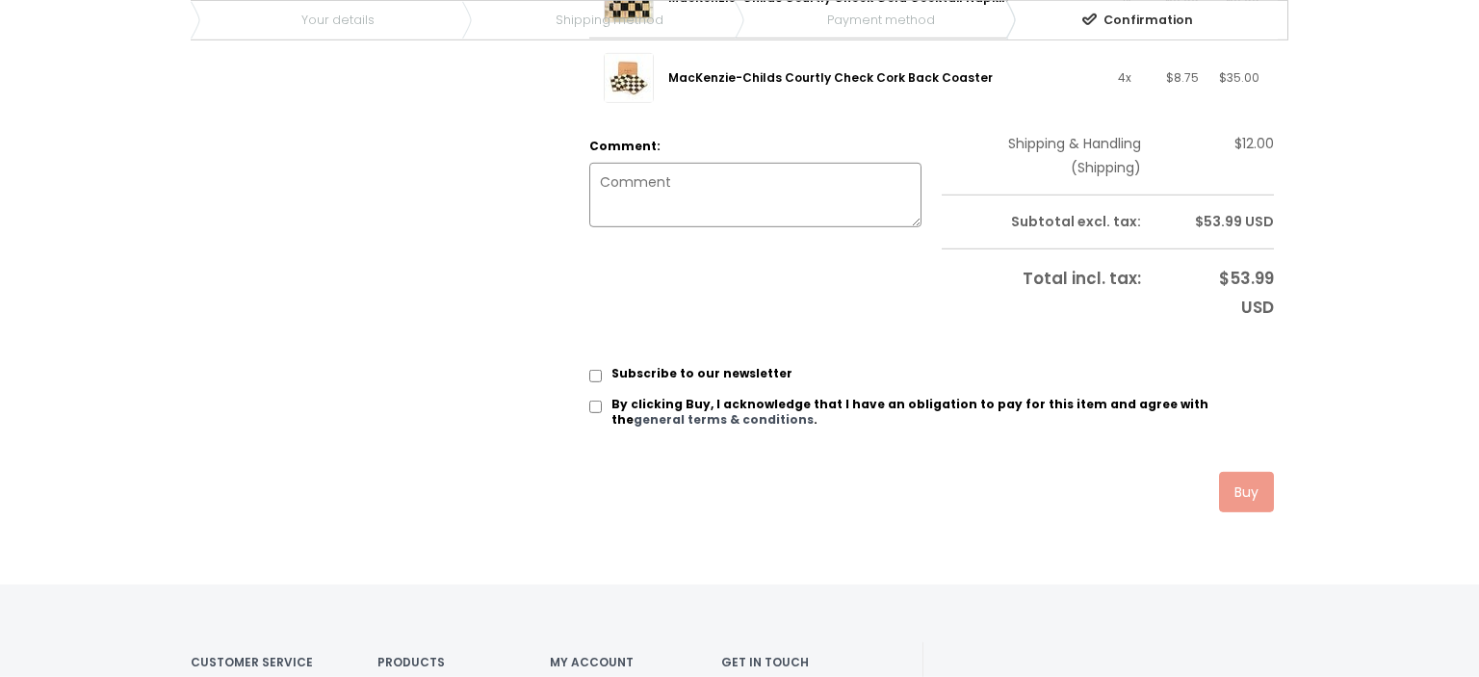
scroll to position [701, 0]
click at [596, 401] on input "By clicking Buy, I acknowledge that I have an obligation to pay for this item a…" at bounding box center [595, 407] width 13 height 13
checkbox input "true"
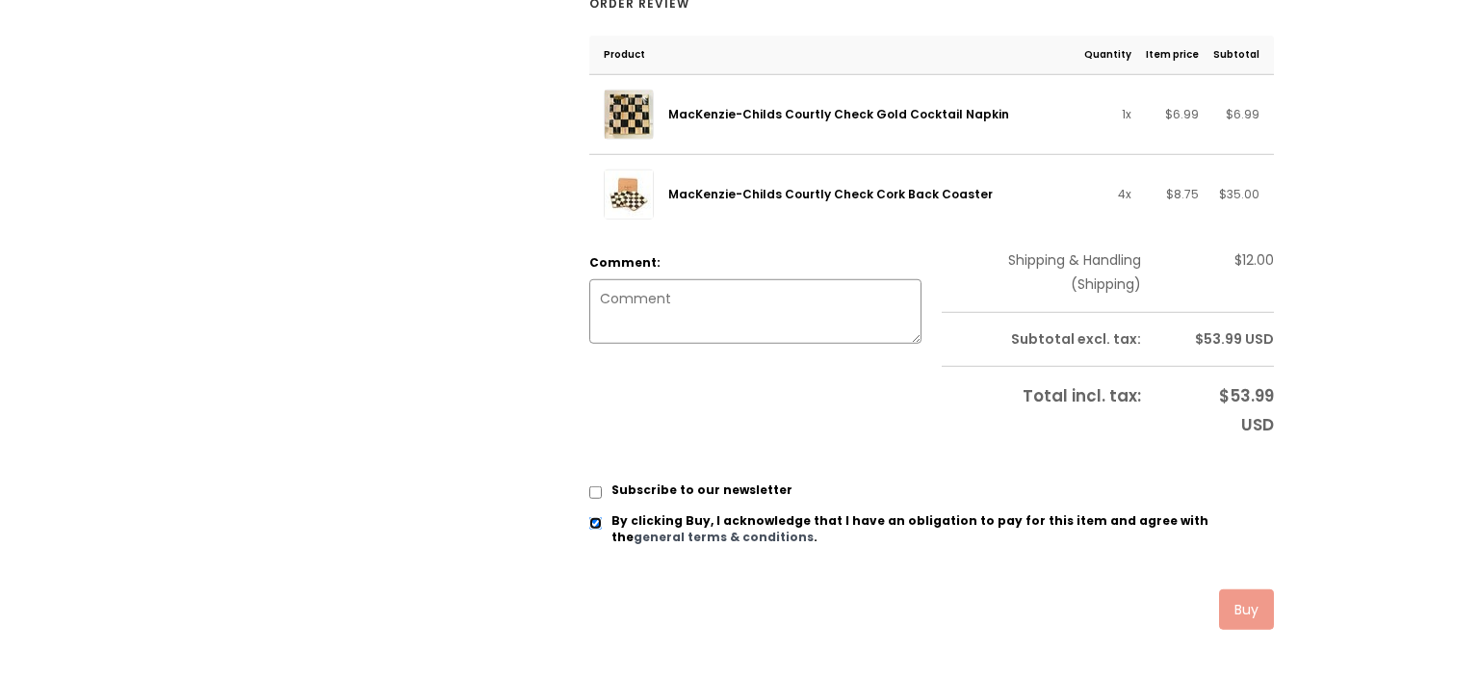
scroll to position [675, 0]
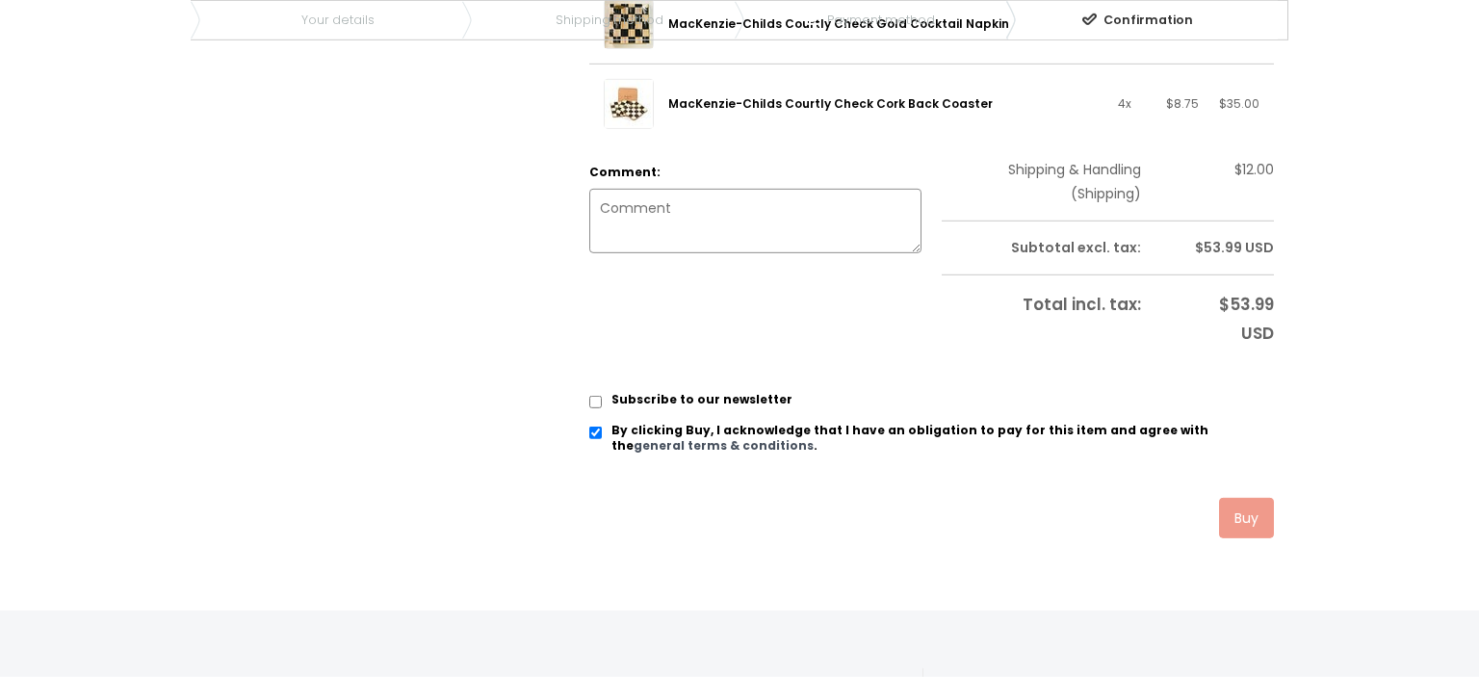
click at [1234, 498] on link "Buy" at bounding box center [1246, 518] width 55 height 40
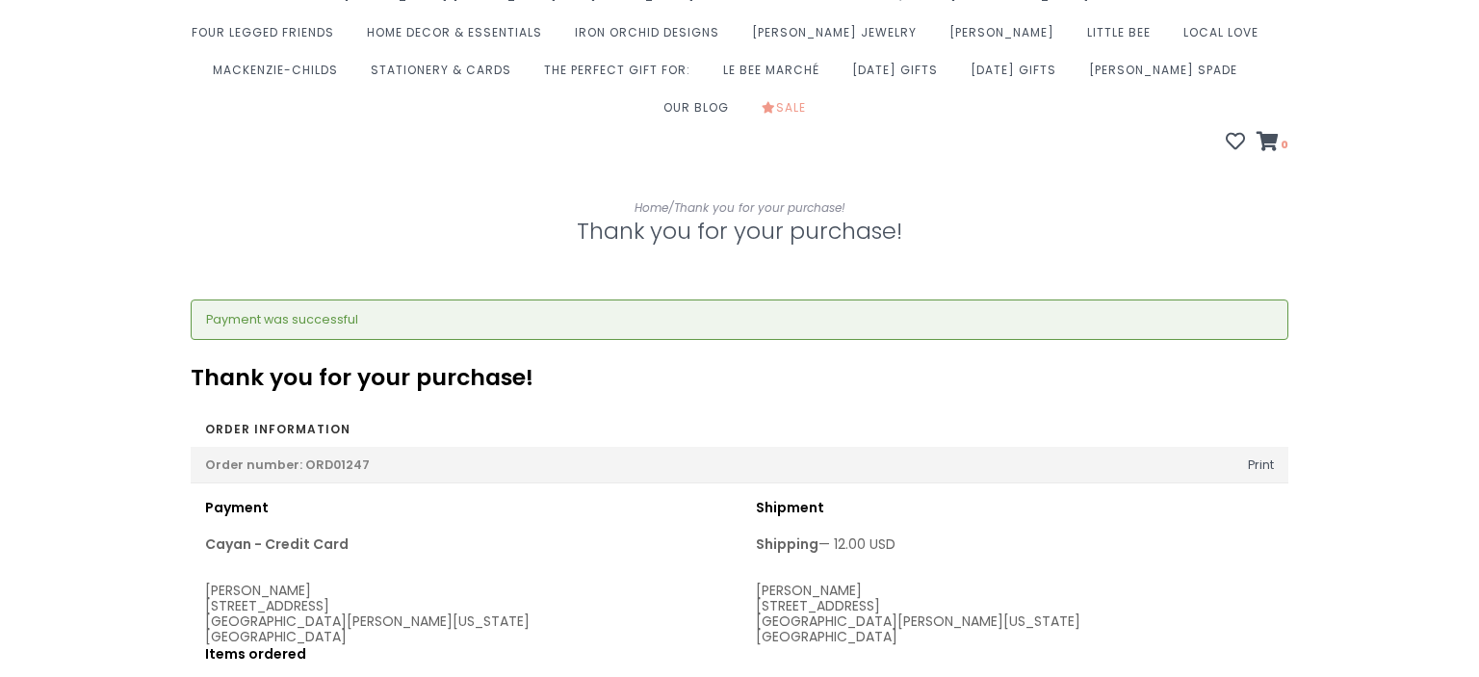
scroll to position [177, 0]
